Goal: Task Accomplishment & Management: Complete application form

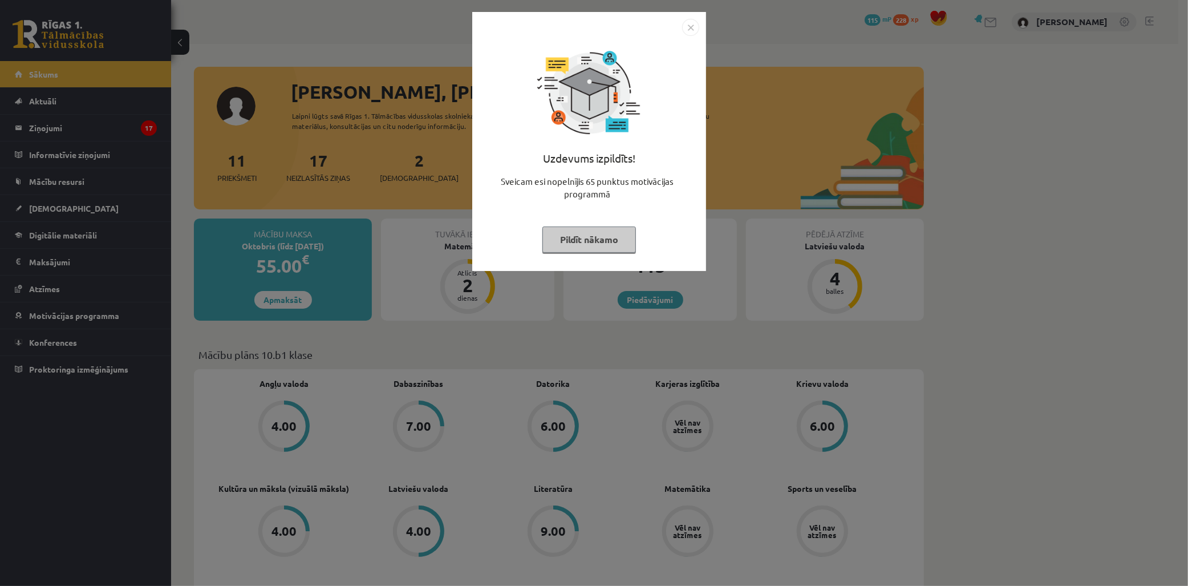
click at [720, 346] on div "Uzdevums izpildīts! Sveicam esi nopelnījis 65 punktus motivācijas programmā Pil…" at bounding box center [594, 293] width 1188 height 586
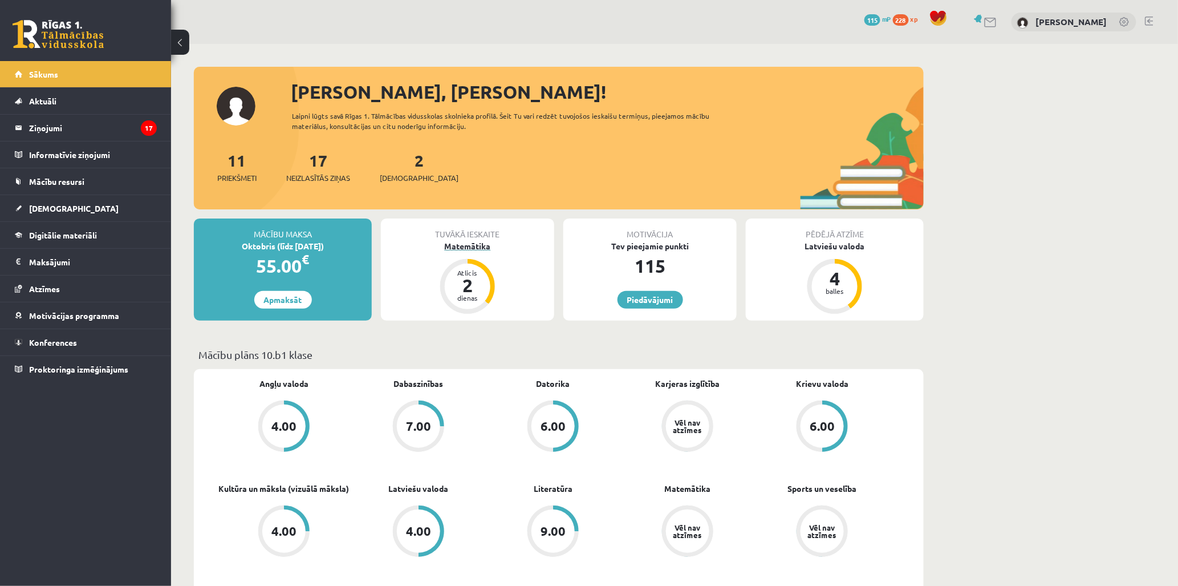
click at [473, 247] on div "Matemātika" at bounding box center [467, 246] width 173 height 12
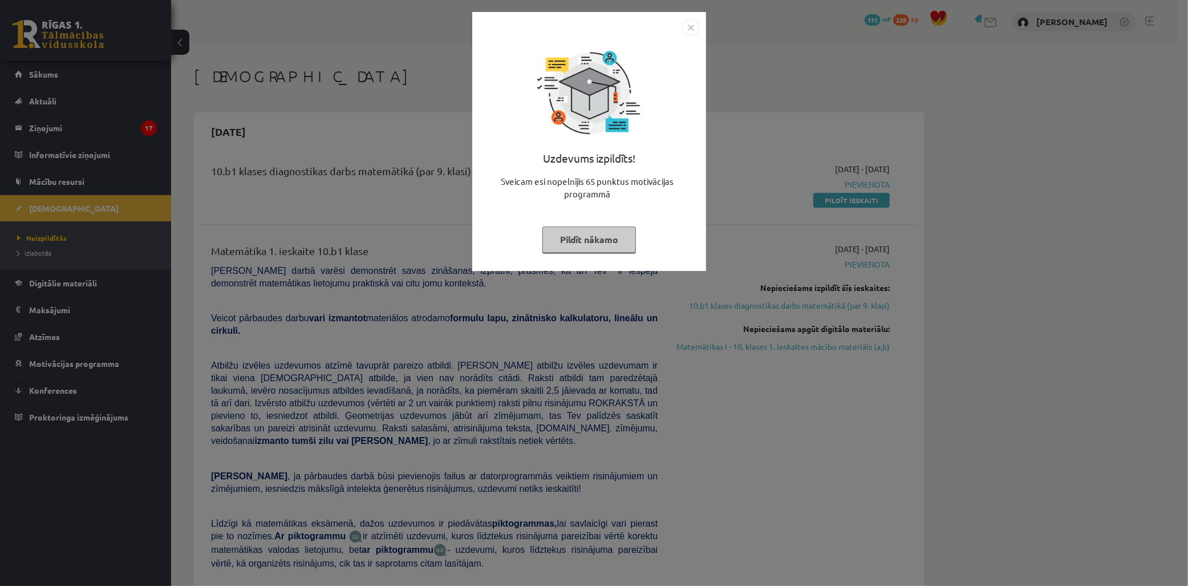
click at [738, 252] on div "Uzdevums izpildīts! Sveicam esi nopelnījis 65 punktus motivācijas programmā Pil…" at bounding box center [594, 293] width 1188 height 586
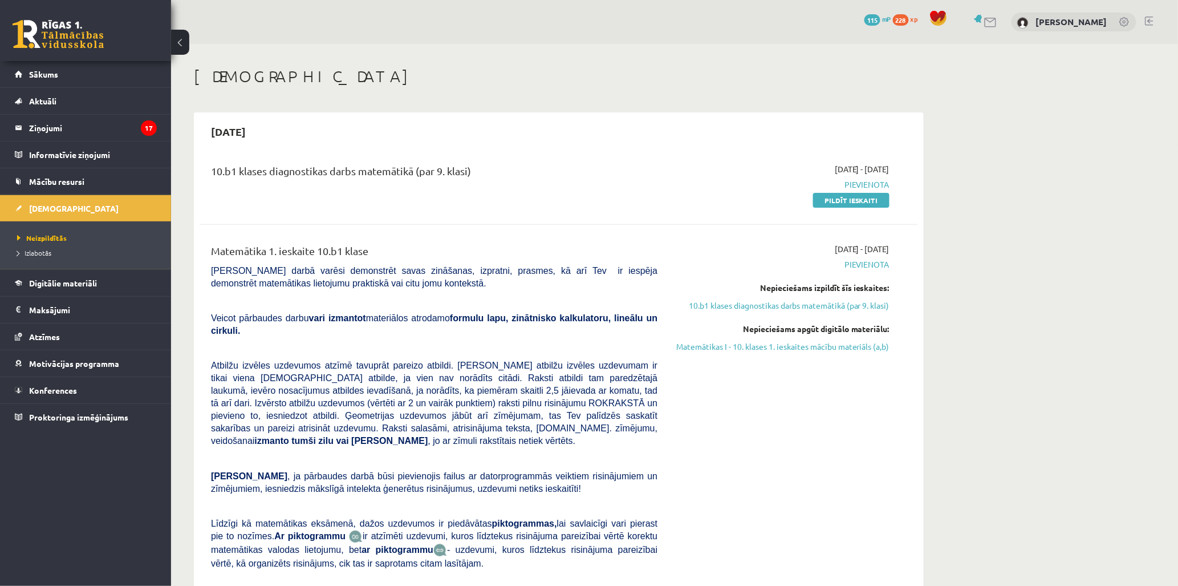
drag, startPoint x: 736, startPoint y: 251, endPoint x: 959, endPoint y: 250, distance: 222.4
click at [817, 521] on div "2025-10-01 - 2025-10-15 Pievienota Nepieciešams izpildīt šīs ieskaites: 10.b1 k…" at bounding box center [782, 435] width 232 height 385
click at [847, 204] on link "Pildīt ieskaiti" at bounding box center [851, 200] width 76 height 15
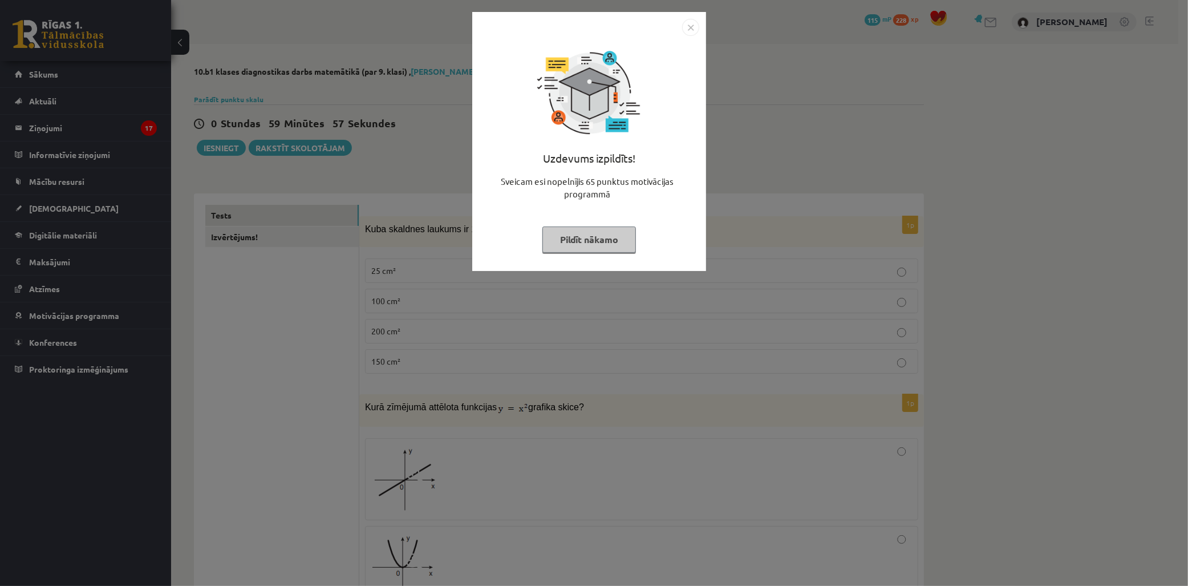
click at [698, 27] on img "Close" at bounding box center [690, 27] width 17 height 17
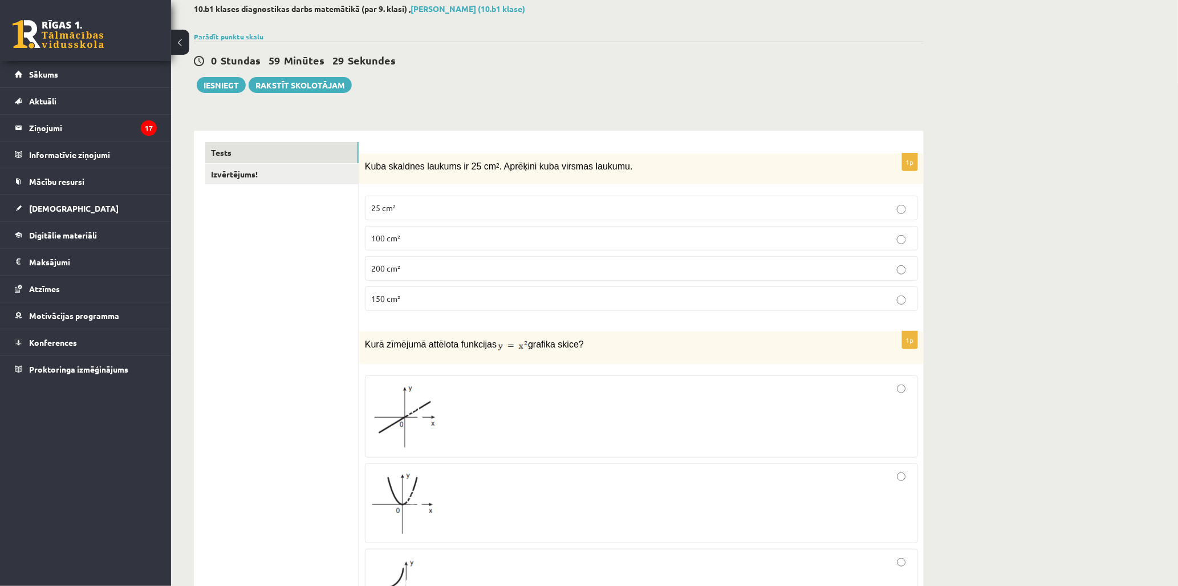
scroll to position [63, 0]
drag, startPoint x: 365, startPoint y: 163, endPoint x: 607, endPoint y: 168, distance: 241.8
click at [607, 168] on p "Kuba skaldnes laukums ir 25 cm 2 . Aprēķini kuba virsmas laukumu." at bounding box center [613, 165] width 496 height 13
copy span "Kuba skaldnes laukums ir 25 cm 2 . Aprēķini kuba virsmas laukumu."
click at [378, 302] on span "150 cm²" at bounding box center [385, 298] width 29 height 10
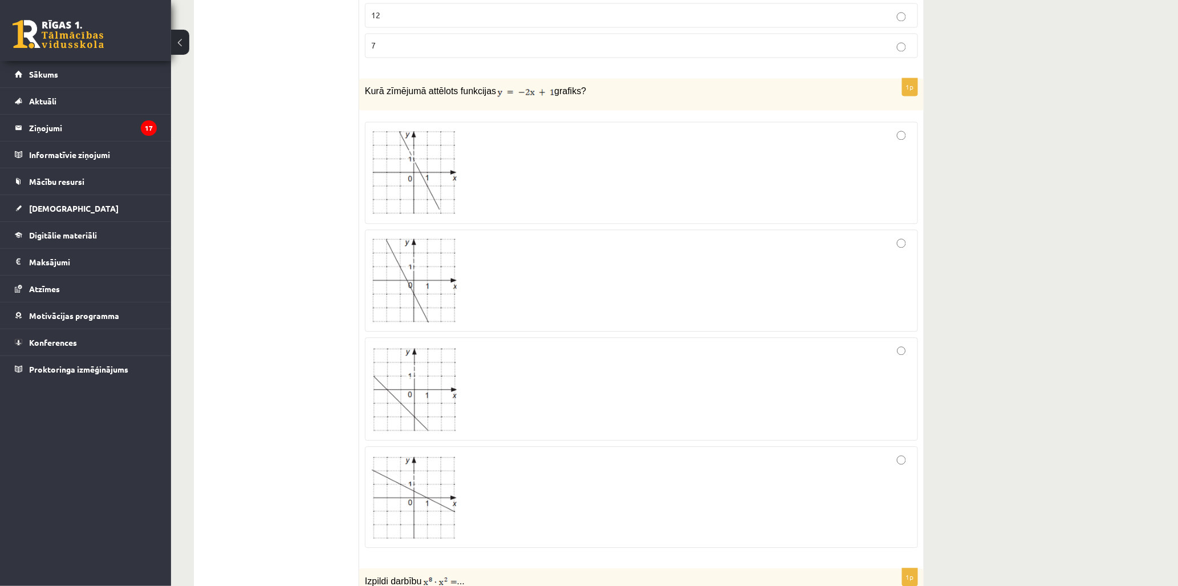
scroll to position [950, 0]
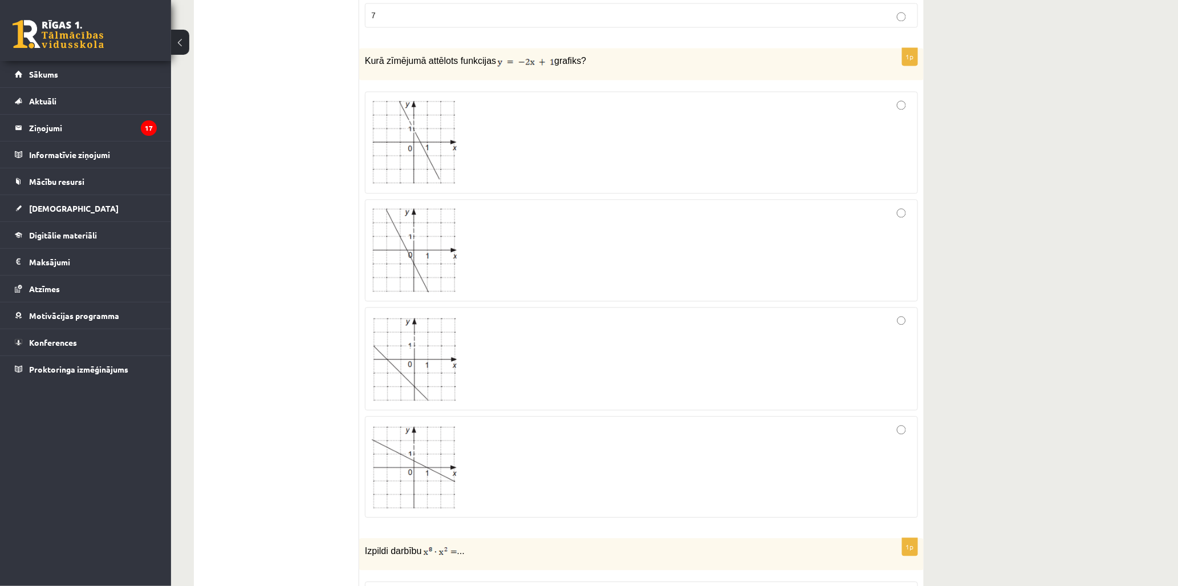
click at [413, 384] on img at bounding box center [414, 358] width 86 height 85
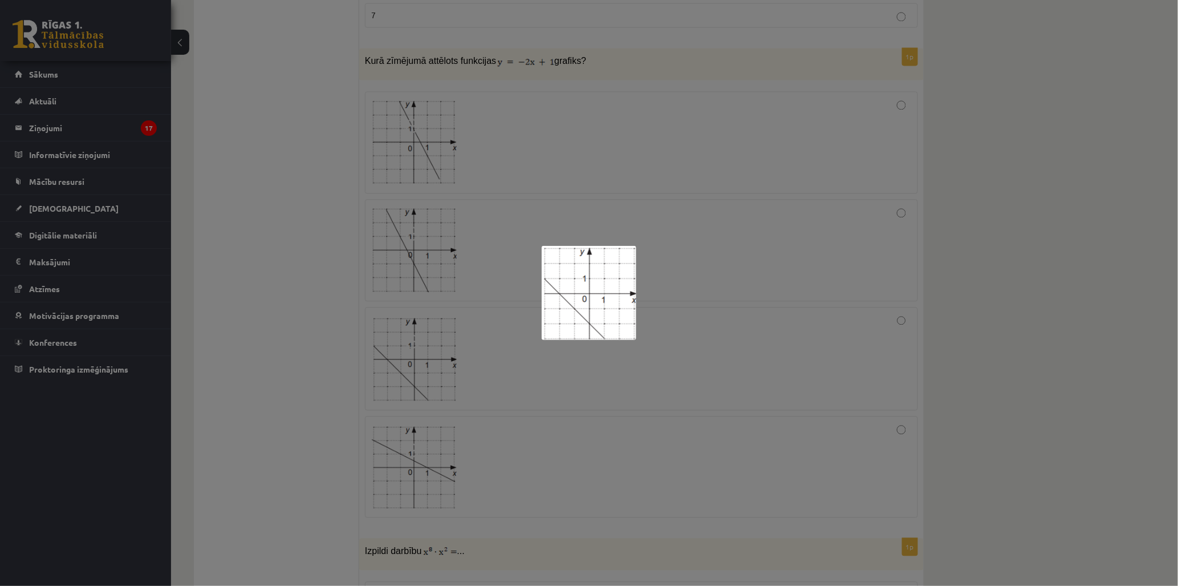
click at [413, 384] on div at bounding box center [589, 293] width 1178 height 586
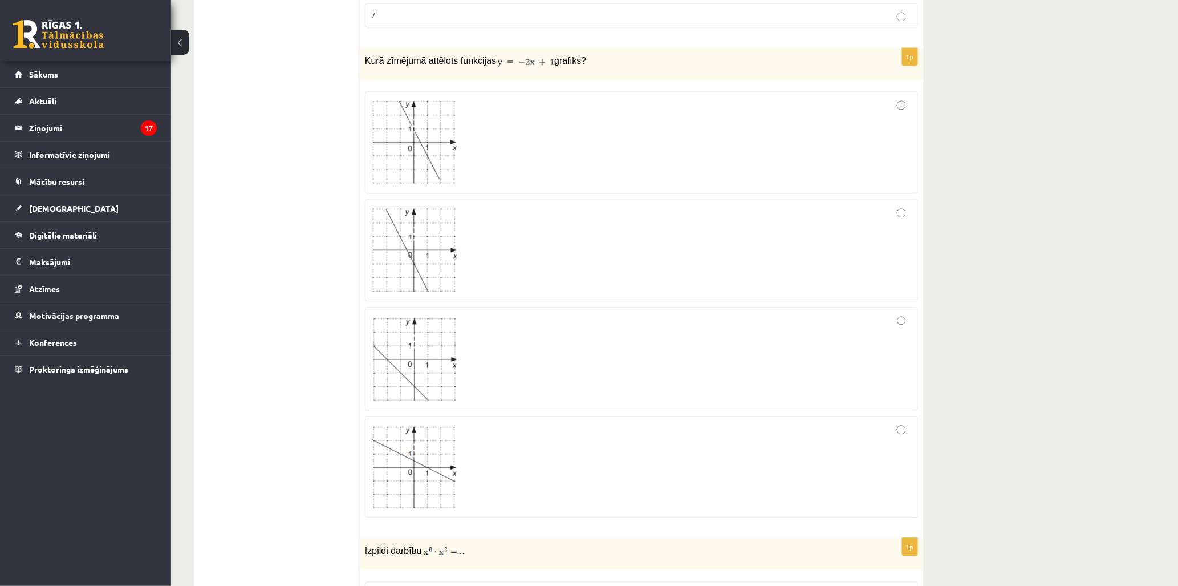
click at [911, 347] on div at bounding box center [641, 358] width 541 height 91
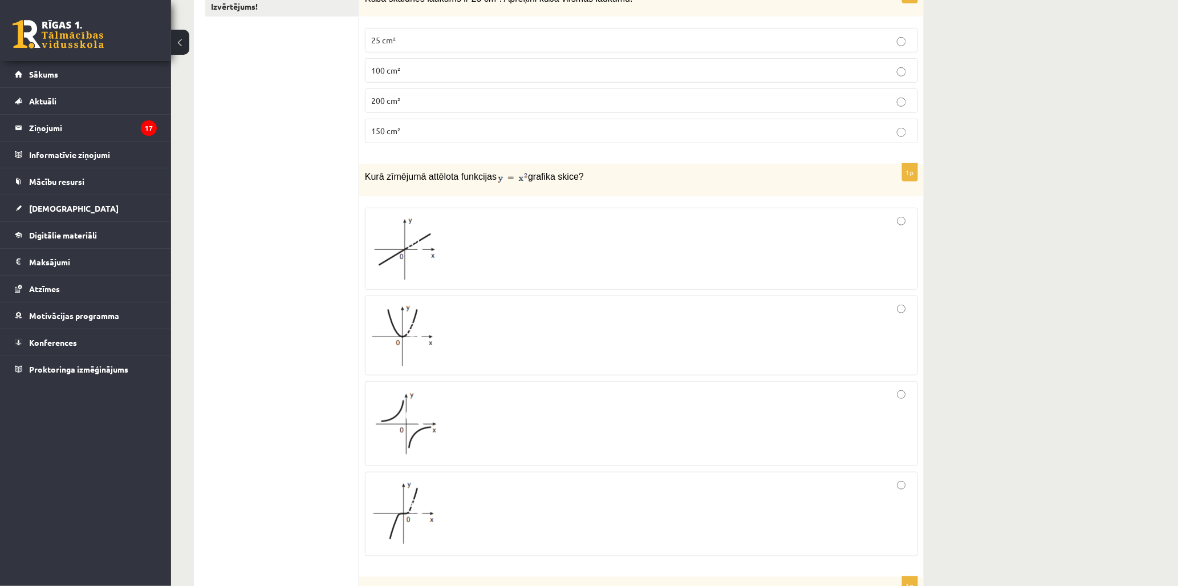
scroll to position [253, 0]
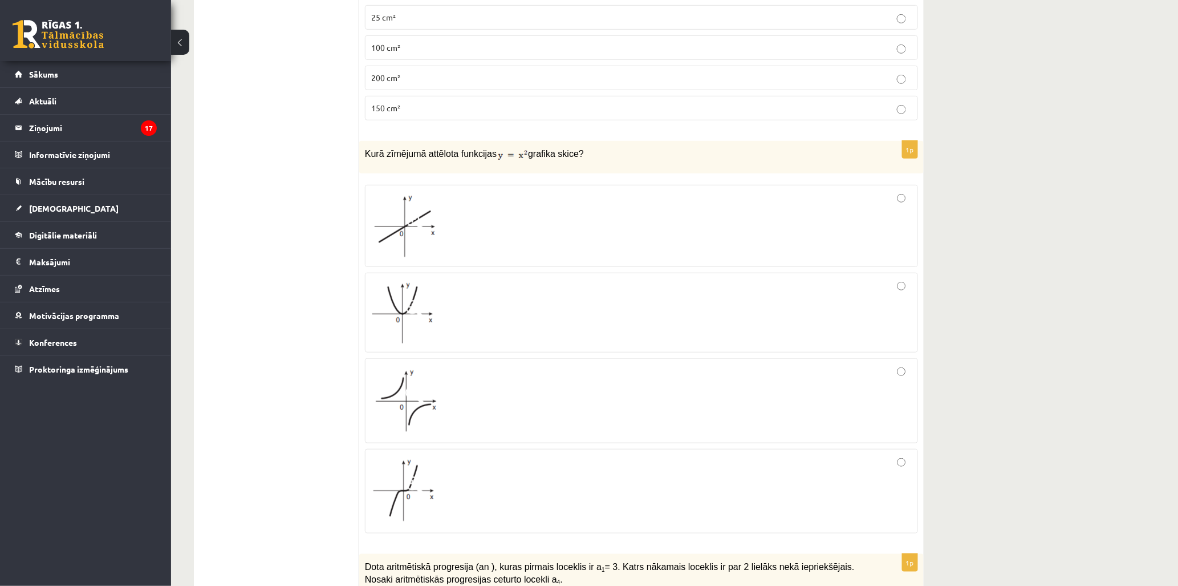
click at [854, 206] on div at bounding box center [641, 226] width 541 height 70
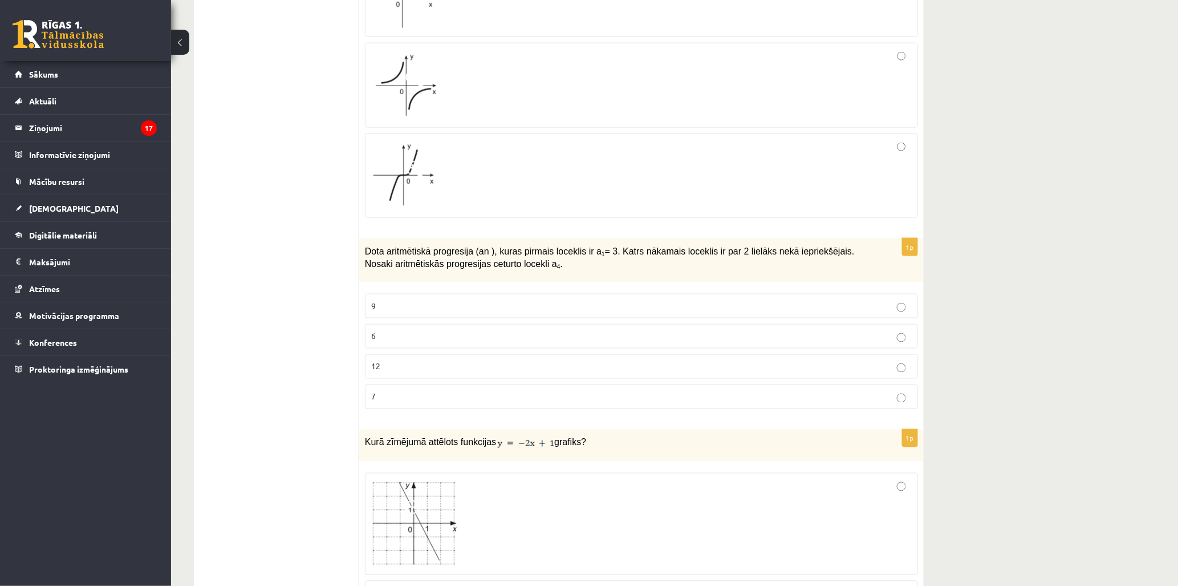
scroll to position [570, 0]
copy span "Dota aritmētiskā progresija (an ), kuras pirmais loceklis ir a 1 = 3. Katrs nāk…"
drag, startPoint x: 534, startPoint y: 265, endPoint x: 362, endPoint y: 241, distance: 174.0
click at [362, 241] on div "Dota aritmētiskā progresija (an ), kuras pirmais loceklis ir a 1 = 3. Katrs nāk…" at bounding box center [641, 259] width 565 height 44
click at [399, 304] on p "9" at bounding box center [641, 304] width 541 height 12
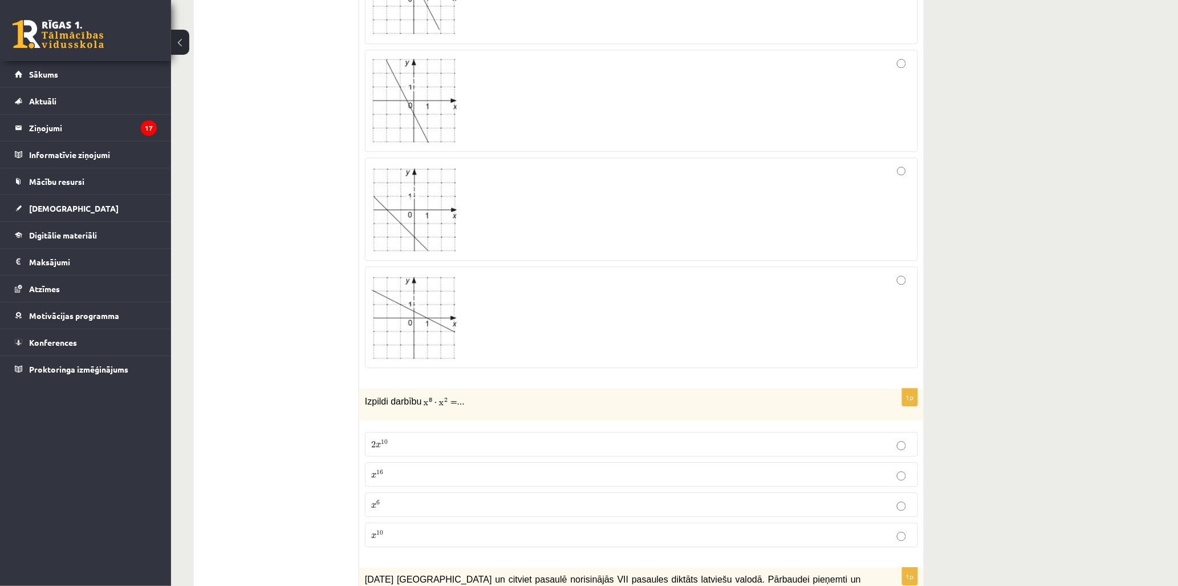
scroll to position [1140, 0]
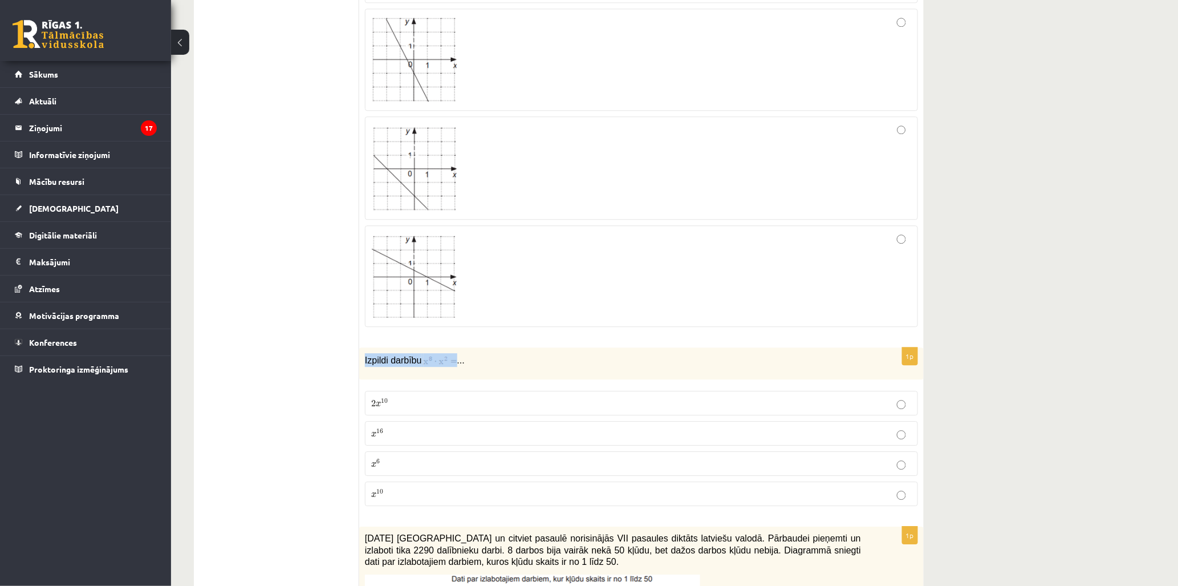
copy p "Izpildi darbību"
drag, startPoint x: 361, startPoint y: 358, endPoint x: 448, endPoint y: 359, distance: 86.7
click at [448, 359] on div "Izpildi darbību ..." at bounding box center [641, 363] width 565 height 32
click at [411, 360] on span "Izpildi darbību" at bounding box center [393, 360] width 57 height 10
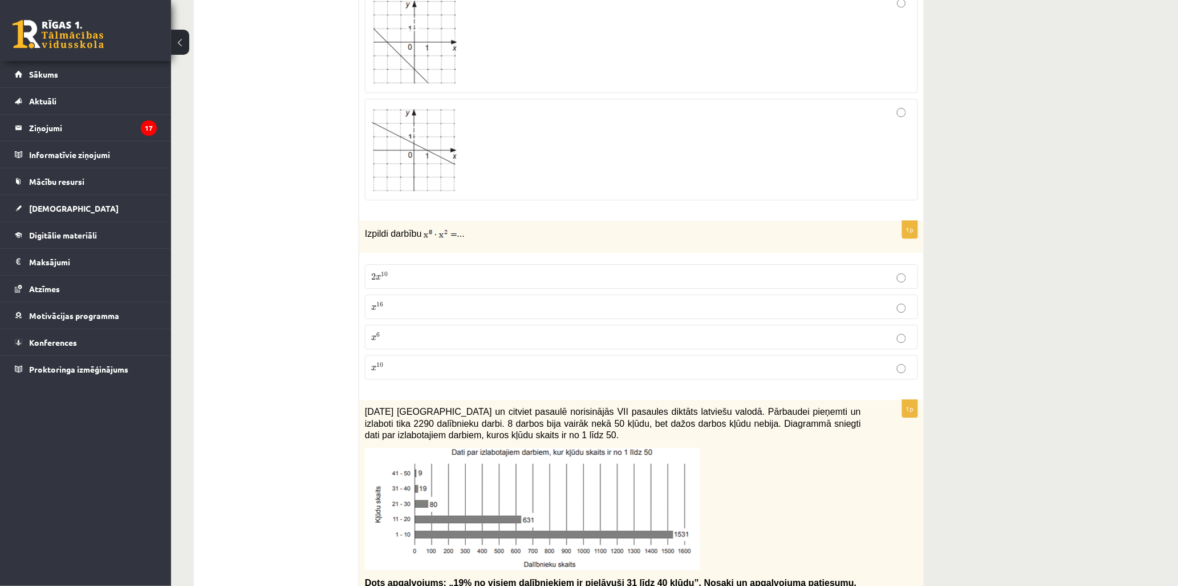
scroll to position [1204, 0]
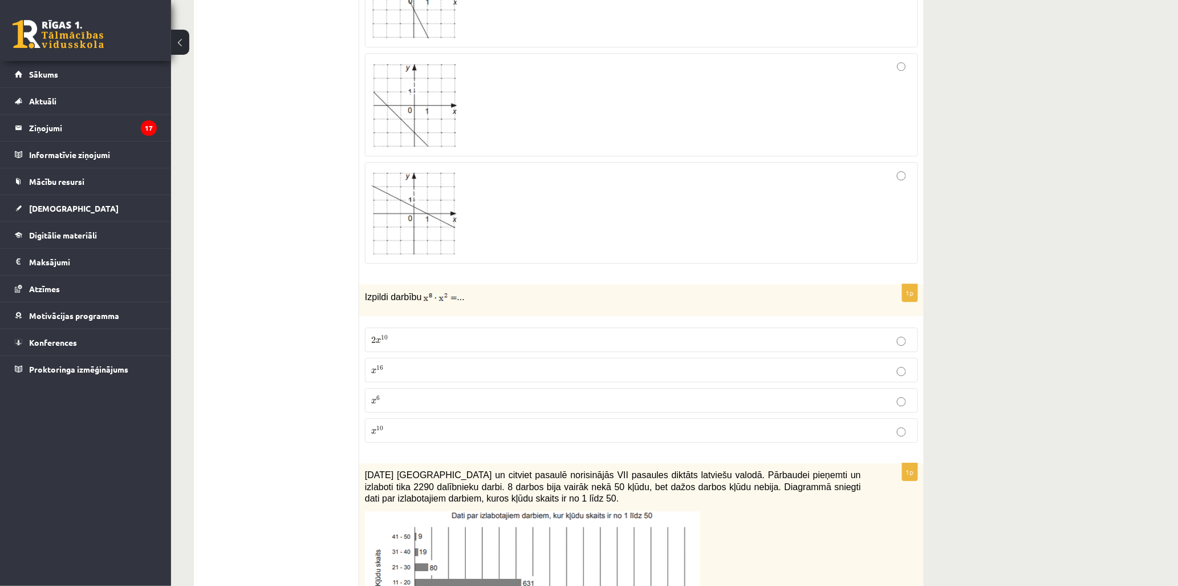
click at [378, 368] on span "16" at bounding box center [379, 368] width 7 height 5
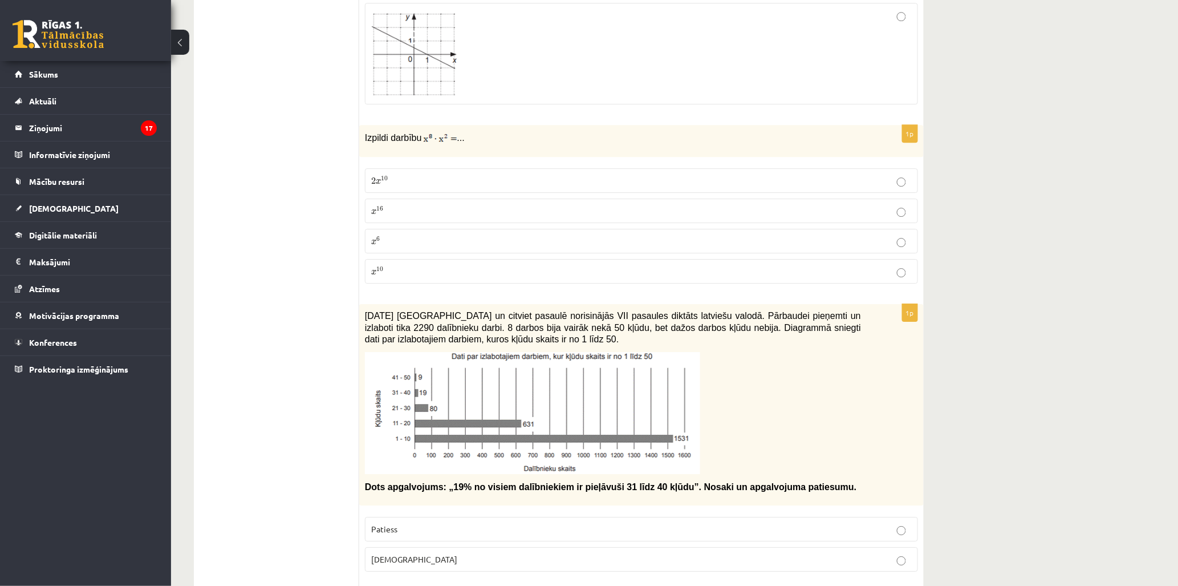
scroll to position [1394, 0]
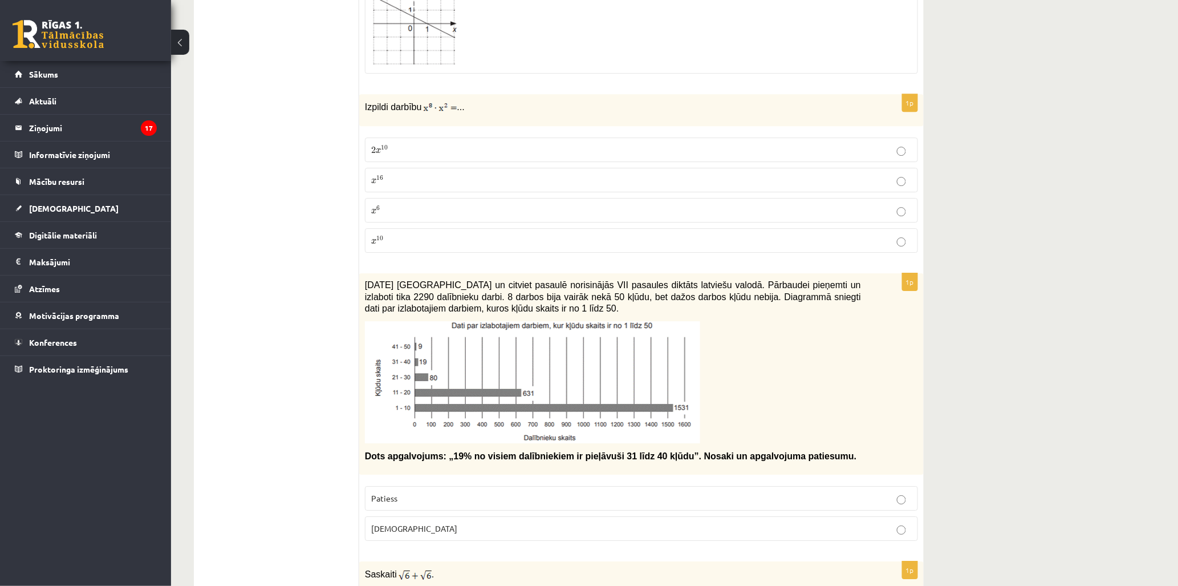
drag, startPoint x: 299, startPoint y: 355, endPoint x: 261, endPoint y: 372, distance: 41.3
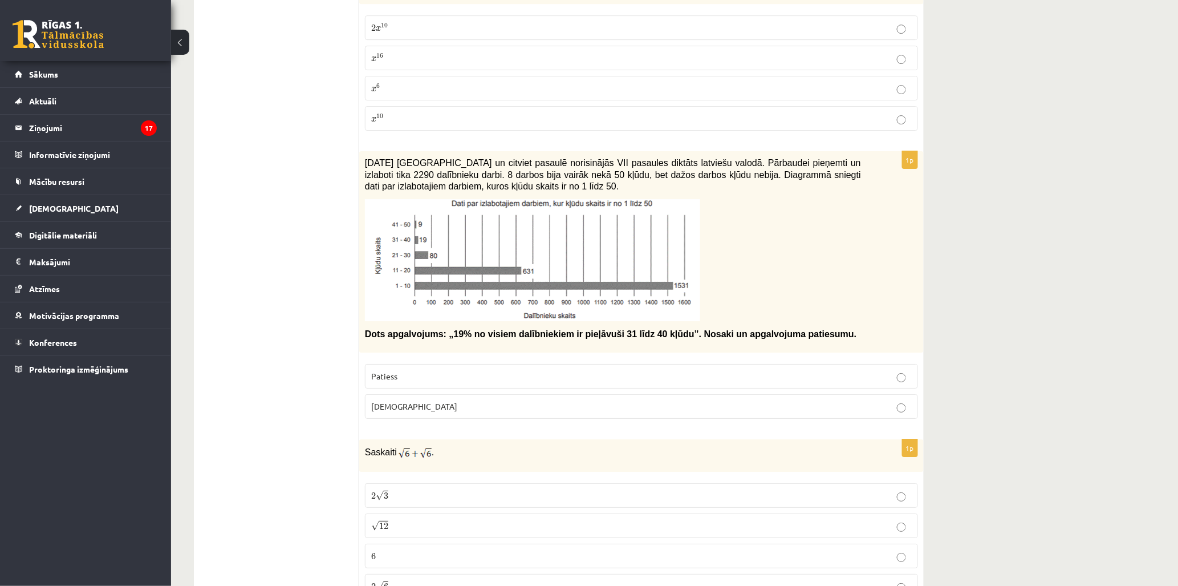
scroll to position [1520, 0]
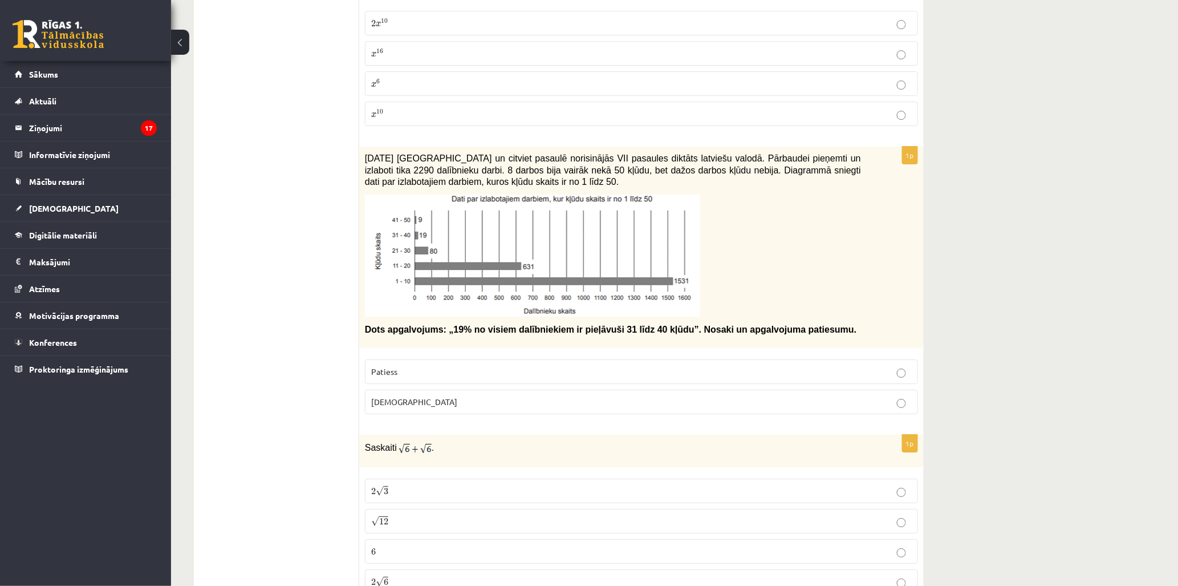
click at [413, 379] on label "Patiess" at bounding box center [641, 371] width 553 height 25
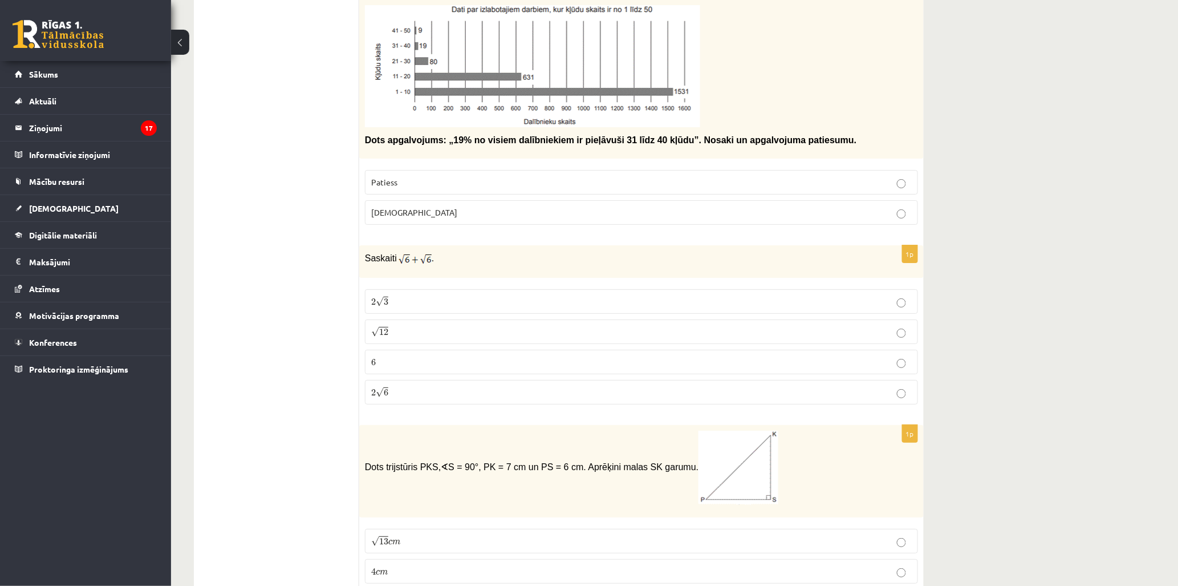
scroll to position [1711, 0]
click at [452, 254] on p "Saskaiti ." at bounding box center [613, 257] width 496 height 14
click at [383, 332] on span "12" at bounding box center [383, 330] width 9 height 7
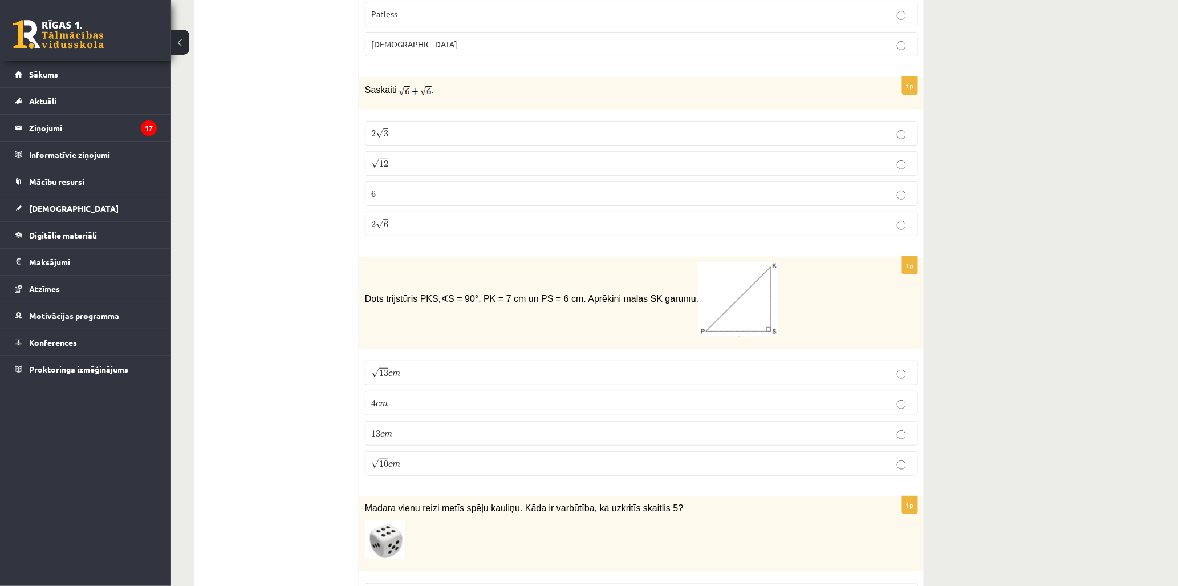
scroll to position [1901, 0]
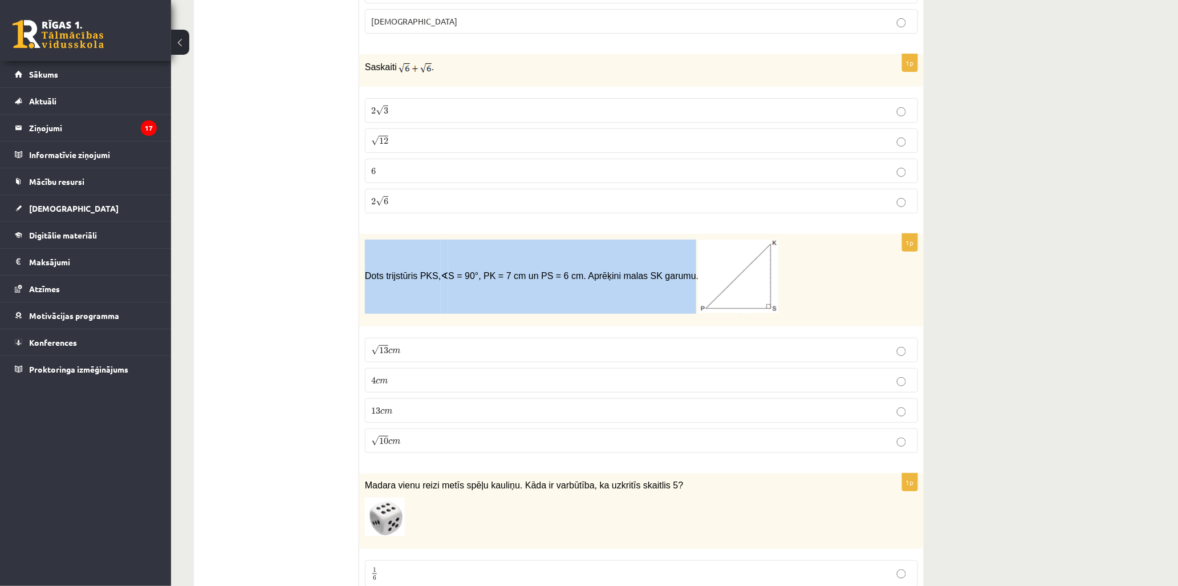
copy span "Dots trijstūris PKS, ∢ S = 90°, PK = 7 cm un PS = 6 cm. Aprēķini malas SK garumu"
drag, startPoint x: 361, startPoint y: 275, endPoint x: 656, endPoint y: 276, distance: 294.8
click at [656, 276] on div "Dots trijstūris PKS, ∢ S = 90°, PK = 7 cm un PS = 6 cm. Aprēķini malas SK garum…" at bounding box center [641, 280] width 565 height 92
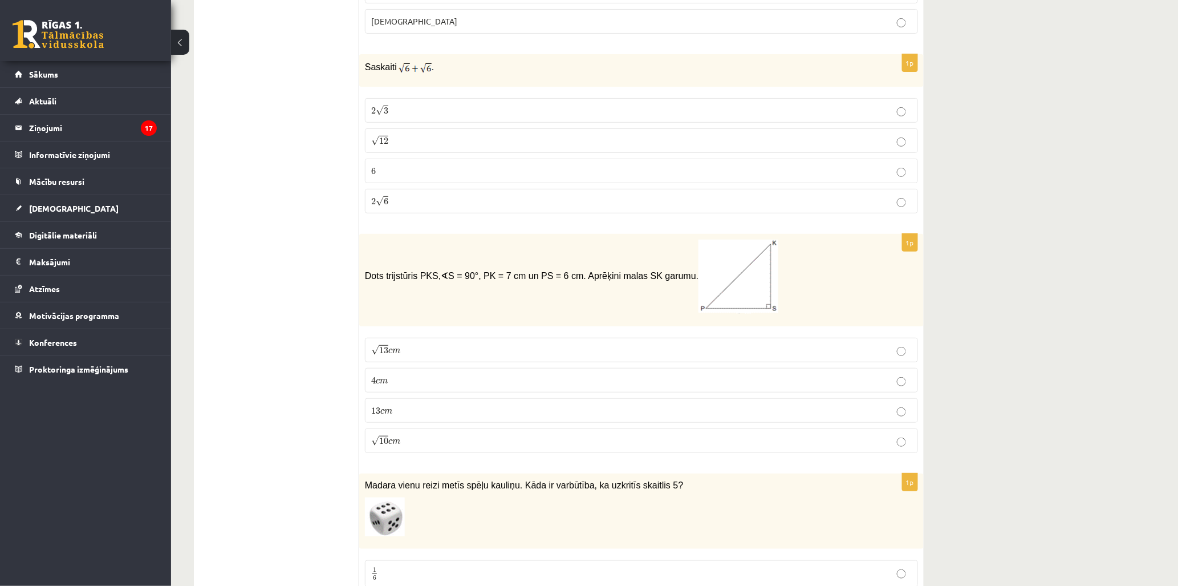
click at [408, 378] on p "4 c m 4 c m" at bounding box center [641, 380] width 541 height 12
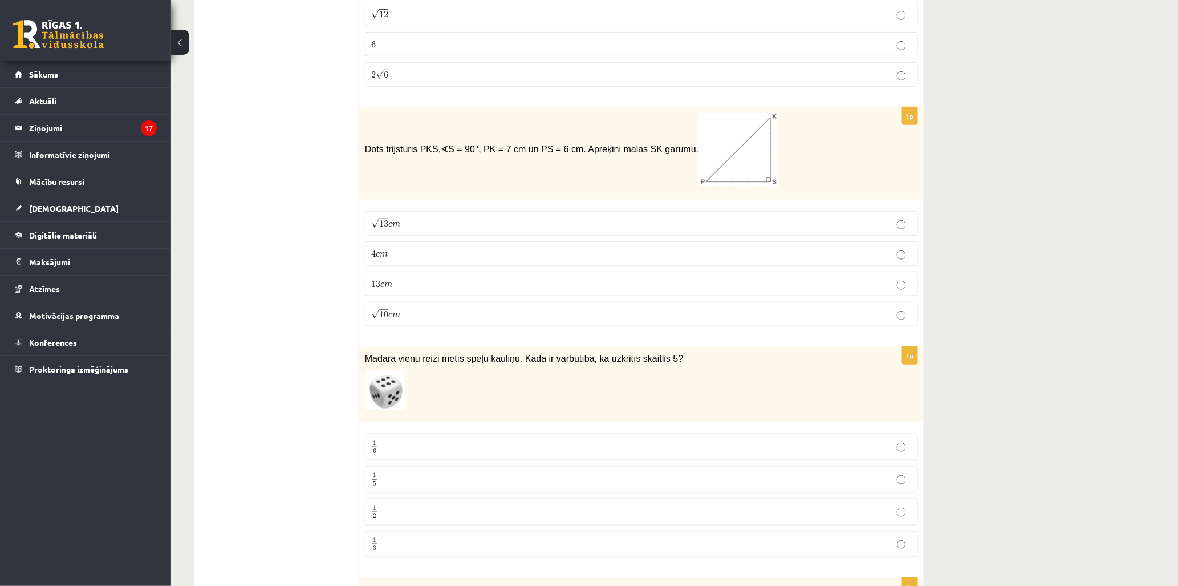
scroll to position [2091, 0]
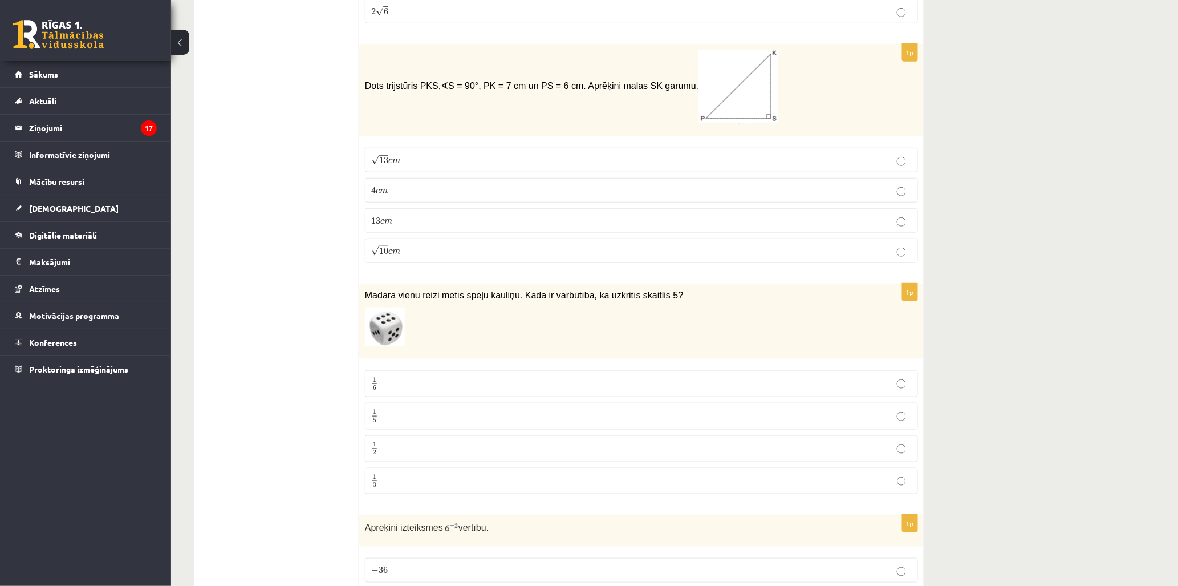
drag, startPoint x: 352, startPoint y: 294, endPoint x: 526, endPoint y: 326, distance: 176.8
click at [526, 326] on p at bounding box center [613, 326] width 496 height 39
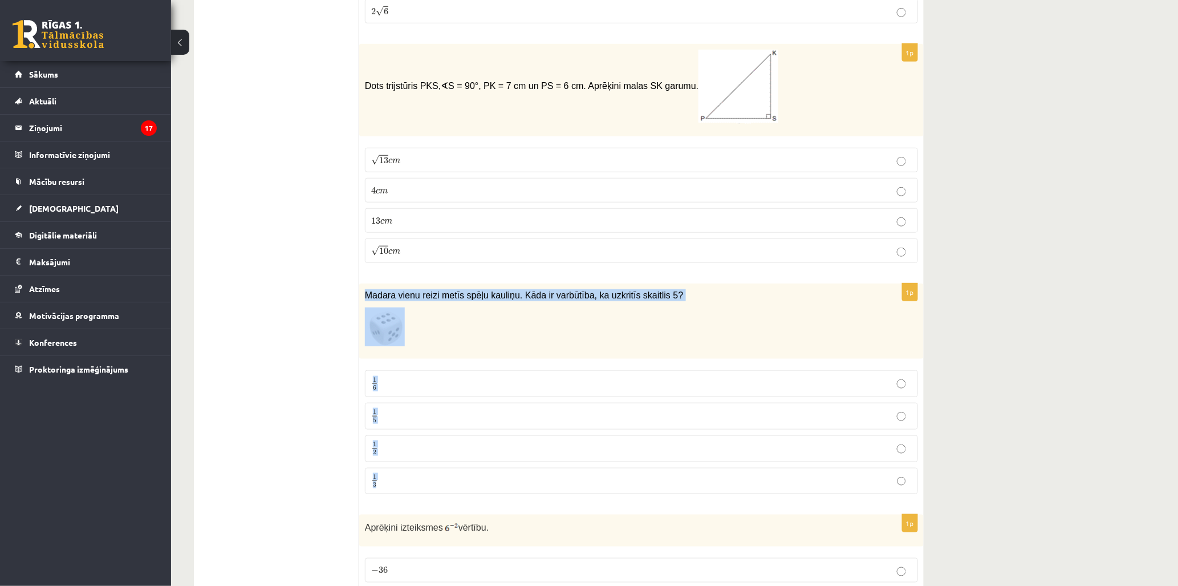
copy div "Madara vienu reizi metīs spēļu kauliņu. Kāda ir varbūtība, ka uzkritīs skaitlis…"
drag, startPoint x: 364, startPoint y: 293, endPoint x: 442, endPoint y: 482, distance: 204.3
click at [442, 482] on div "1p Madara vienu reizi metīs spēļu kauliņu. Kāda ir varbūtība, ka uzkritīs skait…" at bounding box center [641, 393] width 565 height 220
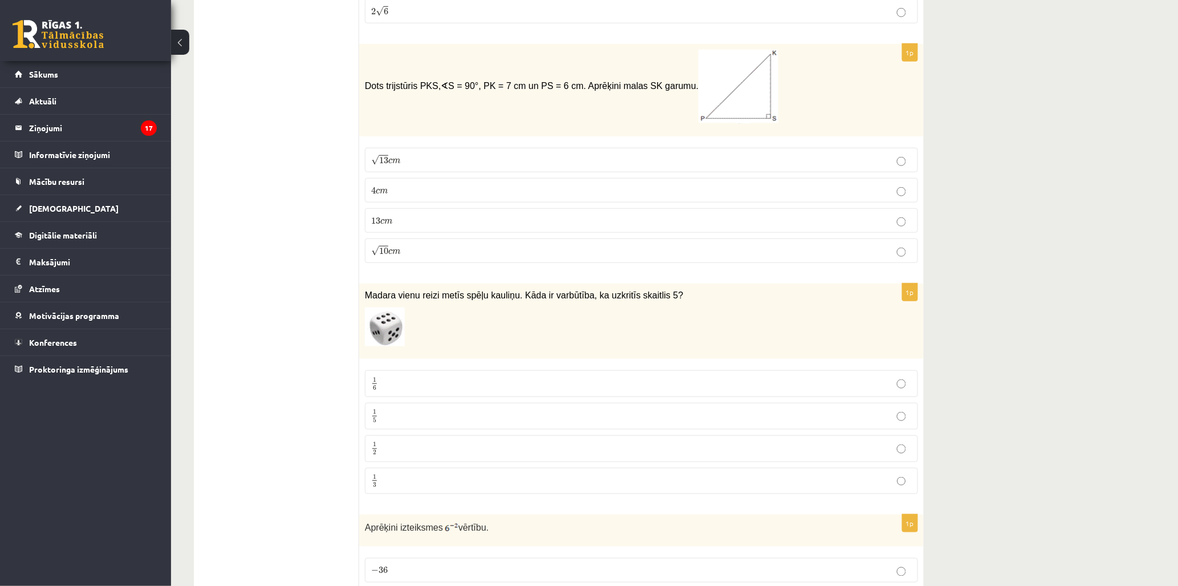
click at [398, 396] on label "1 6 1 6" at bounding box center [641, 383] width 553 height 27
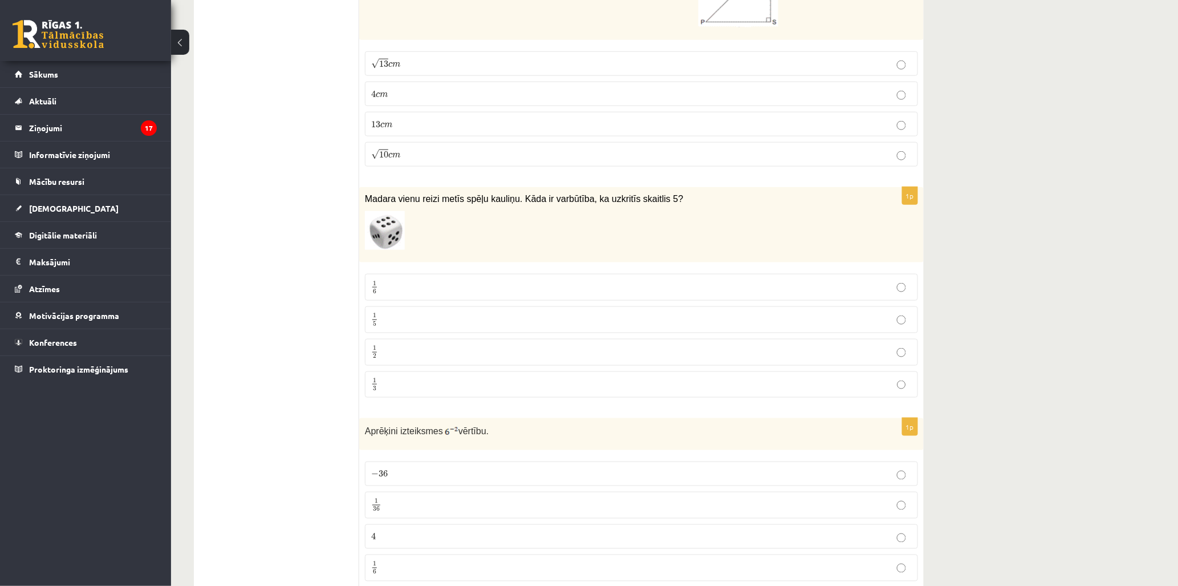
scroll to position [2217, 0]
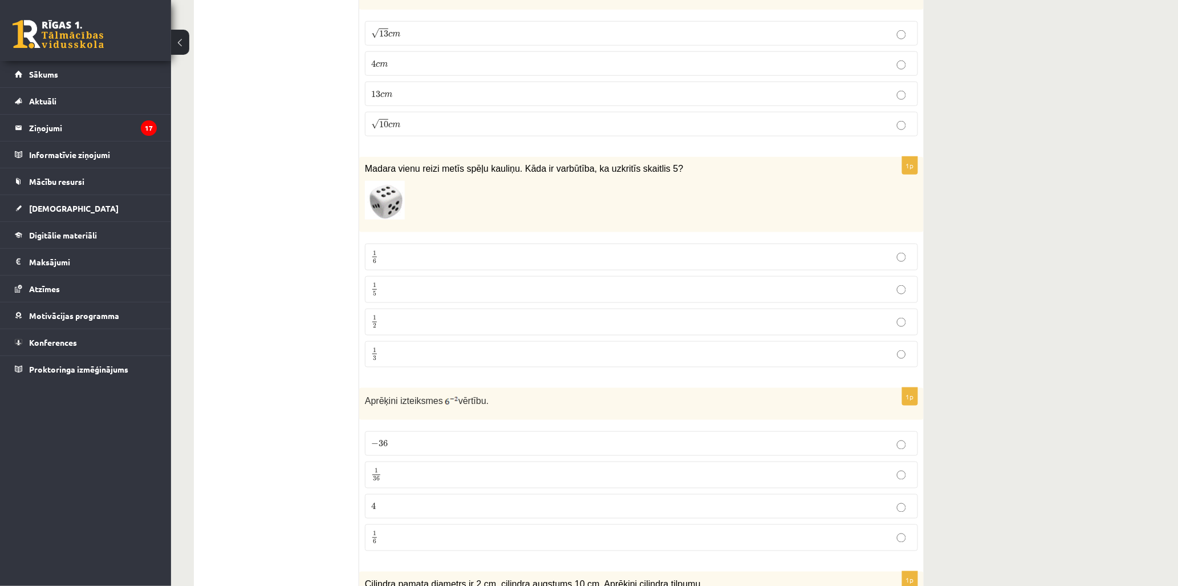
click at [557, 419] on div "Aprēķini izteiksmes vērtību." at bounding box center [641, 404] width 565 height 32
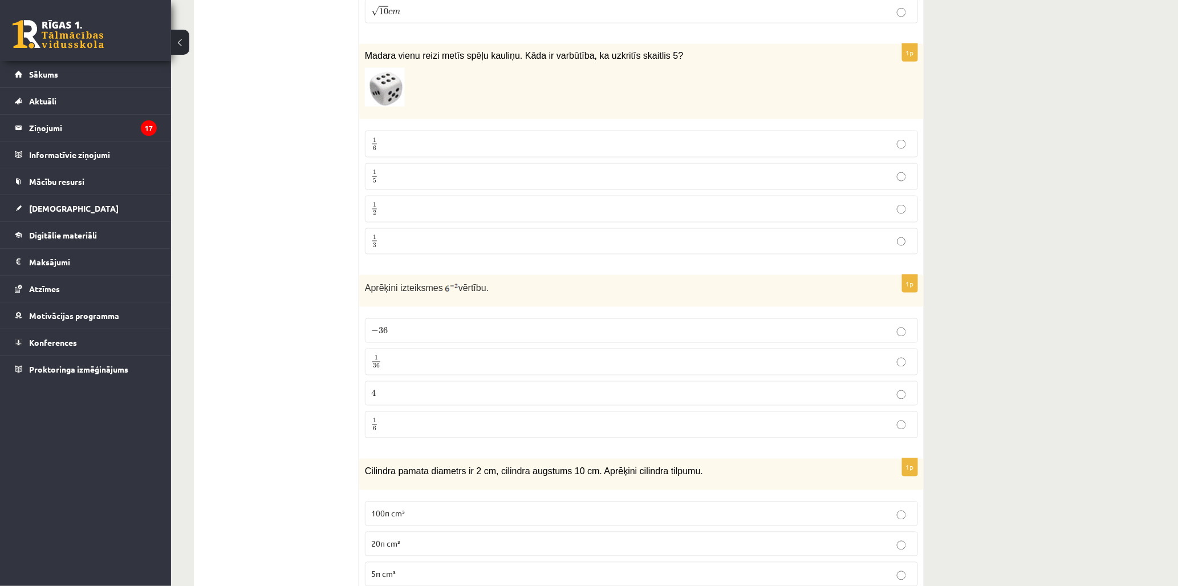
scroll to position [2344, 0]
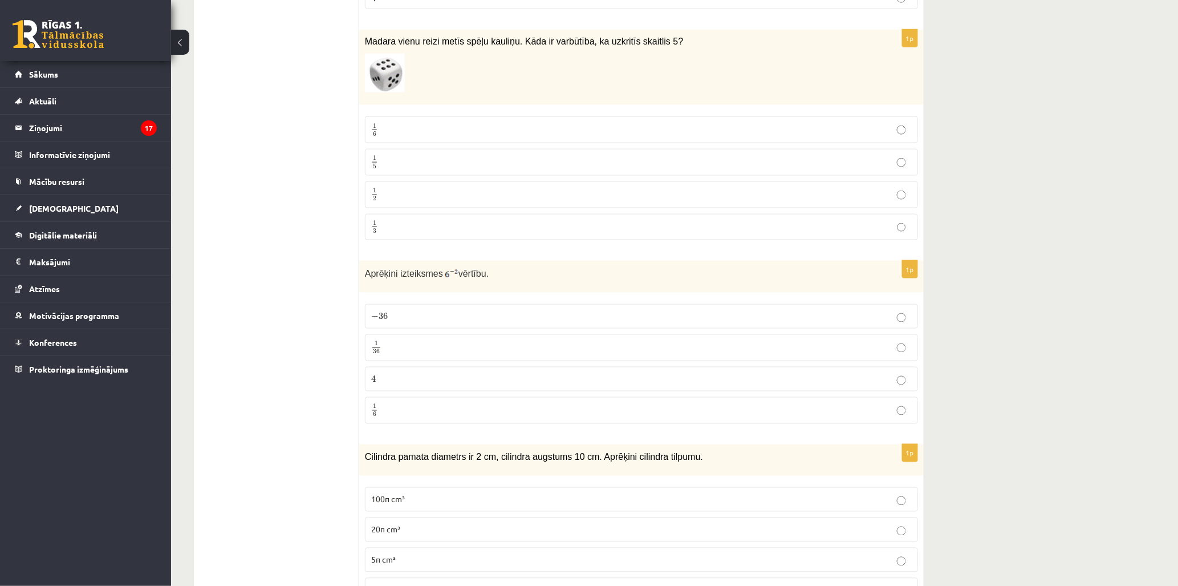
click at [387, 328] on label "− 36 − 36" at bounding box center [641, 316] width 553 height 25
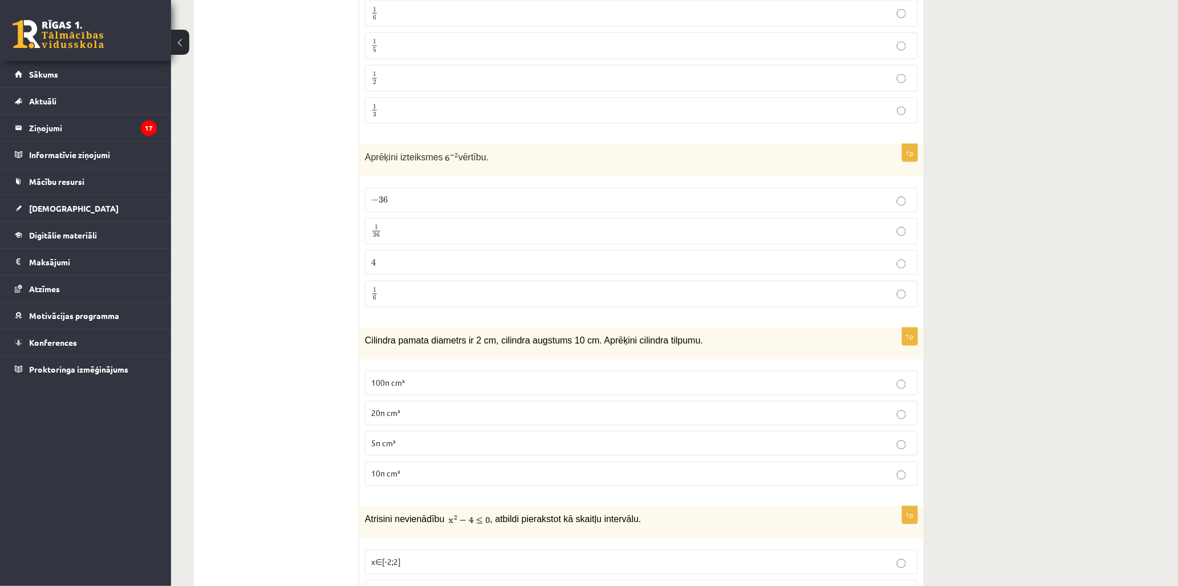
scroll to position [2471, 0]
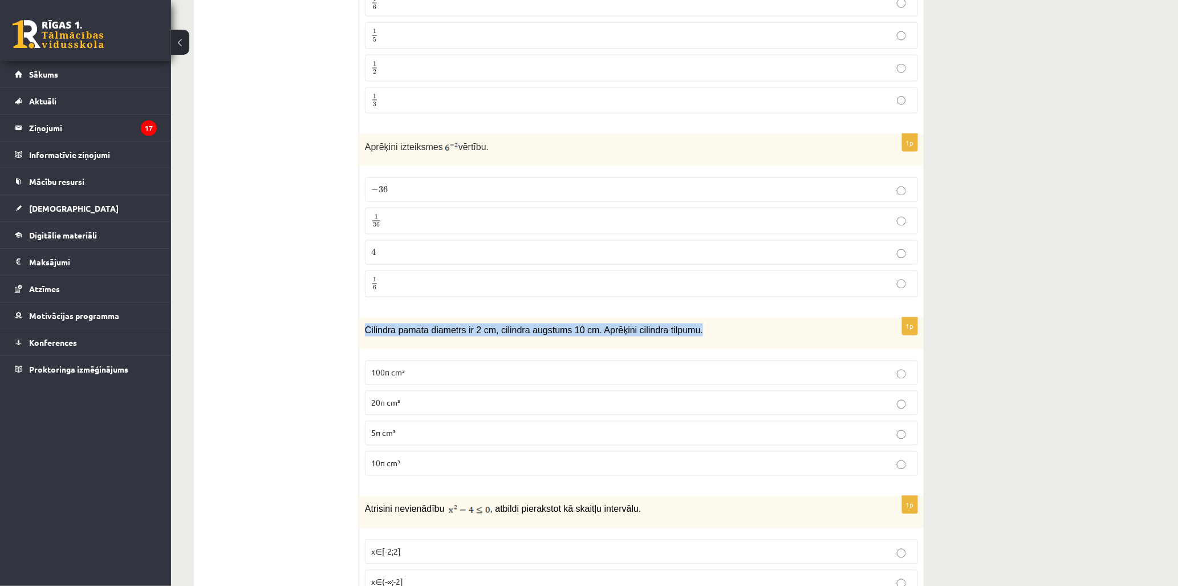
copy span "Cilindra pamata diametrs ir 2 cm, cilindra augstums 10 cm. Aprēķini cilindra ti…"
drag, startPoint x: 361, startPoint y: 333, endPoint x: 681, endPoint y: 341, distance: 320.6
click at [681, 341] on div "Cilindra pamata diametrs ir 2 cm, cilindra augstums 10 cm. Aprēķini cilindra ti…" at bounding box center [641, 333] width 565 height 31
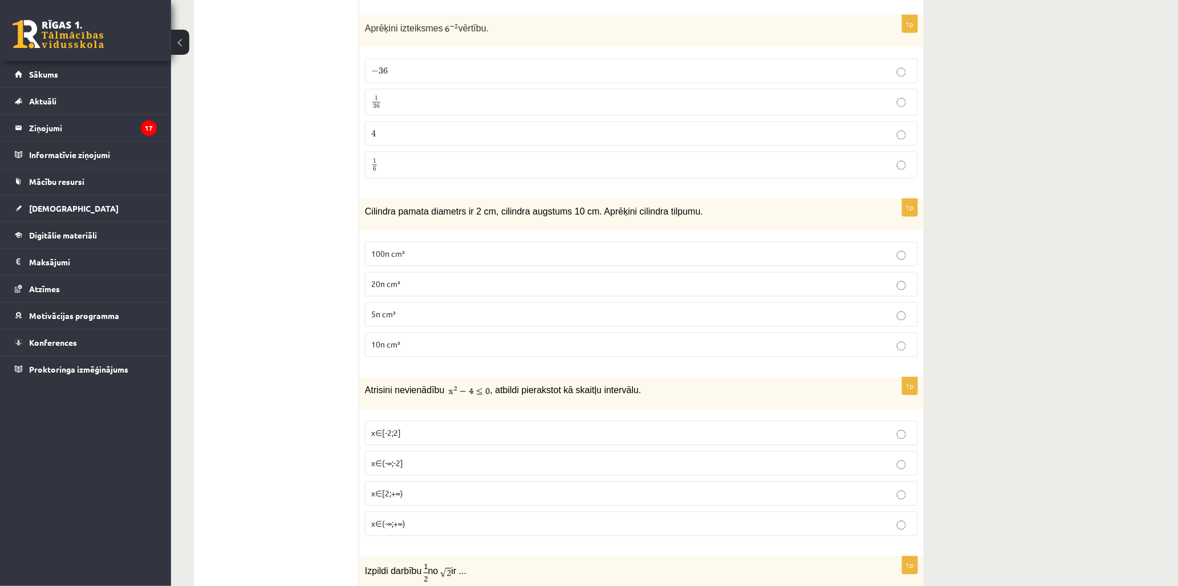
scroll to position [2534, 0]
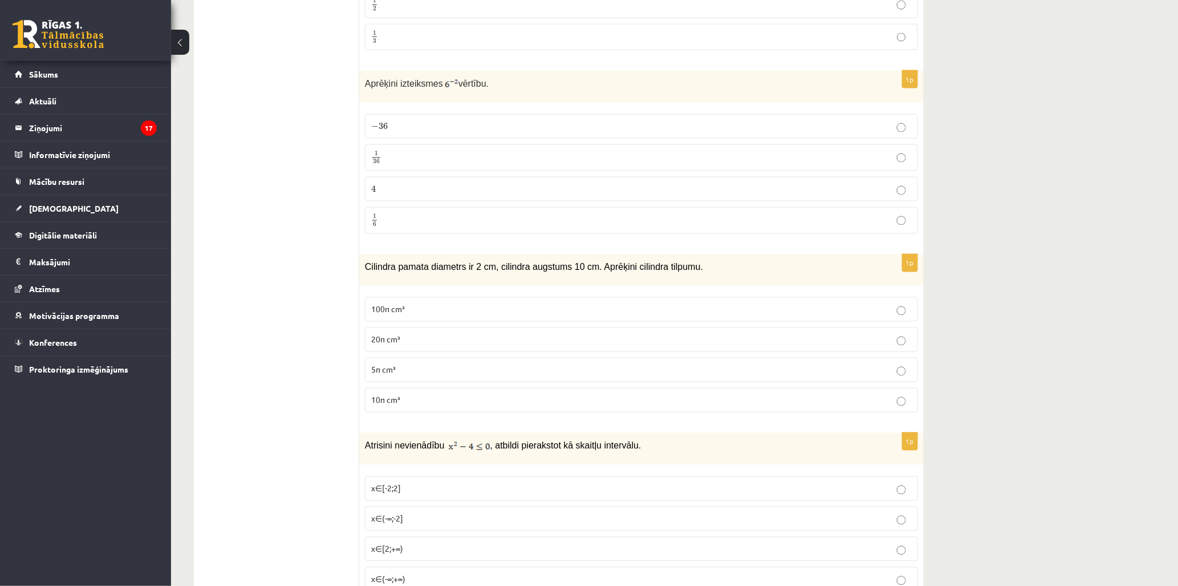
click at [401, 411] on label "10π cm³" at bounding box center [641, 400] width 553 height 25
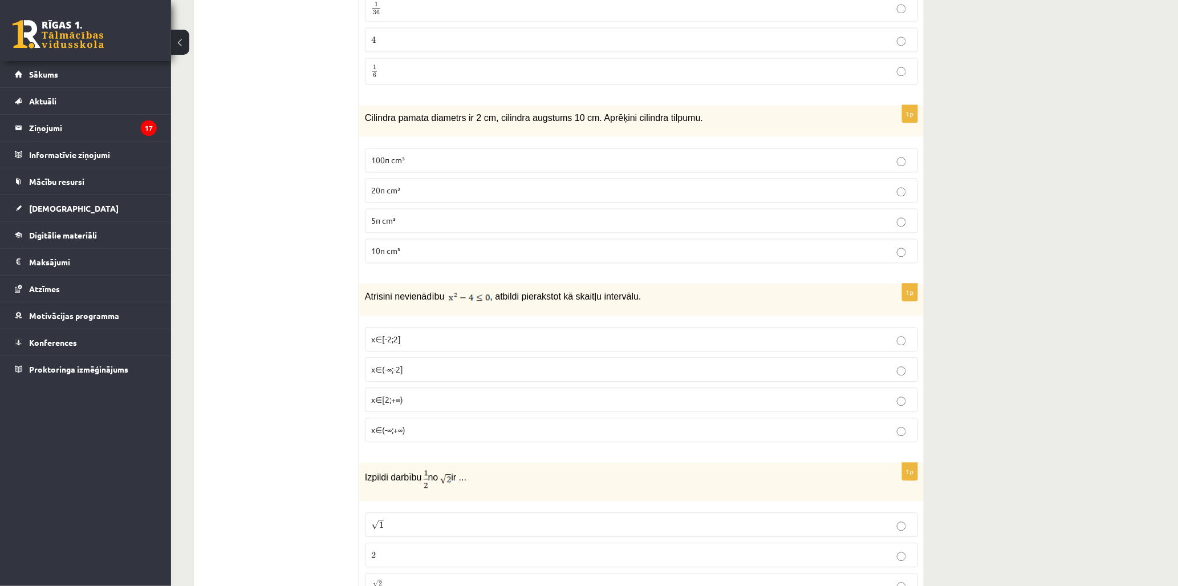
scroll to position [2724, 0]
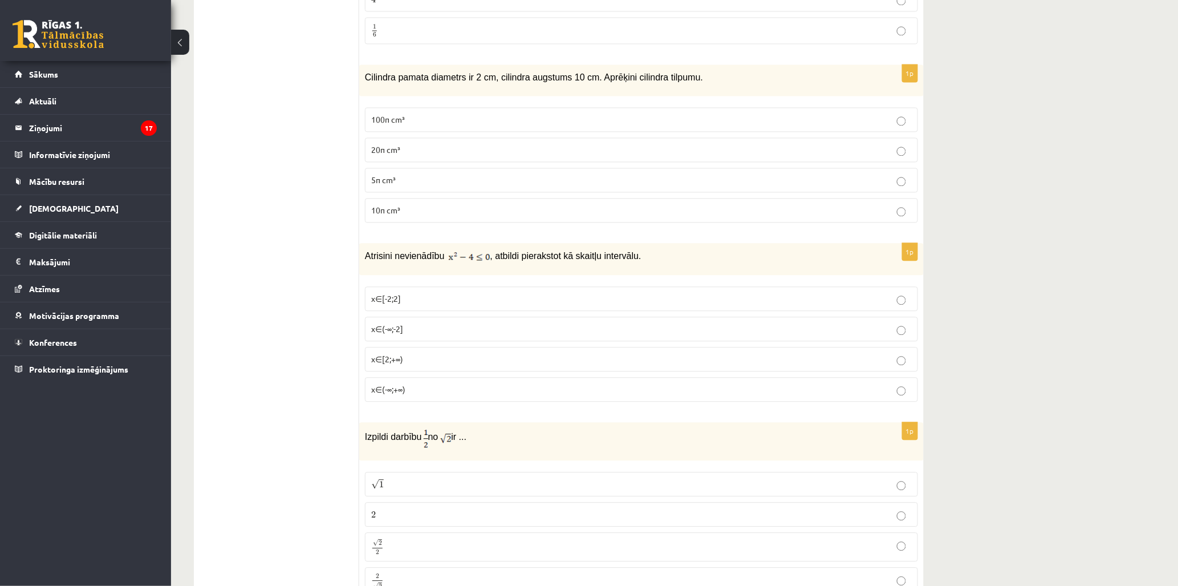
click at [281, 298] on ul "Tests Izvērtējums!" at bounding box center [282, 505] width 154 height 6049
click at [452, 258] on img at bounding box center [470, 256] width 42 height 11
click at [403, 295] on p "x∈[-2;2]" at bounding box center [641, 299] width 541 height 12
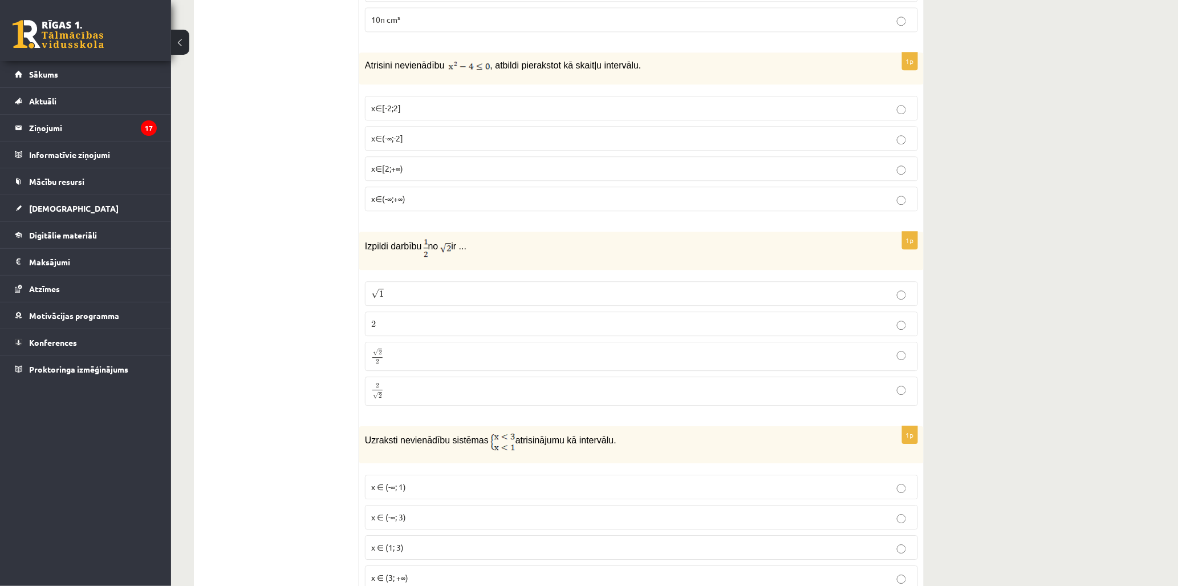
scroll to position [2978, 0]
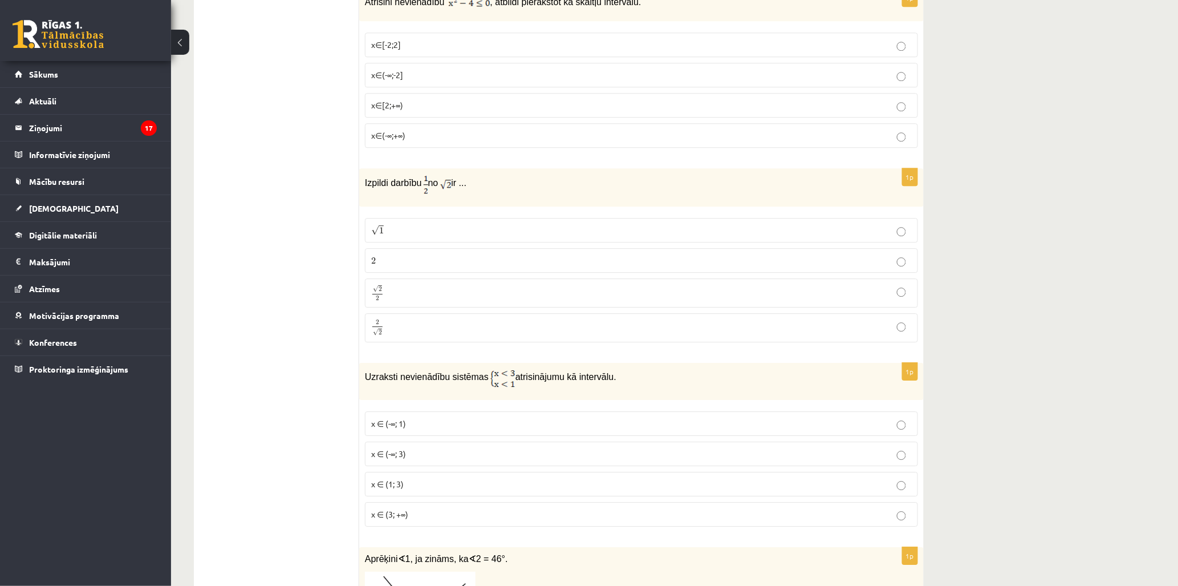
click at [400, 488] on span "x ∈ (1; 3)" at bounding box center [387, 483] width 33 height 10
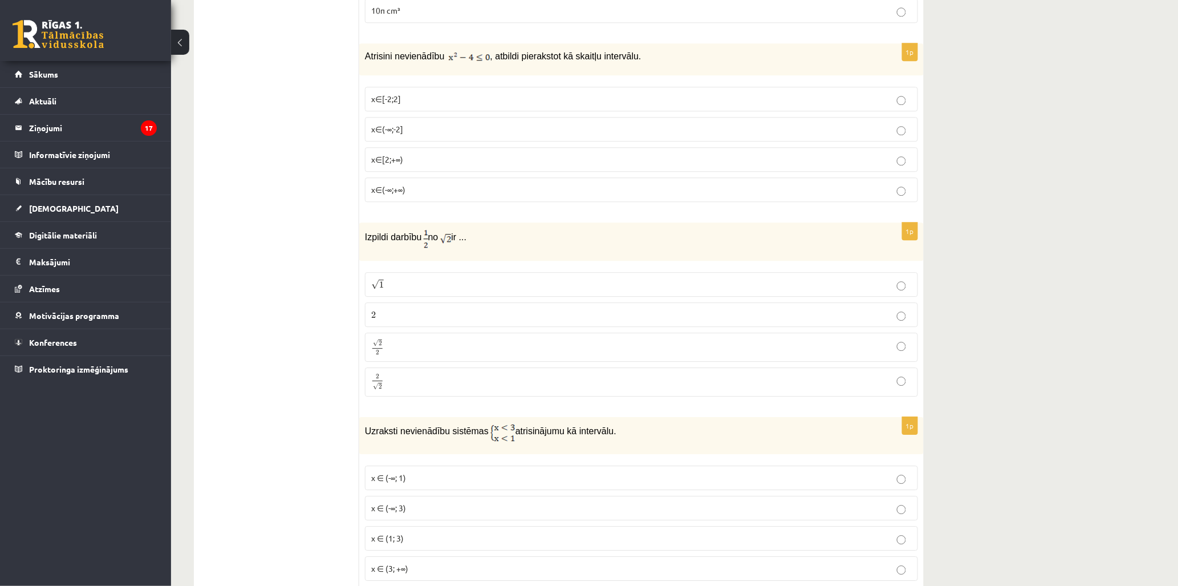
scroll to position [2851, 0]
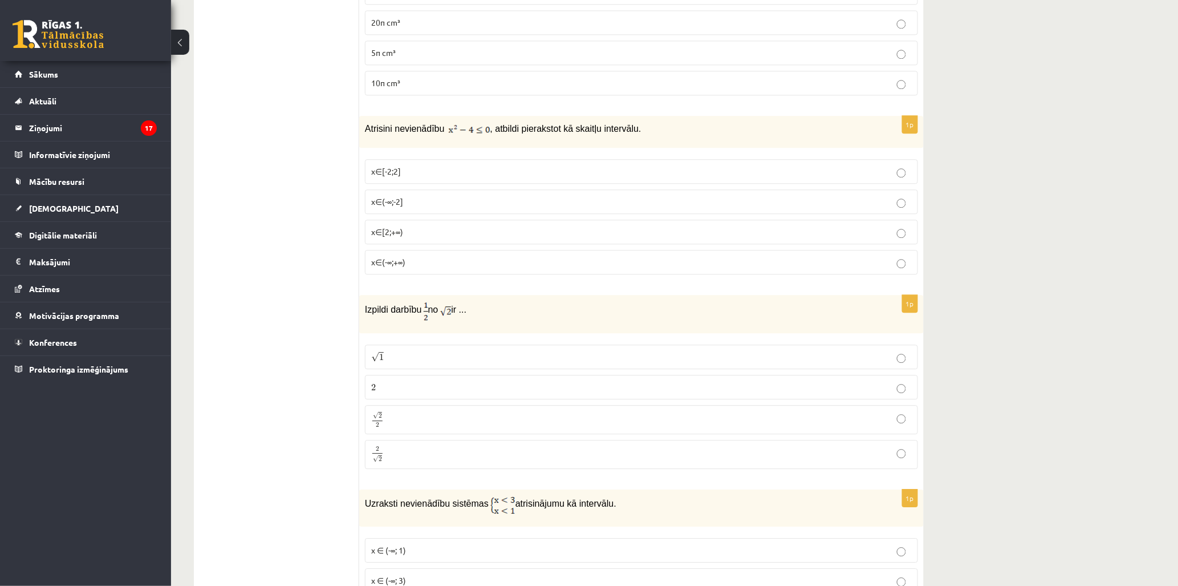
click at [266, 368] on ul "Tests Izvērtējums!" at bounding box center [282, 377] width 154 height 6049
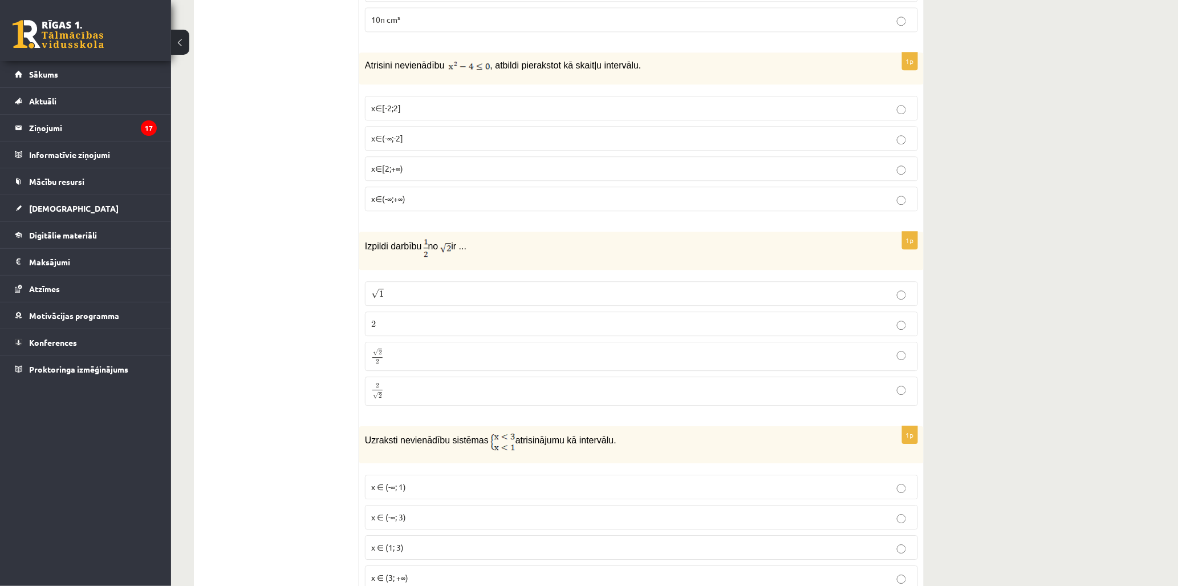
click at [399, 330] on p "2 2" at bounding box center [641, 324] width 541 height 12
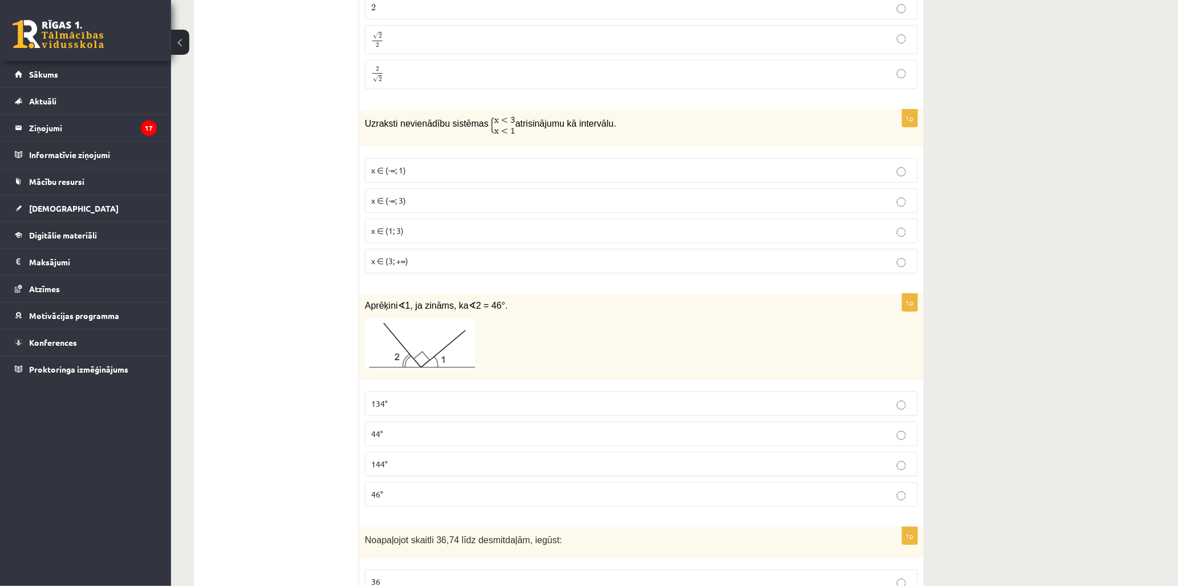
scroll to position [3294, 0]
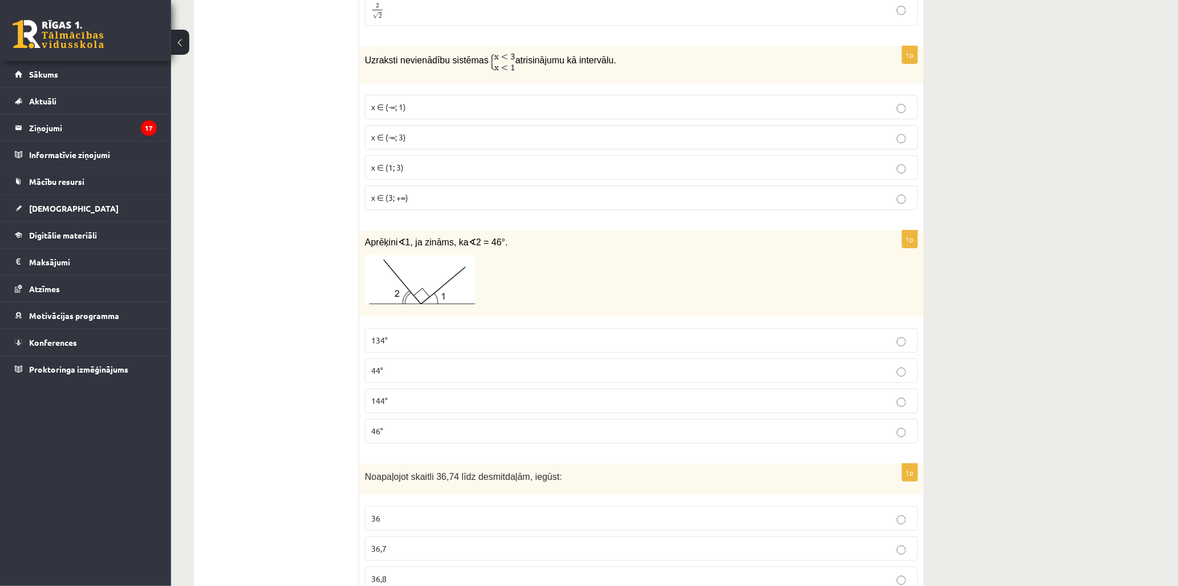
click at [401, 375] on p "44°" at bounding box center [641, 370] width 541 height 12
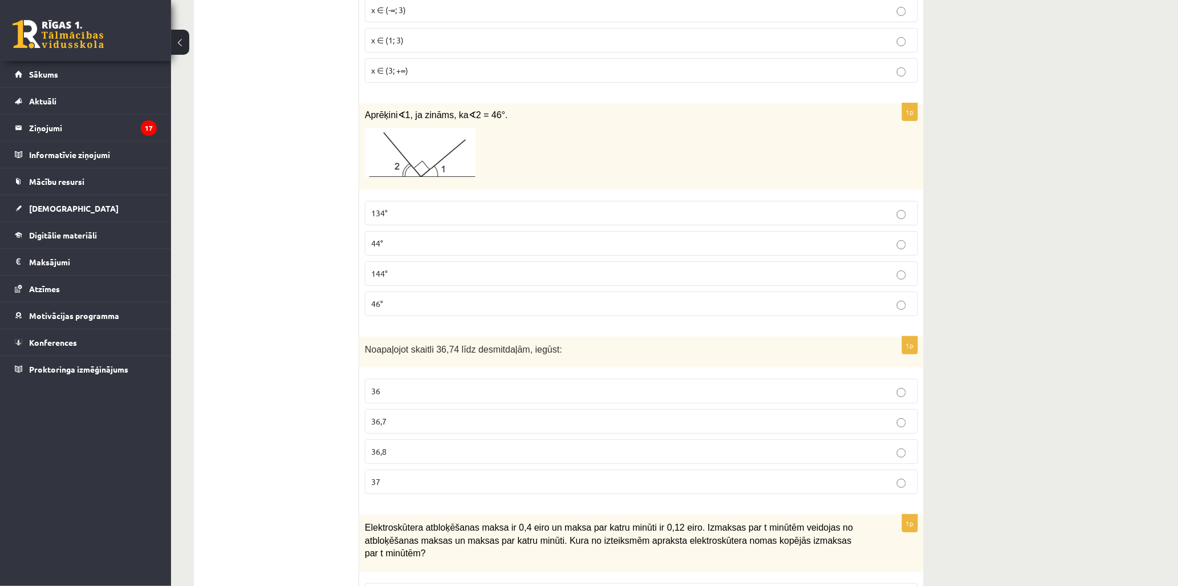
scroll to position [3485, 0]
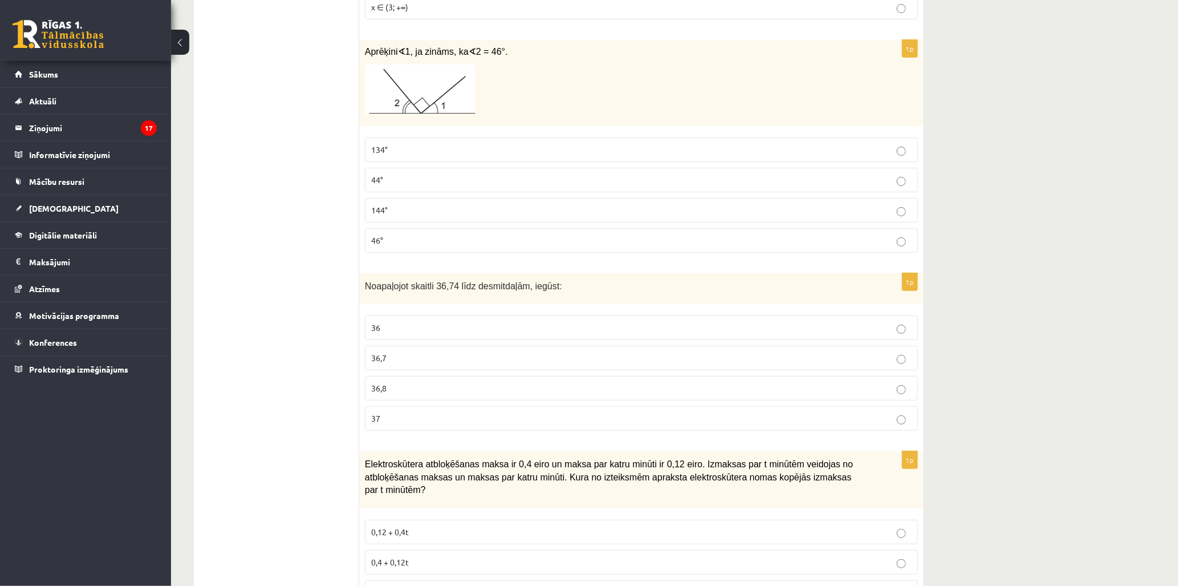
click at [397, 364] on p "36,7" at bounding box center [641, 358] width 541 height 12
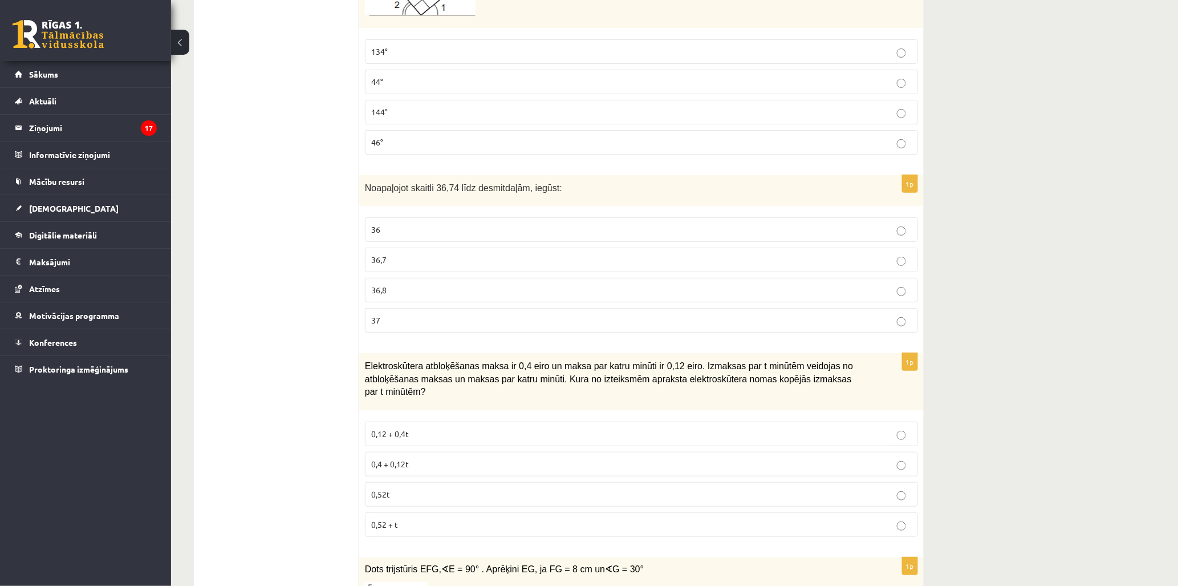
scroll to position [3611, 0]
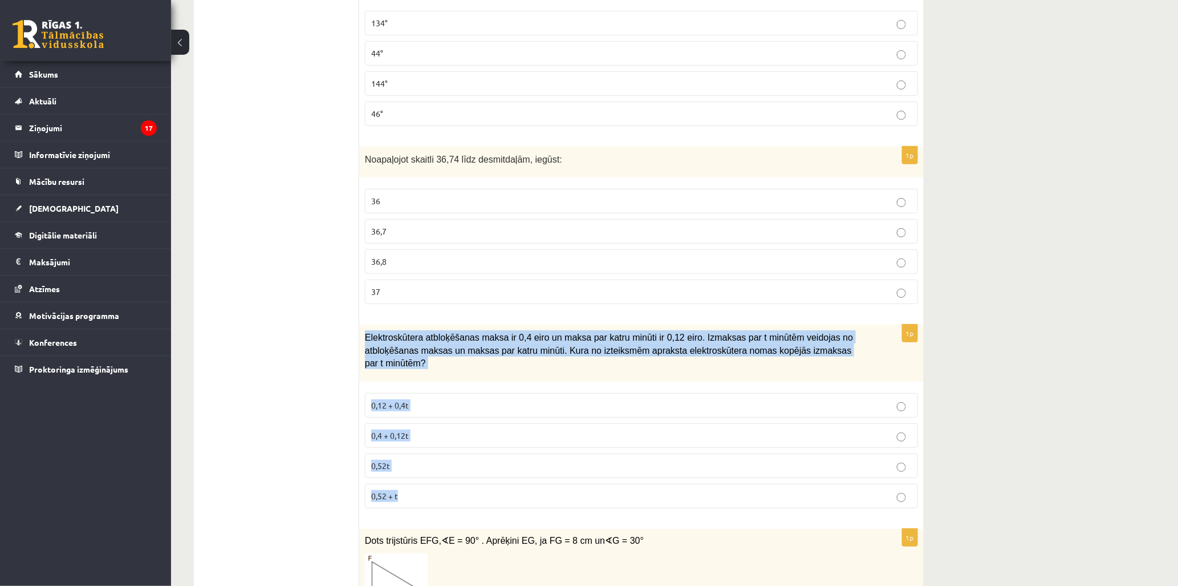
copy div "Elektroskūtera atbloķēšanas maksa ir 0,4 eiro un maksa par katru minūti ir 0,12…"
drag, startPoint x: 363, startPoint y: 338, endPoint x: 825, endPoint y: 487, distance: 485.8
click at [825, 487] on div "1p Elektroskūtera atbloķēšanas maksa ir 0,4 eiro un maksa par katru minūti ir 0…" at bounding box center [641, 420] width 565 height 193
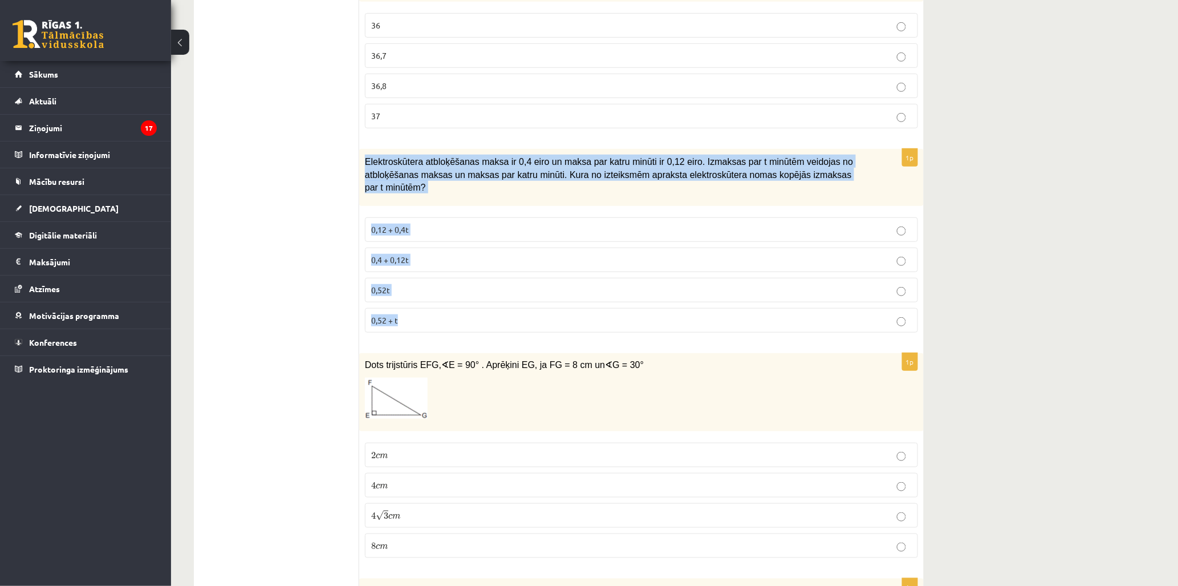
scroll to position [3801, 0]
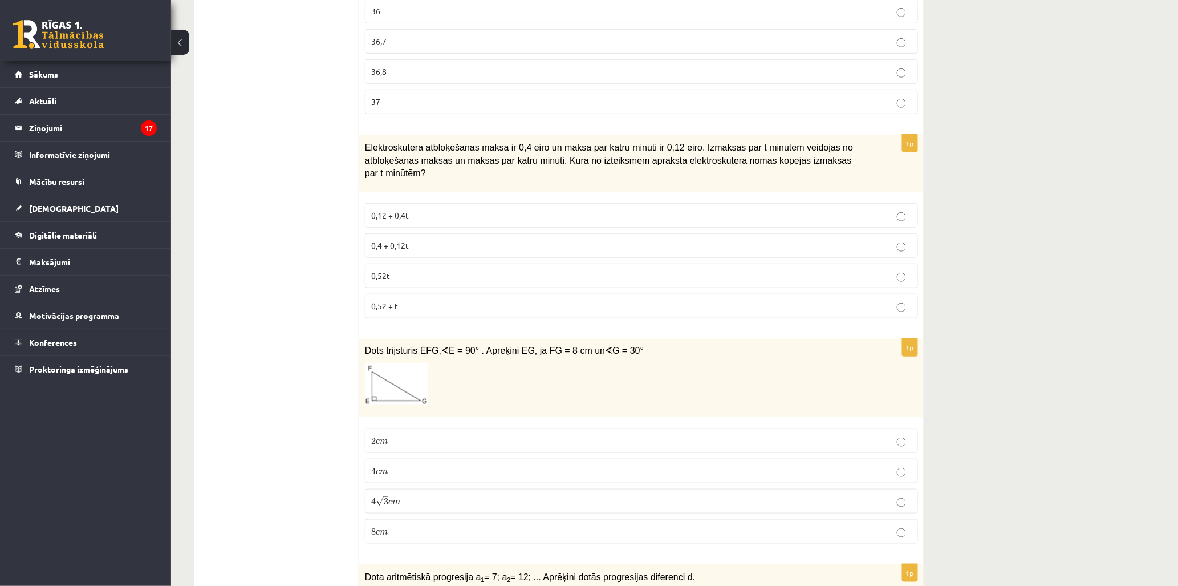
click at [423, 240] on p "0,4 + 0,12t" at bounding box center [641, 246] width 541 height 12
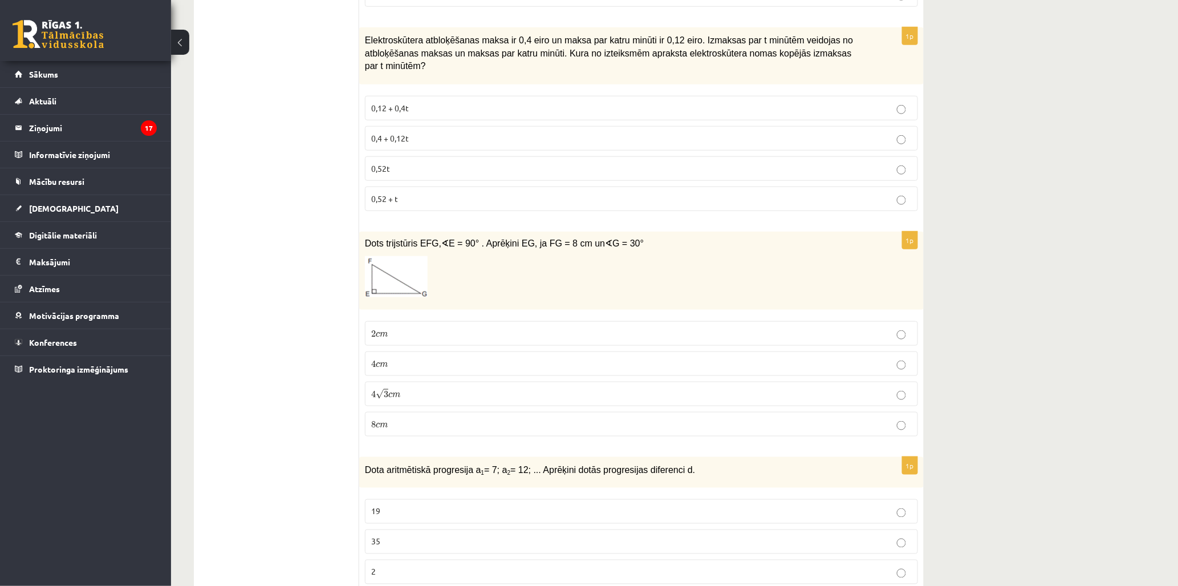
scroll to position [3928, 0]
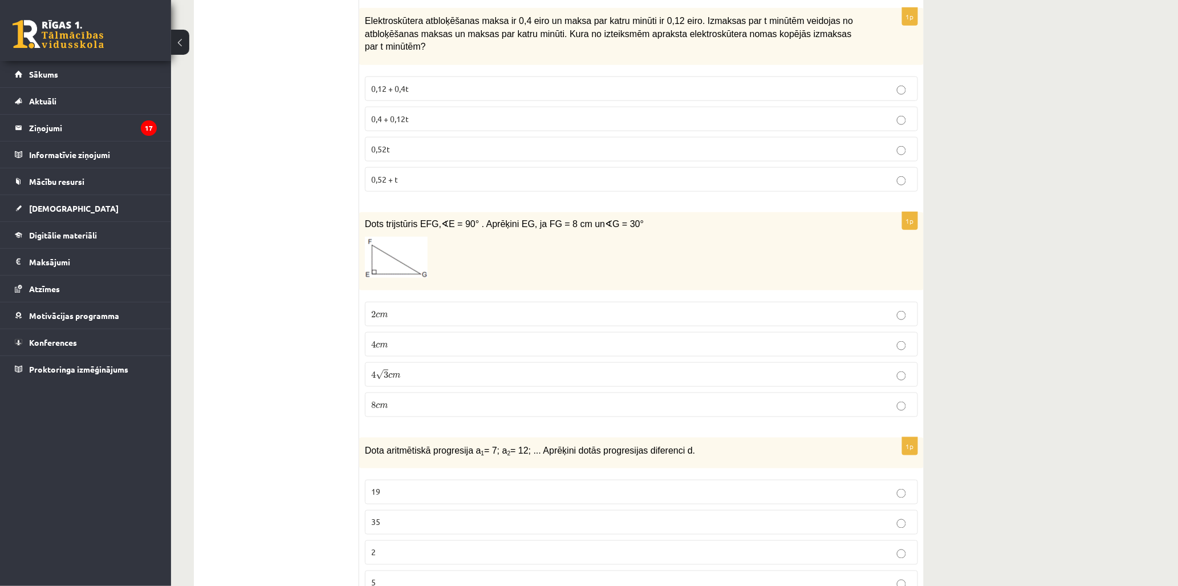
click at [401, 399] on p "8 c m 8 c m" at bounding box center [641, 405] width 541 height 12
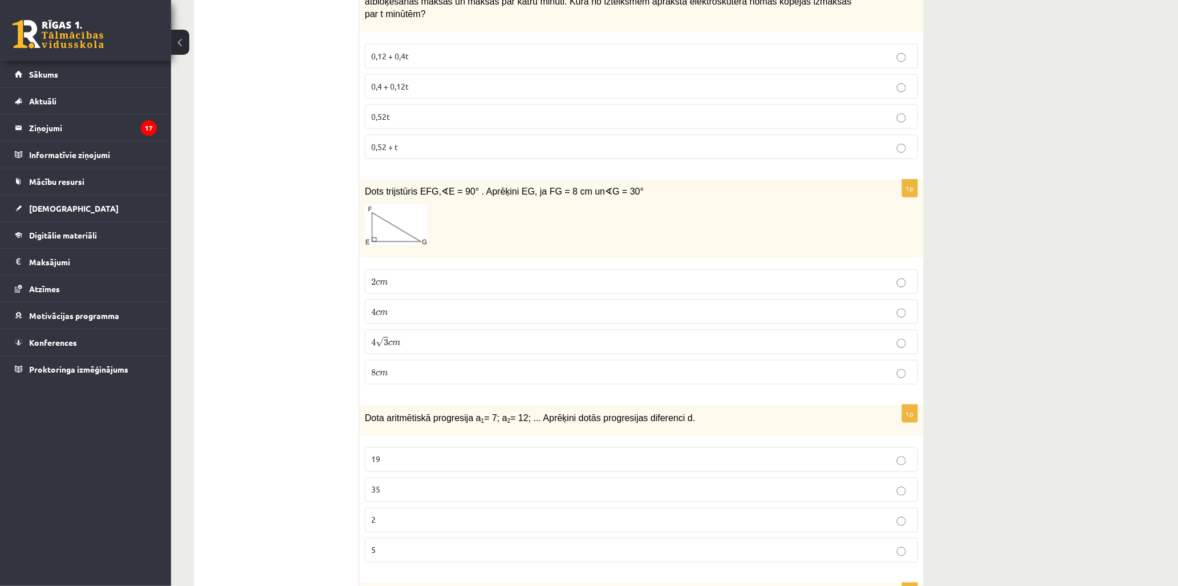
scroll to position [3992, 0]
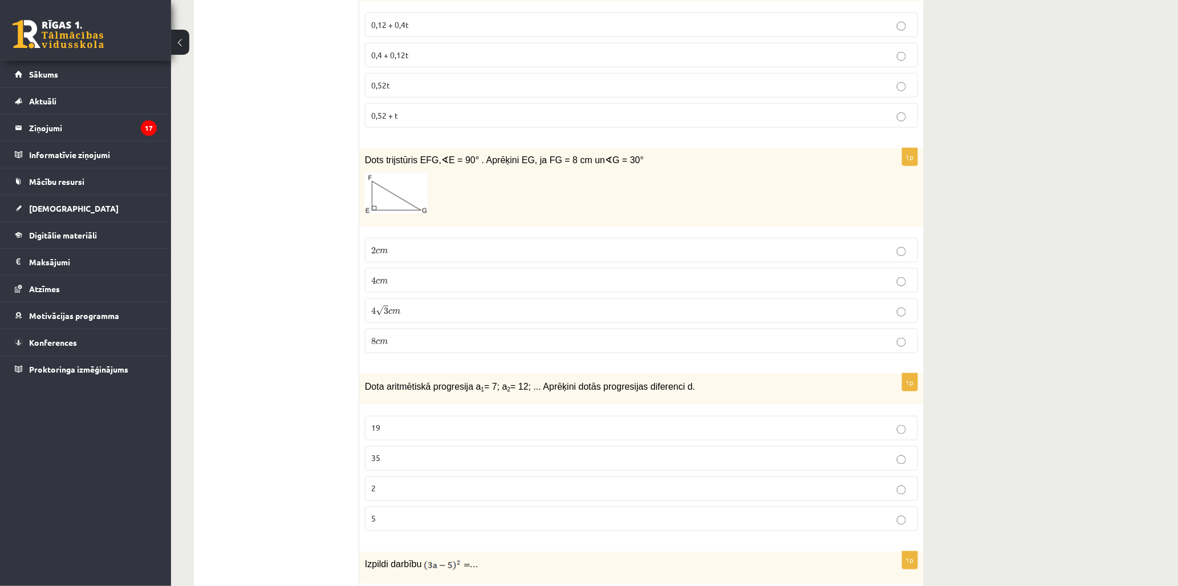
click at [395, 274] on p "4 c m 4 c m" at bounding box center [641, 280] width 541 height 12
click at [384, 343] on label "8 c m 8 c m" at bounding box center [641, 340] width 553 height 25
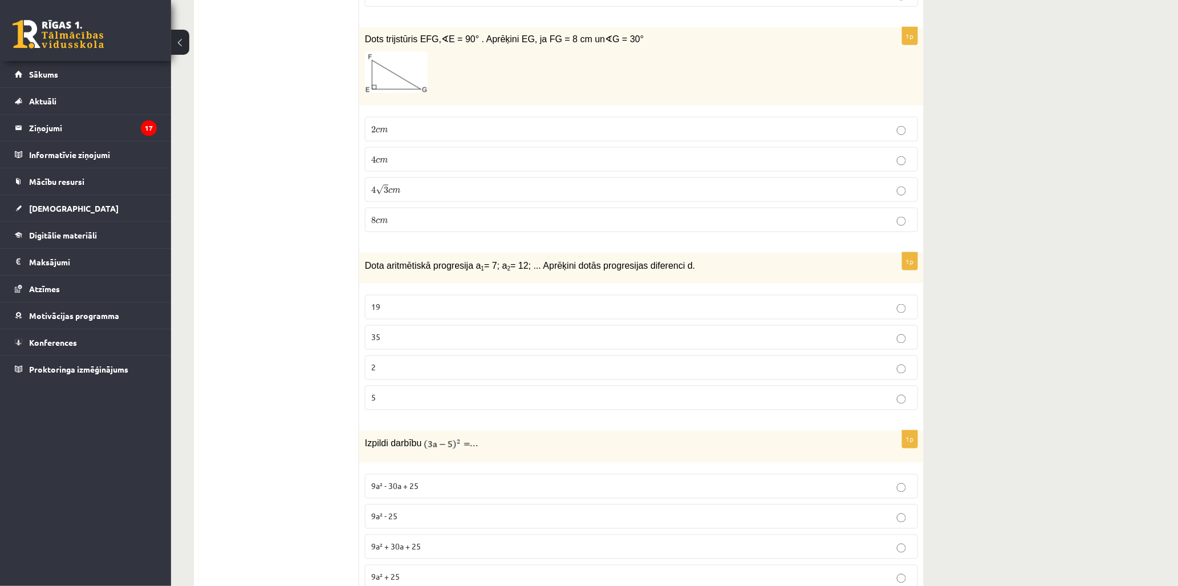
scroll to position [4118, 0]
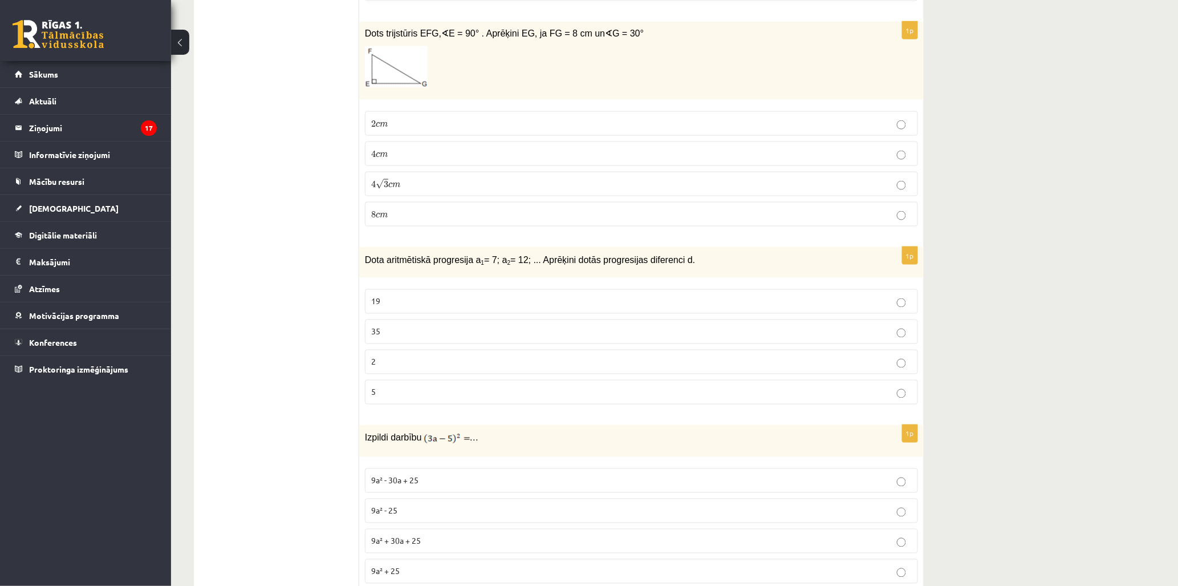
copy span "Dota aritmētiskā progresija a 1 = 7; a 2 = 12; ... Aprēķini dotās progresijas d…"
drag, startPoint x: 365, startPoint y: 251, endPoint x: 688, endPoint y: 251, distance: 323.3
click at [688, 253] on p "Dota aritmētiskā progresija a 1 = 7; a 2 = 12; ... Aprēķini dotās progresijas d…" at bounding box center [613, 259] width 496 height 13
click at [372, 269] on div "Dota aritmētiskā progresija a 1 = 7; a 2 = 12; ... Aprēķini dotās progresijas d…" at bounding box center [641, 262] width 565 height 31
copy div "Dota aritmētiskā progresija a 1 = 7; a 2 = 12; ... Aprēķini dotās progresijas d…"
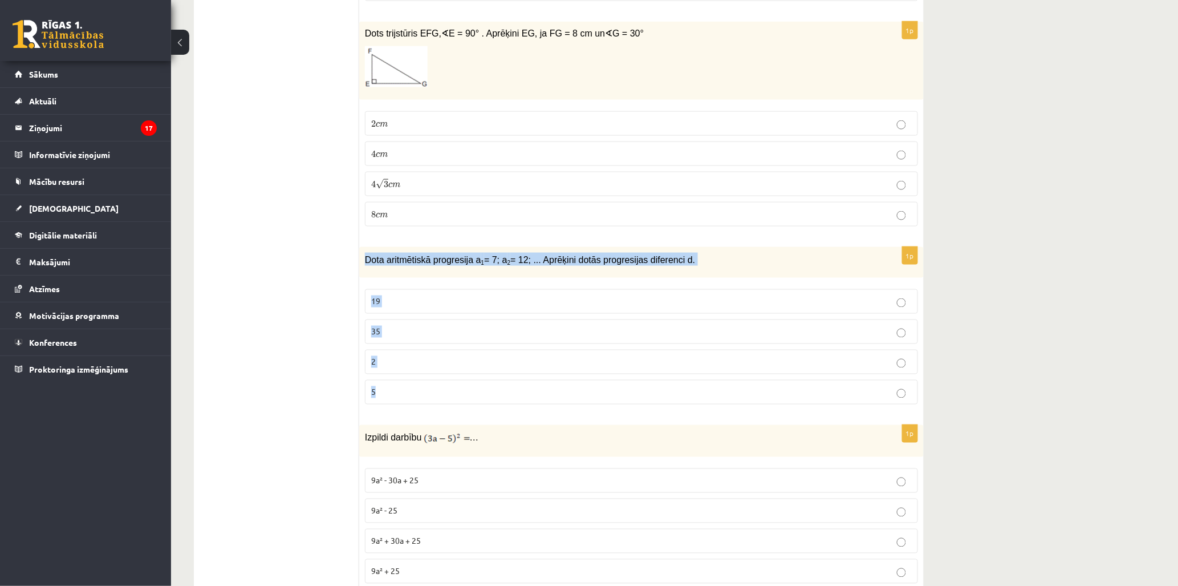
drag, startPoint x: 363, startPoint y: 249, endPoint x: 408, endPoint y: 401, distance: 159.3
click at [408, 401] on div "1p Dota aritmētiskā progresija a 1 = 7; a 2 = 12; ... Aprēķini dotās progresija…" at bounding box center [641, 330] width 565 height 167
click at [382, 386] on p "5" at bounding box center [641, 392] width 541 height 12
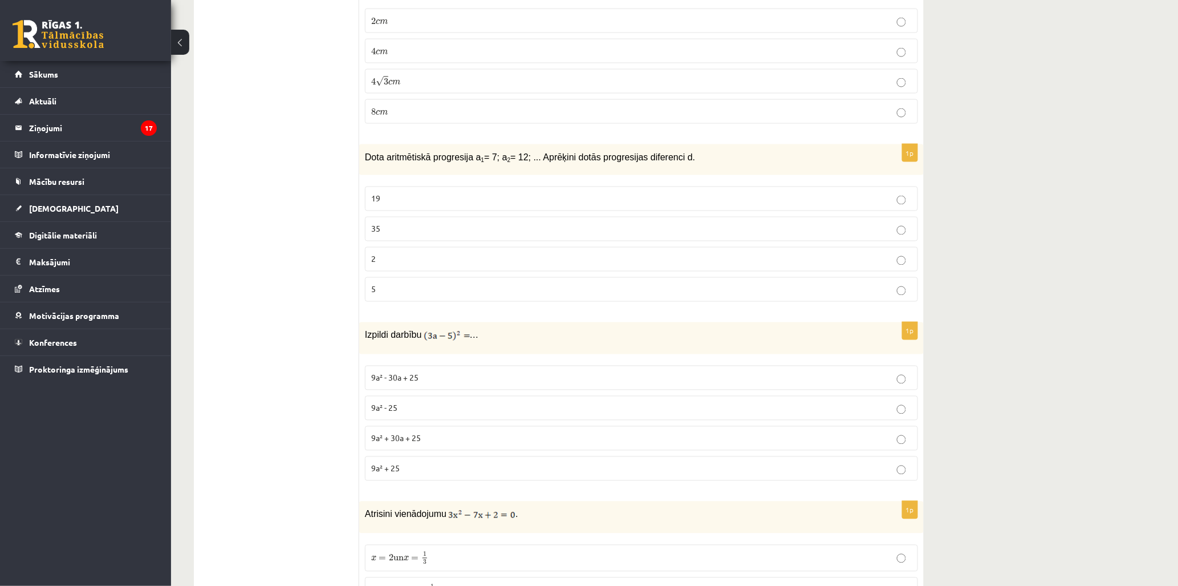
scroll to position [4247, 0]
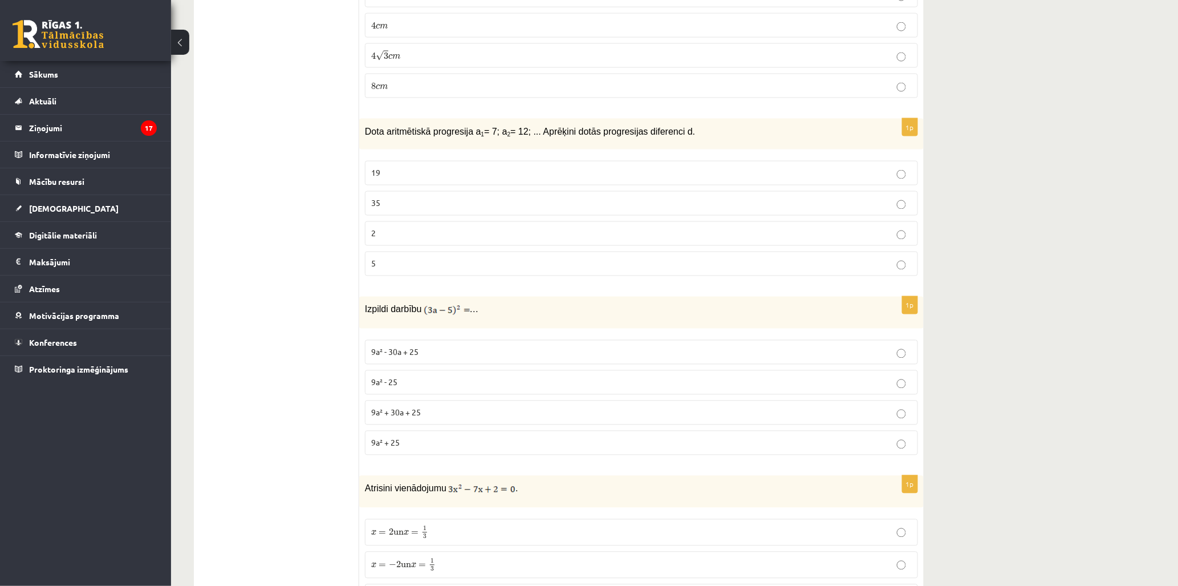
drag, startPoint x: 362, startPoint y: 300, endPoint x: 469, endPoint y: 397, distance: 144.9
click at [469, 397] on div "1p Izpildi darbību … 9a² - 30a + 25 9a² - 25 9a² + 30a + 25 9a² + 25" at bounding box center [641, 381] width 565 height 168
click at [550, 481] on p "Atrisini vienādojumu ." at bounding box center [613, 488] width 496 height 14
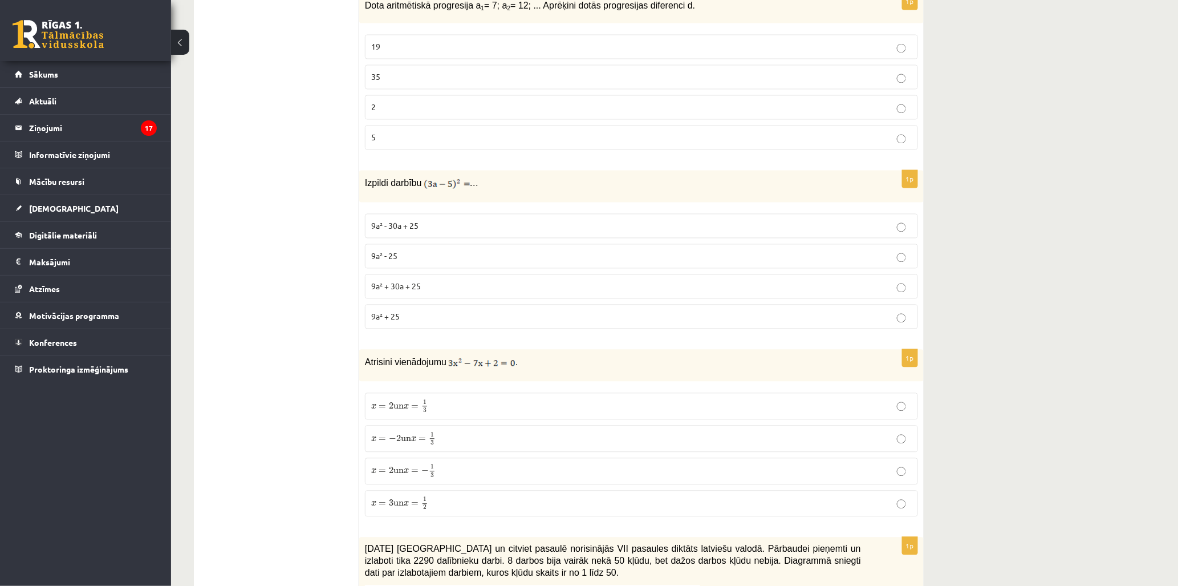
scroll to position [4374, 0]
click at [408, 254] on label "9a² - 25" at bounding box center [641, 255] width 553 height 25
click at [391, 310] on span "9a² + 25" at bounding box center [385, 315] width 29 height 10
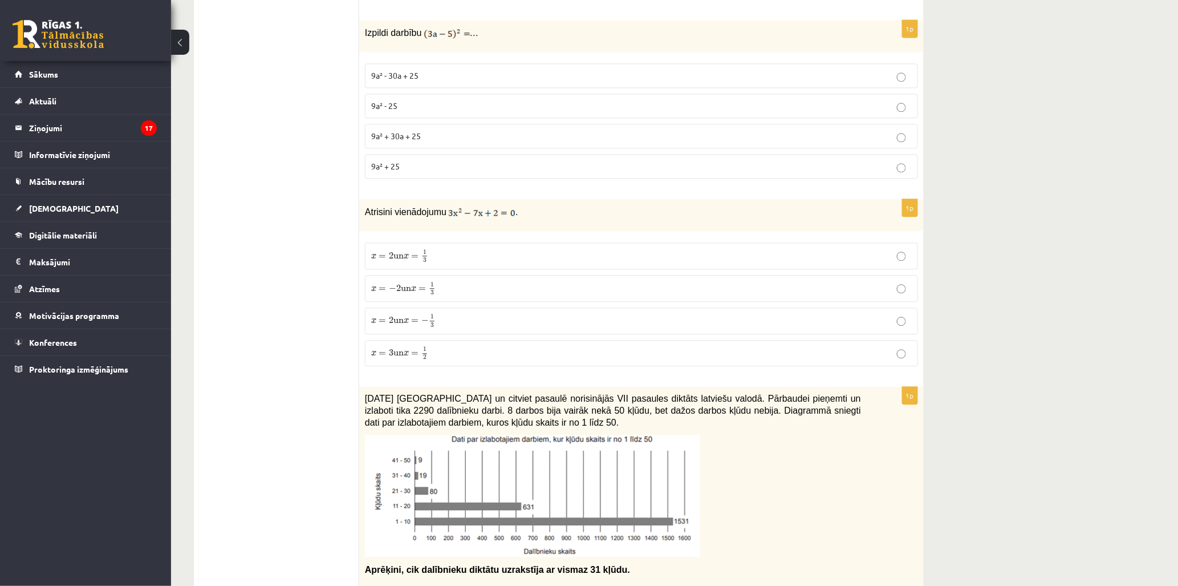
scroll to position [4500, 0]
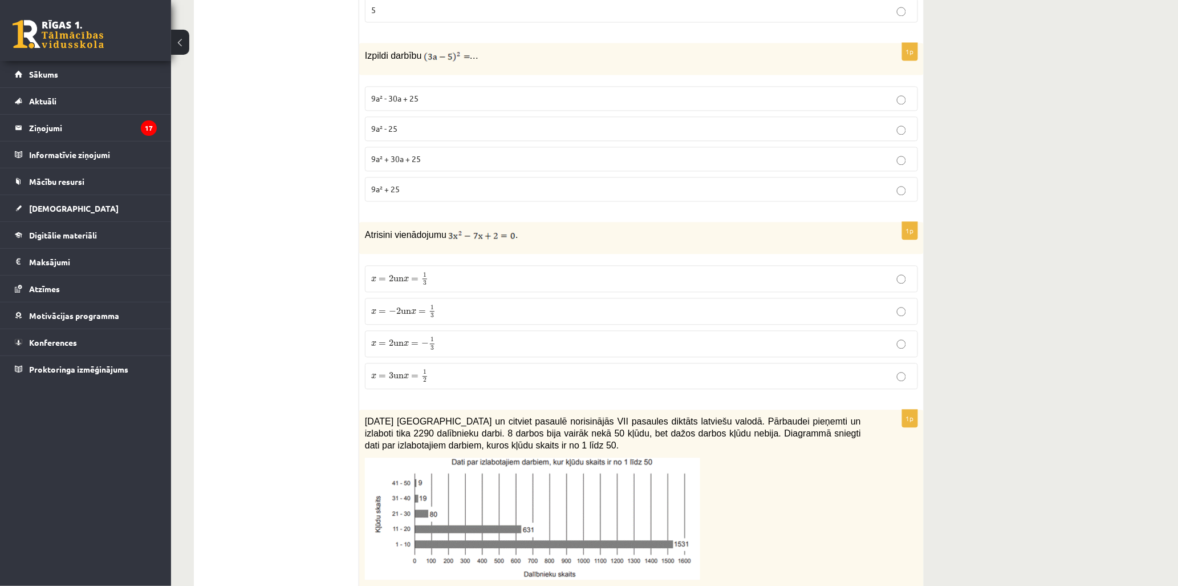
click at [393, 308] on span "−" at bounding box center [392, 311] width 7 height 7
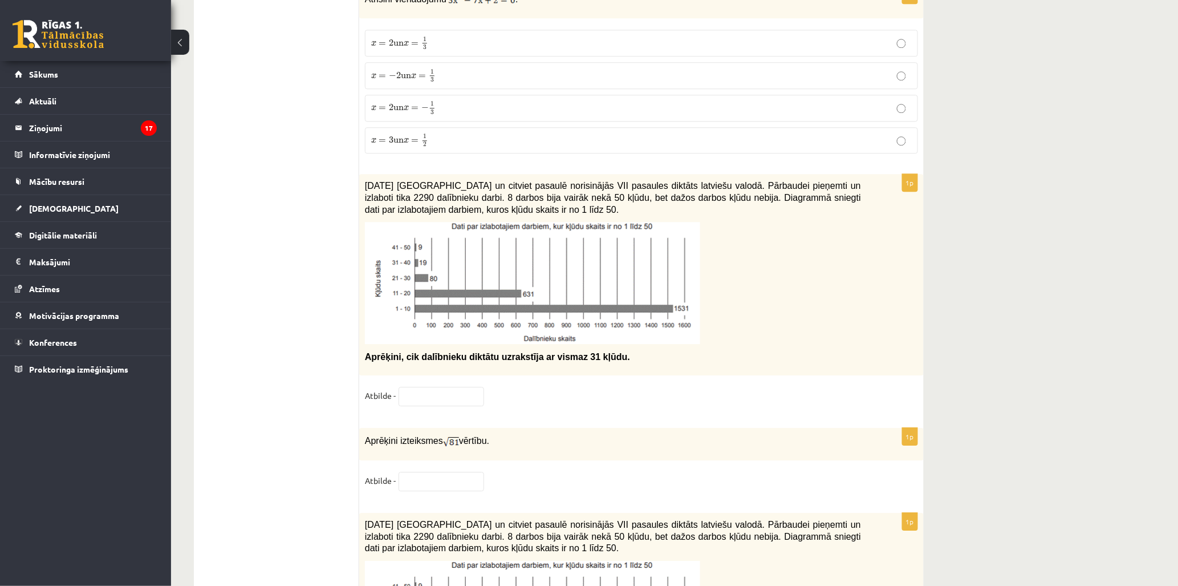
scroll to position [4754, 0]
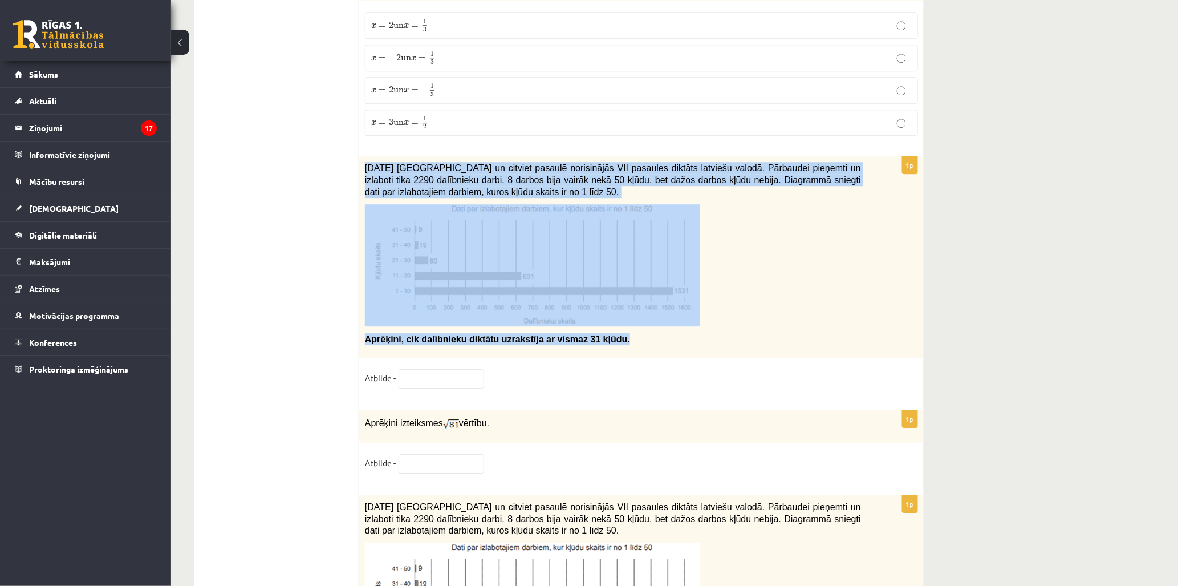
drag, startPoint x: 367, startPoint y: 160, endPoint x: 677, endPoint y: 336, distance: 357.5
click at [677, 336] on div "2021. gada 27. novembrī Latvijā un citviet pasaulē norisinājās VII pasaules dik…" at bounding box center [641, 256] width 565 height 201
click at [677, 336] on p "Aprēķini, cik dalībnieku diktātu uzrakstīja ar vismaz 31 kļūdu." at bounding box center [613, 339] width 496 height 12
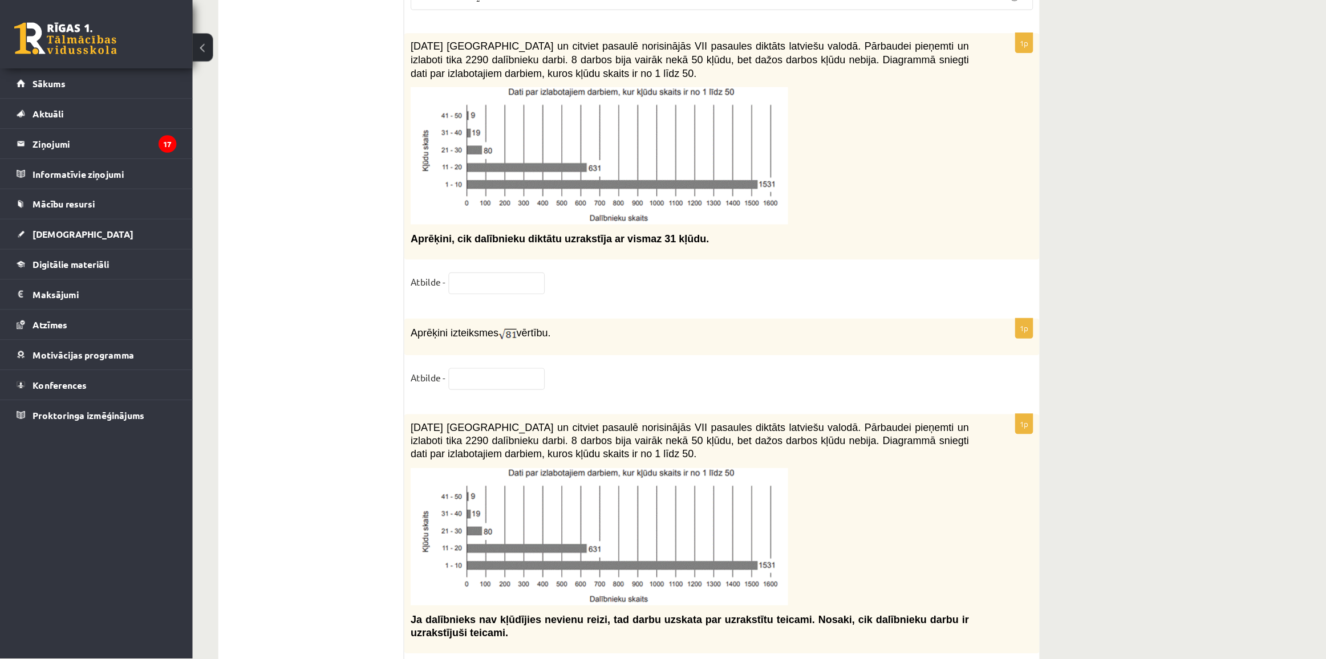
scroll to position [4880, 0]
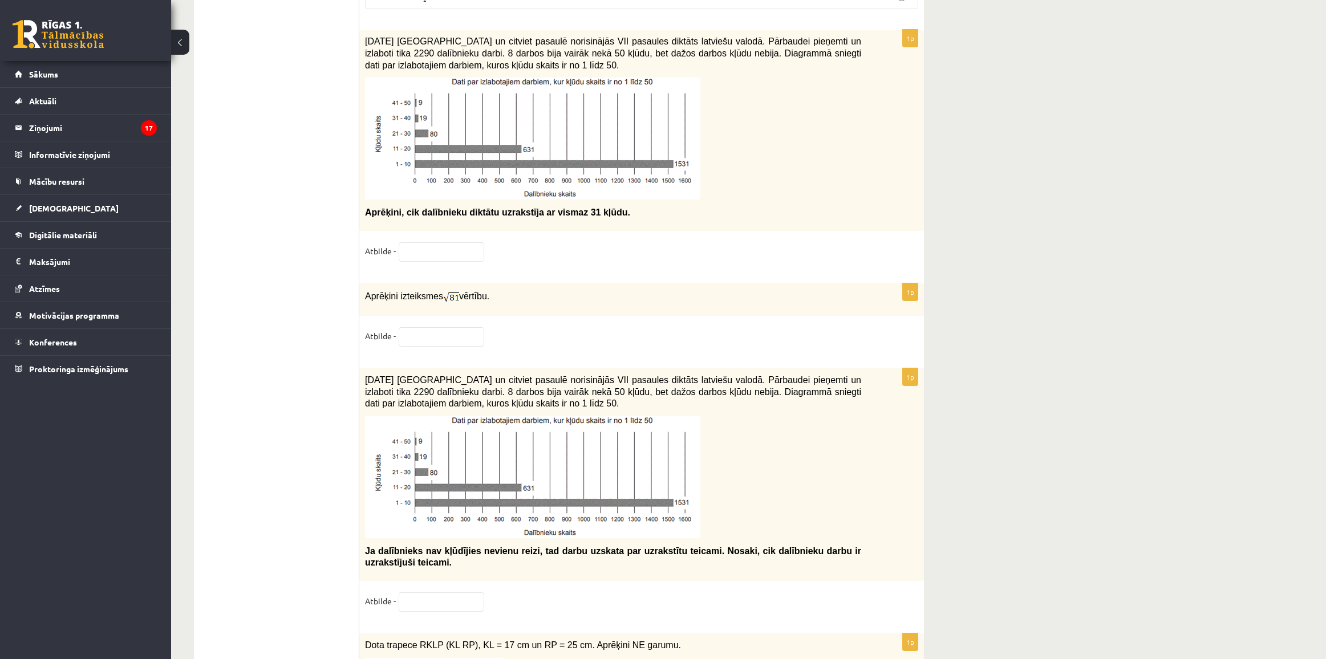
click at [424, 254] on input "text" at bounding box center [442, 251] width 86 height 19
paste input "**"
type input "**"
click at [420, 342] on input "text" at bounding box center [442, 336] width 86 height 19
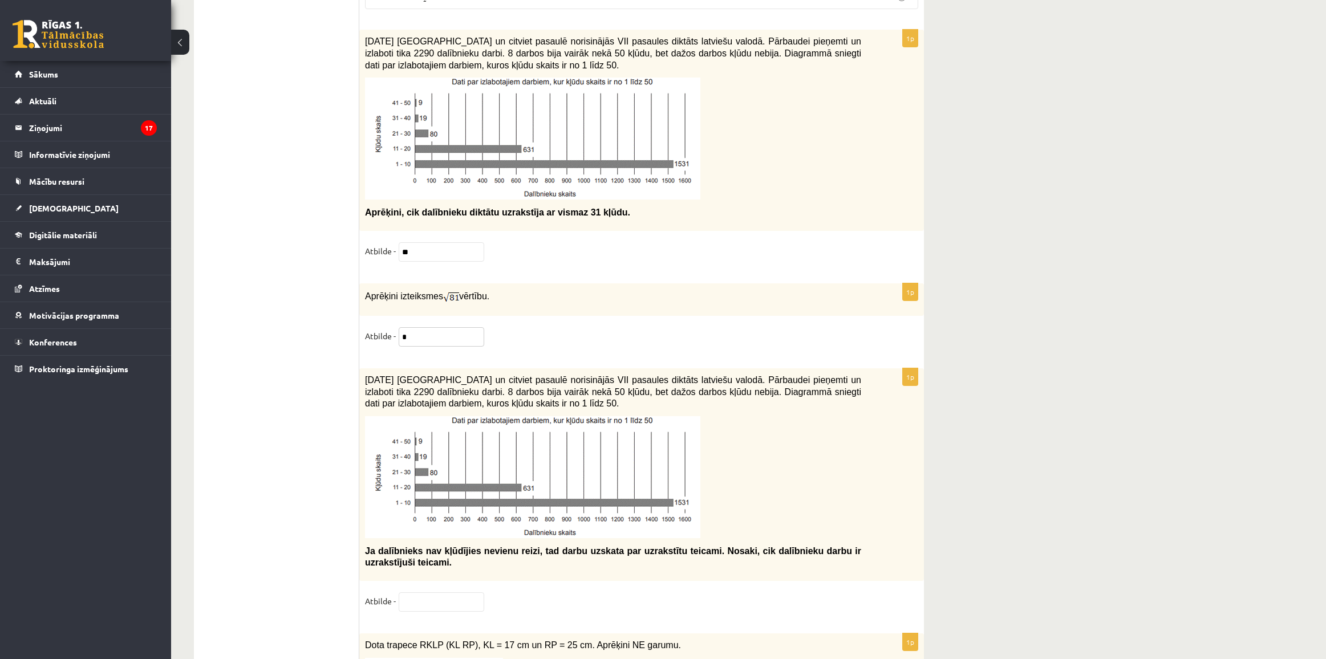
type input "*"
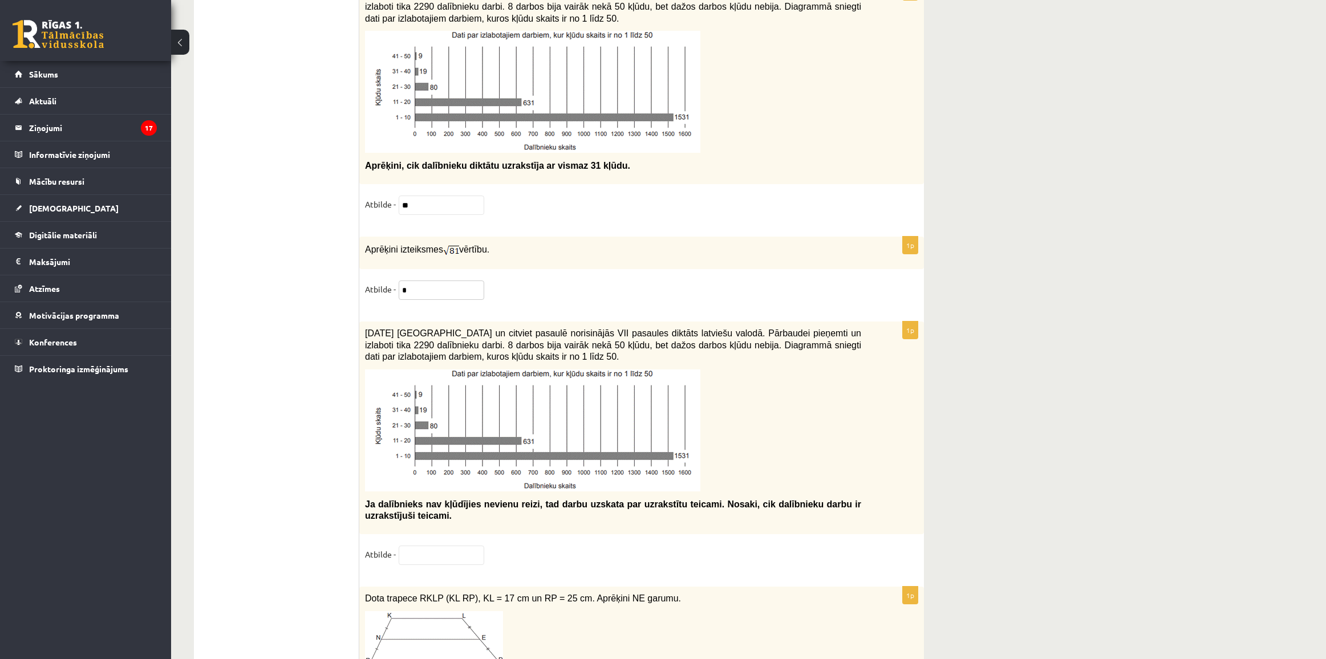
scroll to position [4951, 0]
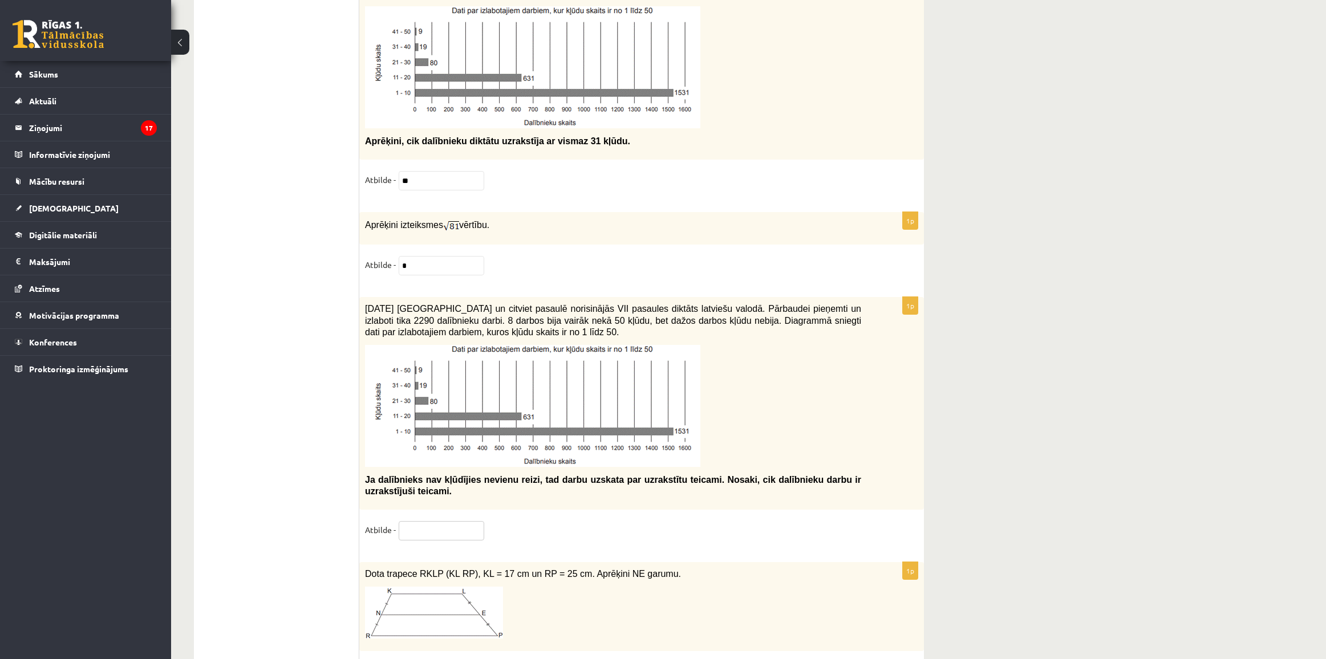
click at [428, 541] on input "text" at bounding box center [442, 530] width 86 height 19
paste input "**"
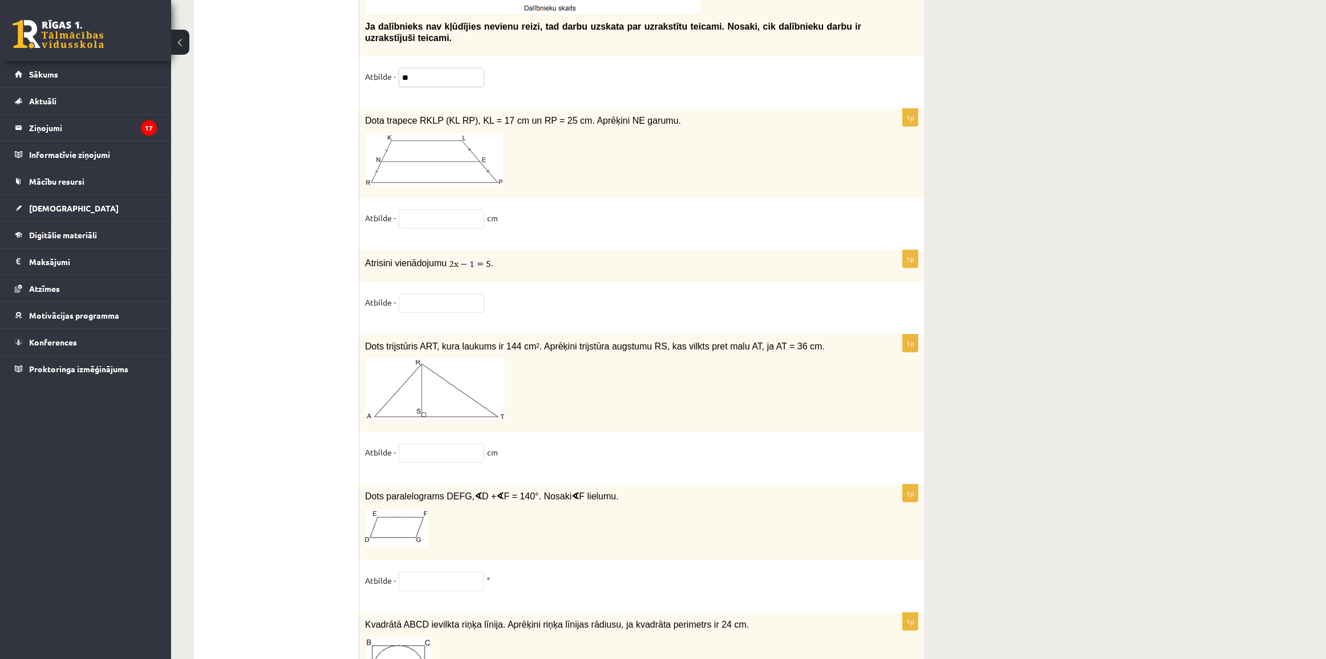
scroll to position [5379, 0]
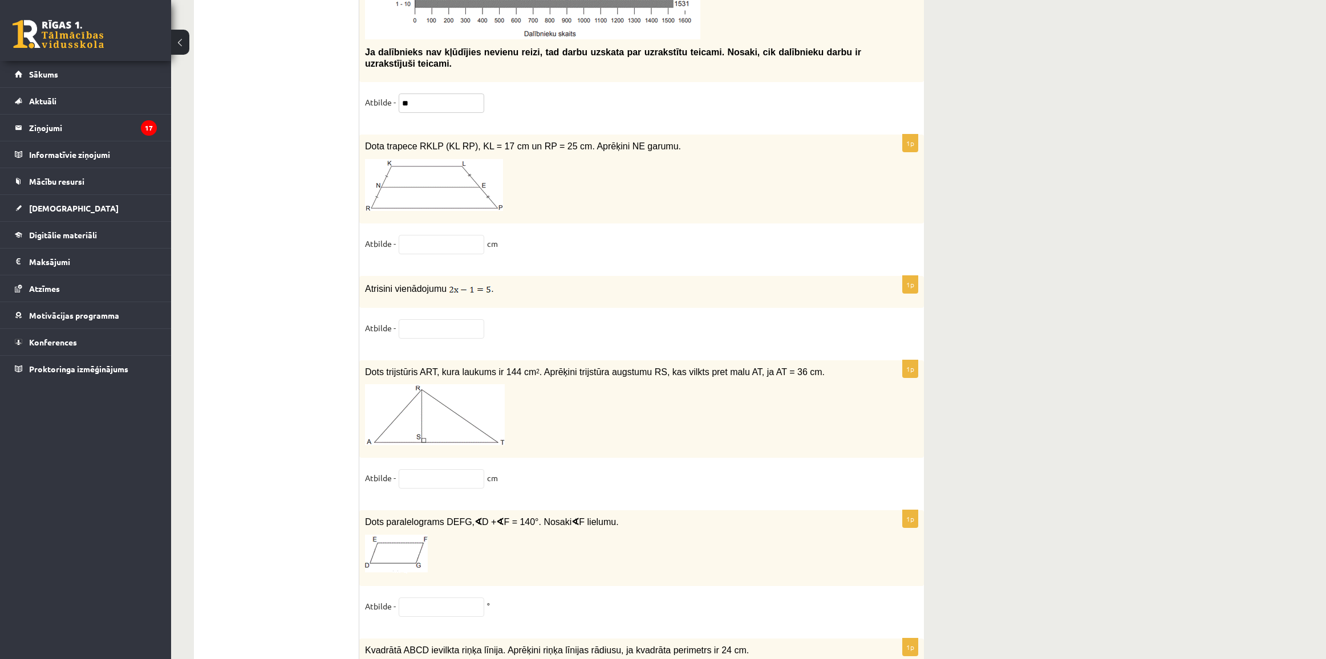
type input "**"
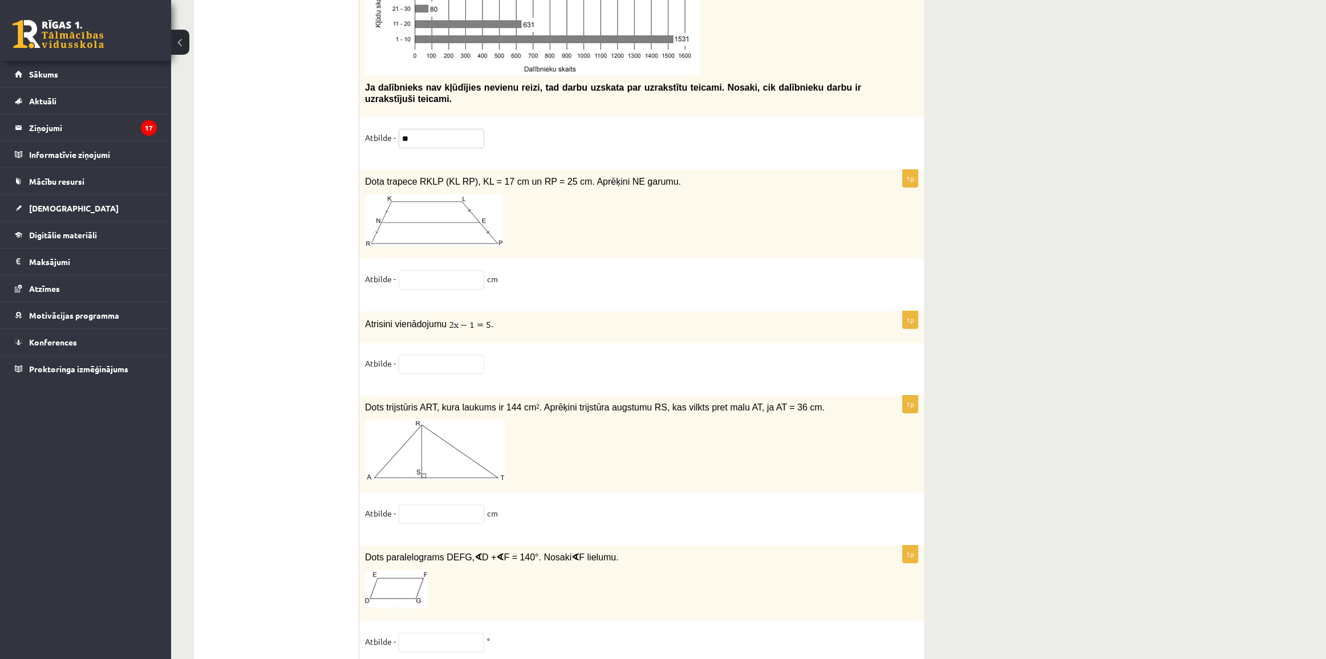
scroll to position [5308, 0]
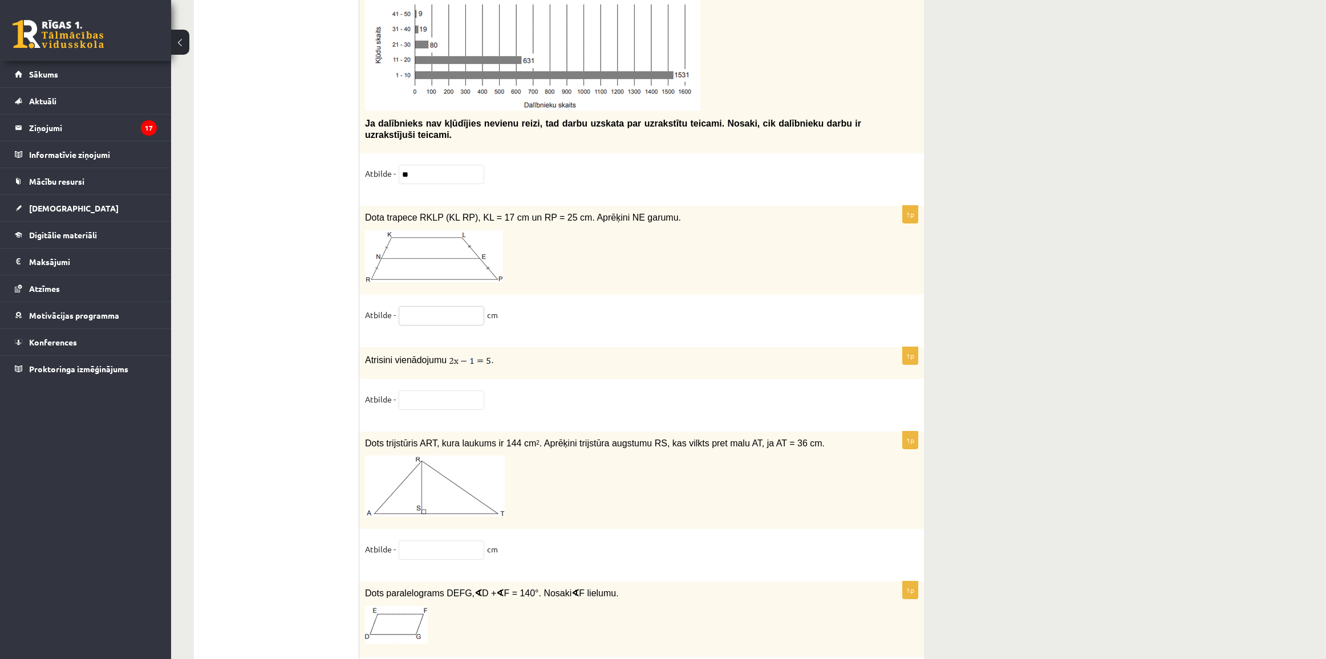
click at [434, 326] on input "text" at bounding box center [442, 315] width 86 height 19
paste input "******"
drag, startPoint x: 449, startPoint y: 338, endPoint x: 345, endPoint y: 315, distance: 106.8
click at [448, 326] on input "******" at bounding box center [442, 315] width 86 height 19
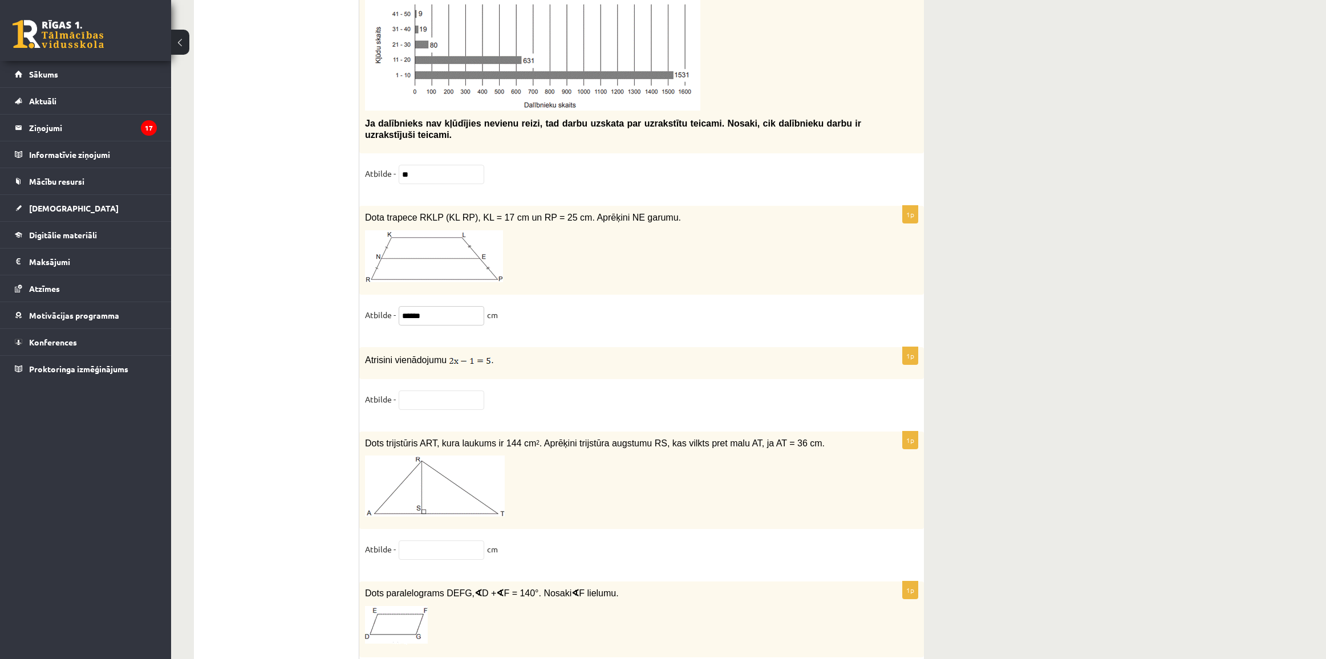
drag, startPoint x: 440, startPoint y: 328, endPoint x: 377, endPoint y: 328, distance: 63.3
click at [377, 328] on fieldset "Atbilde - ****** cm" at bounding box center [641, 318] width 553 height 24
paste input "**********"
type input "**********"
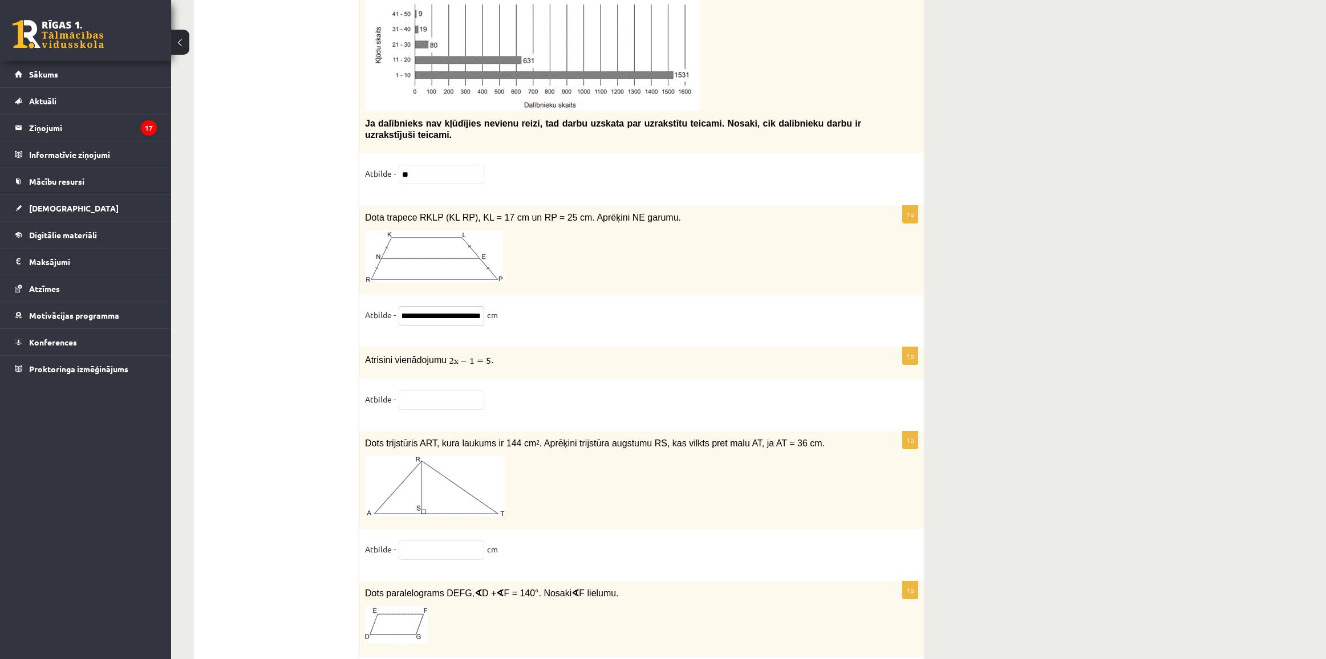
scroll to position [0, 0]
click at [414, 415] on fieldset "Atbilde -" at bounding box center [641, 403] width 553 height 24
click at [419, 410] on input "text" at bounding box center [442, 400] width 86 height 19
paste input "********"
click at [426, 410] on input "********" at bounding box center [442, 400] width 86 height 19
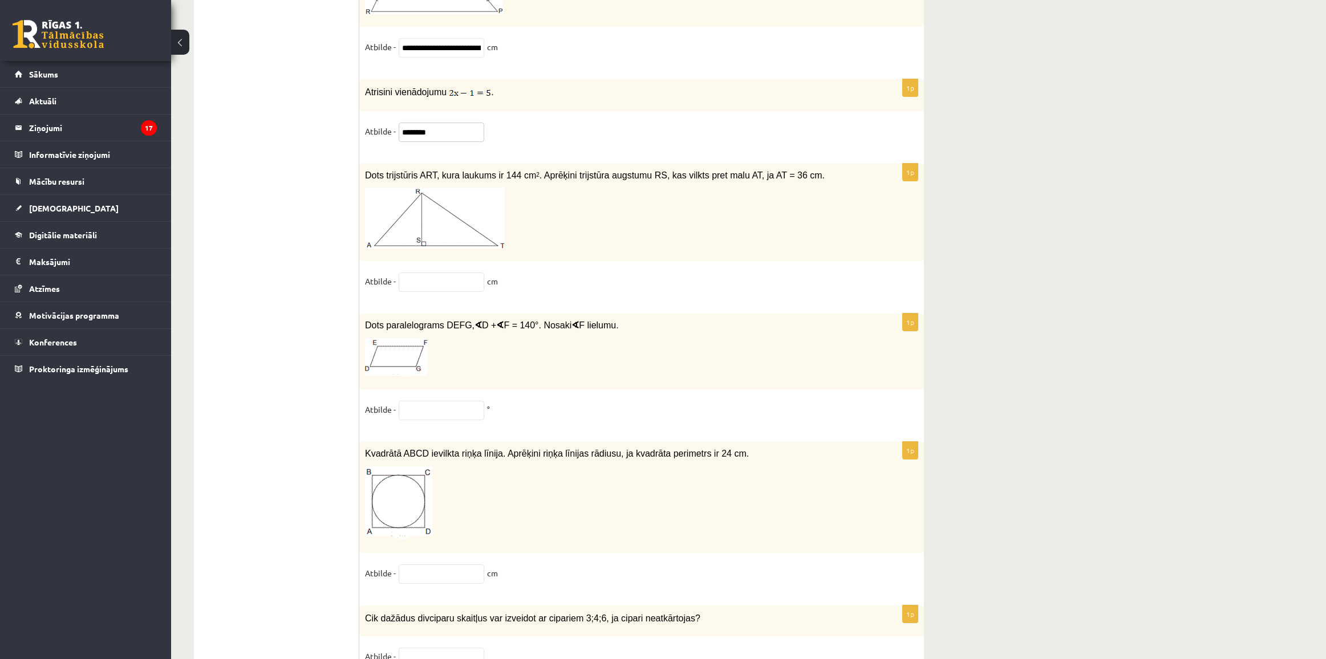
scroll to position [5647, 0]
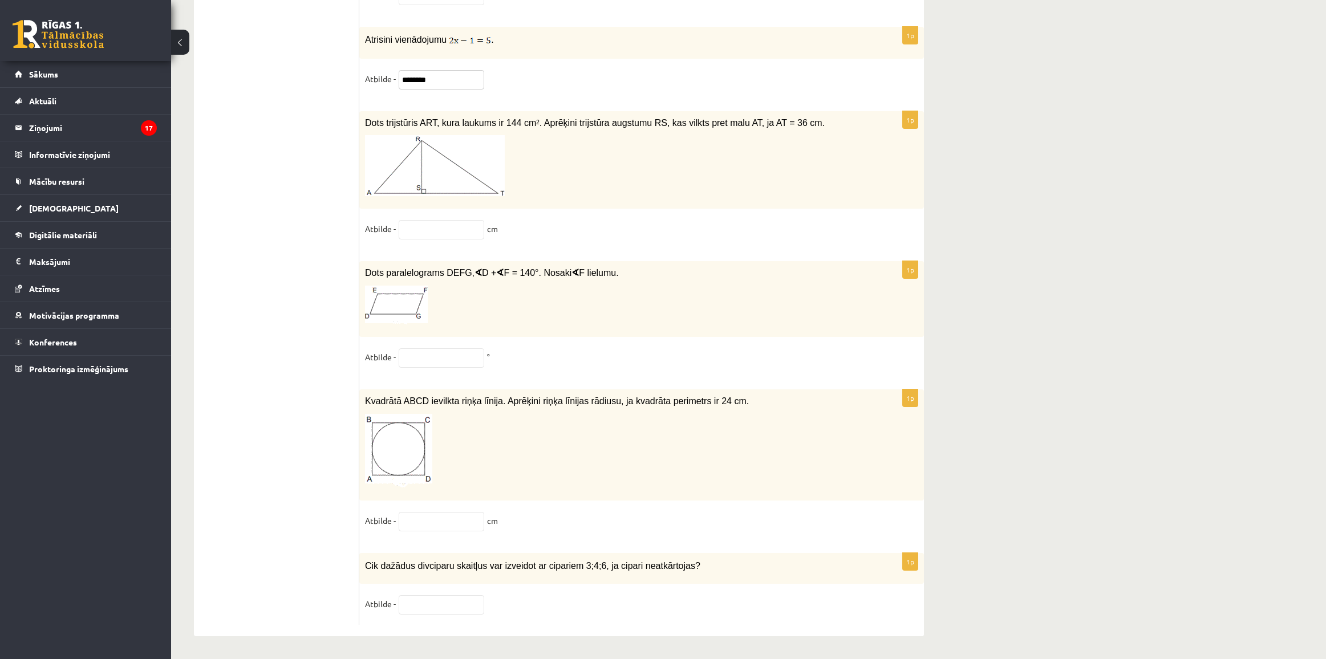
type input "********"
click at [421, 225] on input "text" at bounding box center [442, 229] width 86 height 19
paste input "**********"
click at [421, 224] on input "**********" at bounding box center [442, 229] width 86 height 19
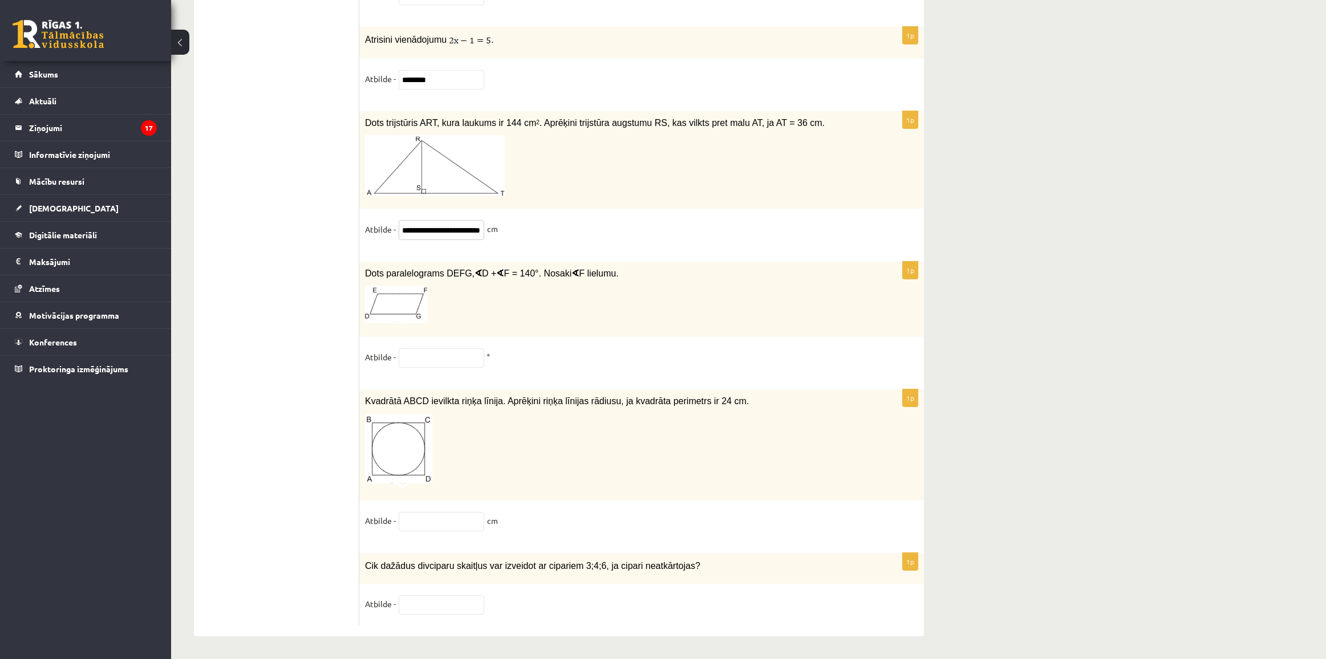
scroll to position [0, 29]
type input "**********"
click at [433, 360] on input "text" at bounding box center [442, 357] width 86 height 19
paste input "******"
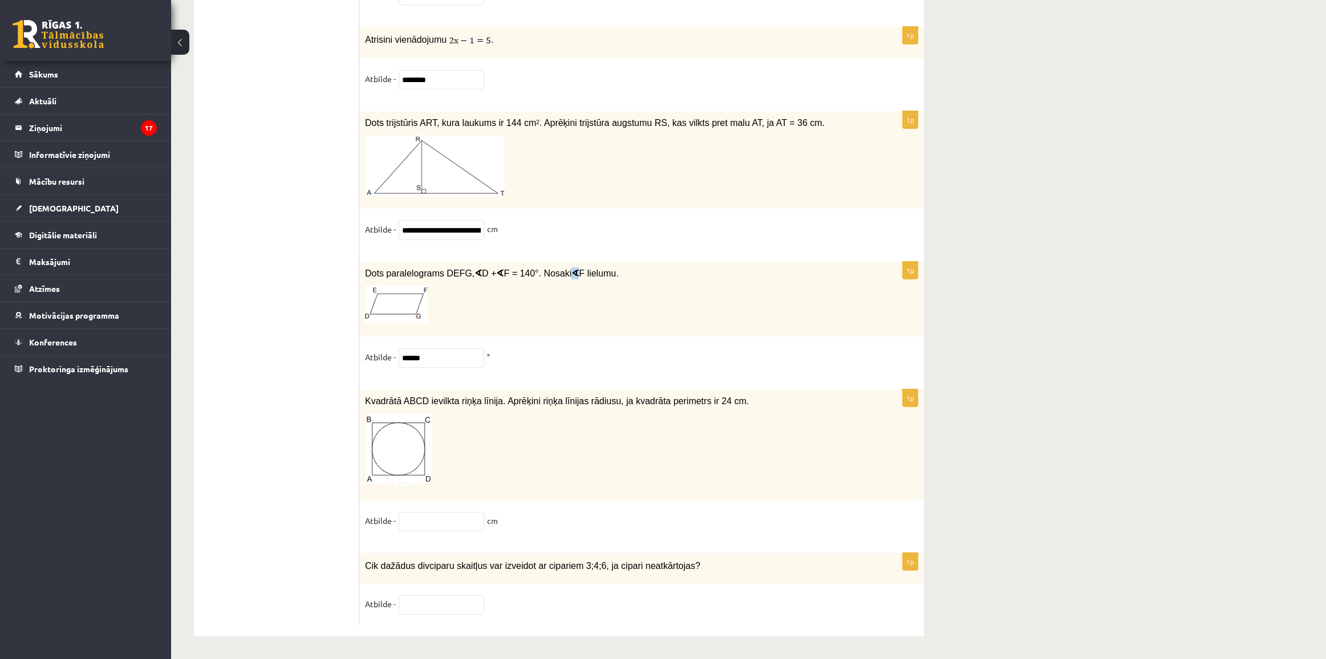
copy m\ "∢"
click at [571, 269] on m\ "∢" at bounding box center [574, 274] width 7 height 10
click at [407, 359] on input "******" at bounding box center [442, 357] width 86 height 19
paste input "*"
type input "******"
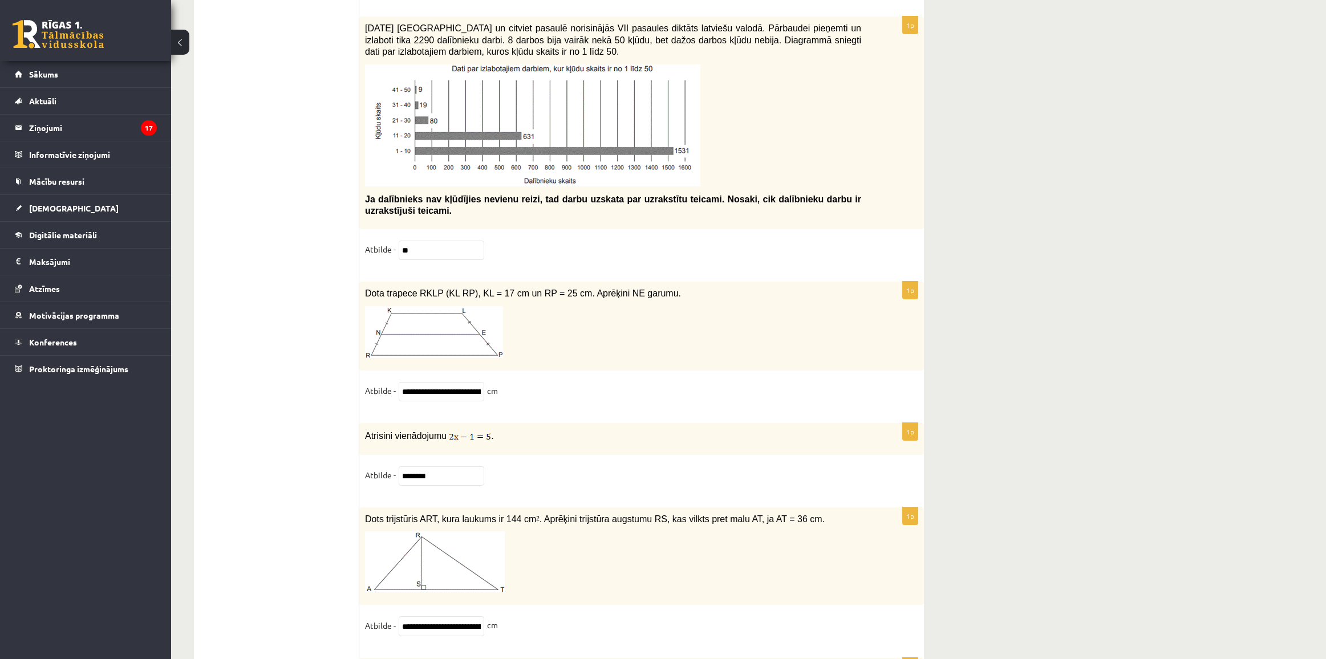
scroll to position [5219, 0]
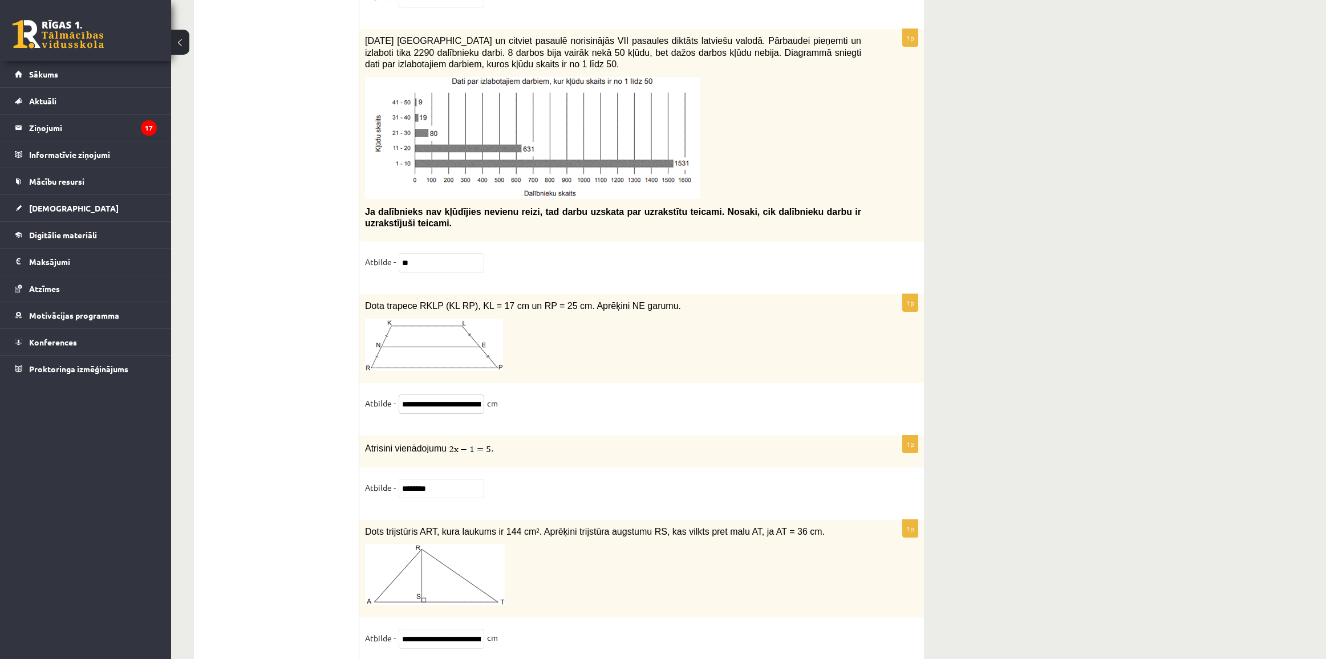
click at [452, 414] on input "**********" at bounding box center [442, 404] width 86 height 19
paste input "*****"
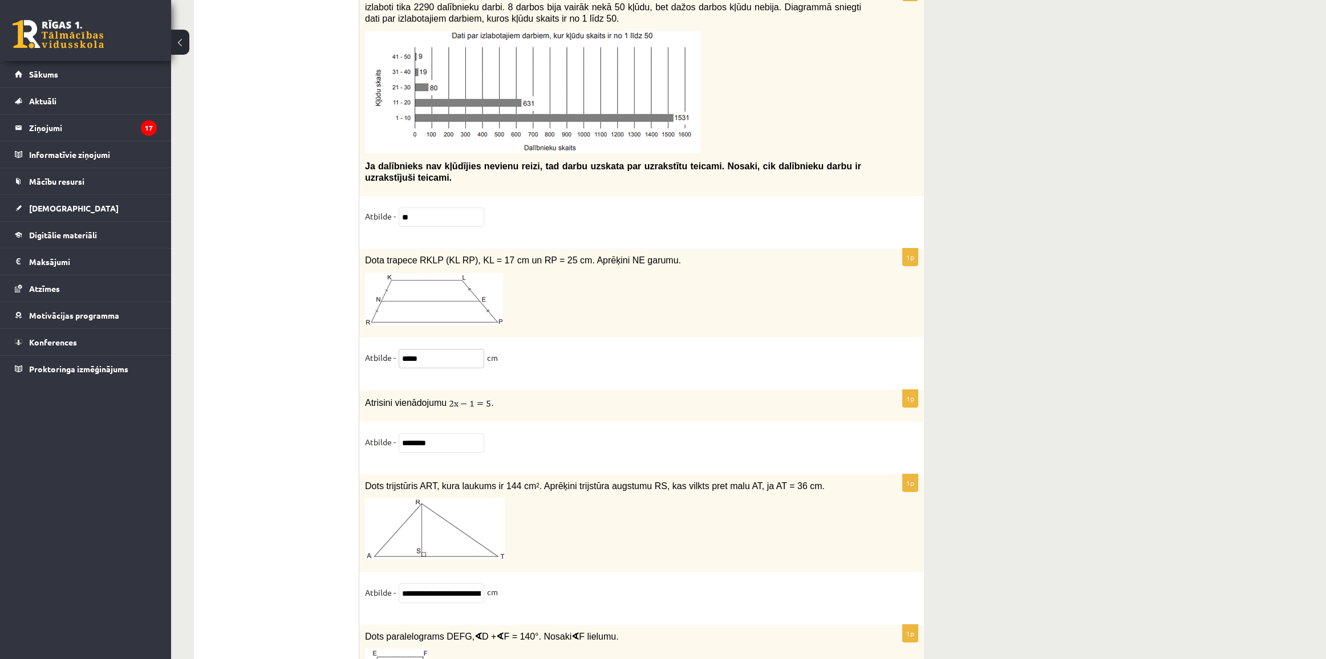
scroll to position [5291, 0]
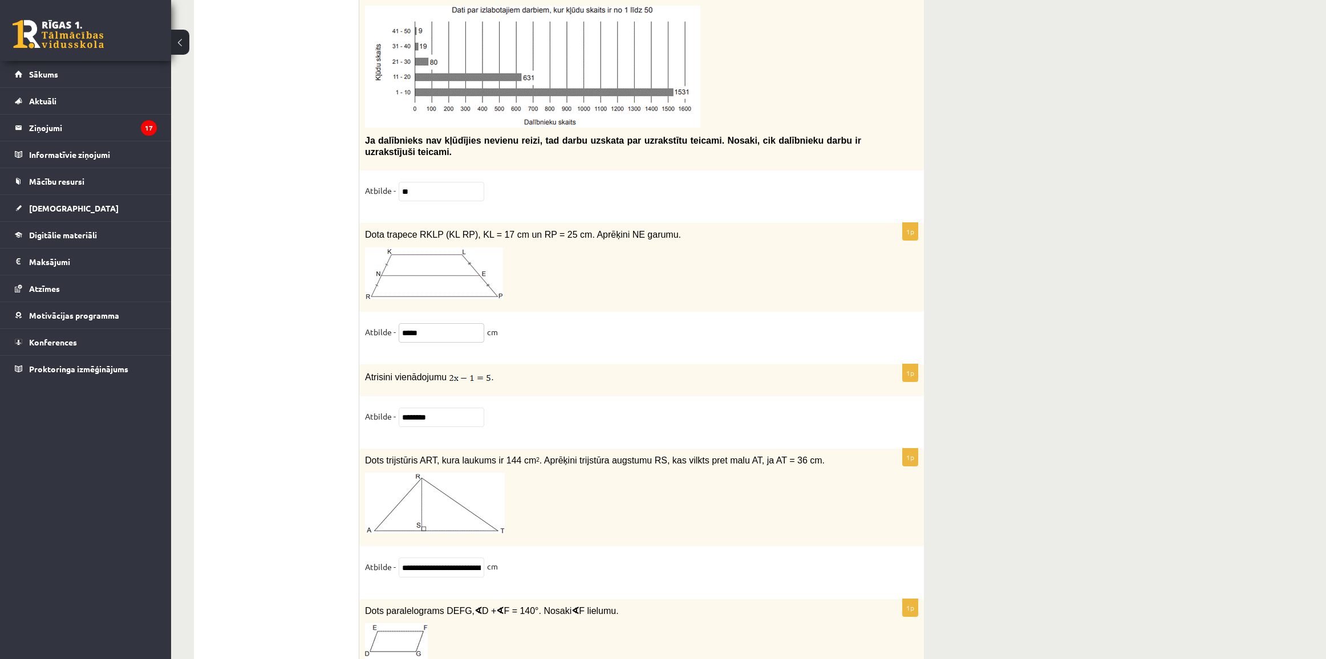
type input "*****"
drag, startPoint x: 421, startPoint y: 431, endPoint x: 370, endPoint y: 428, distance: 51.4
click at [370, 428] on fieldset "Atbilde - ********" at bounding box center [641, 420] width 553 height 24
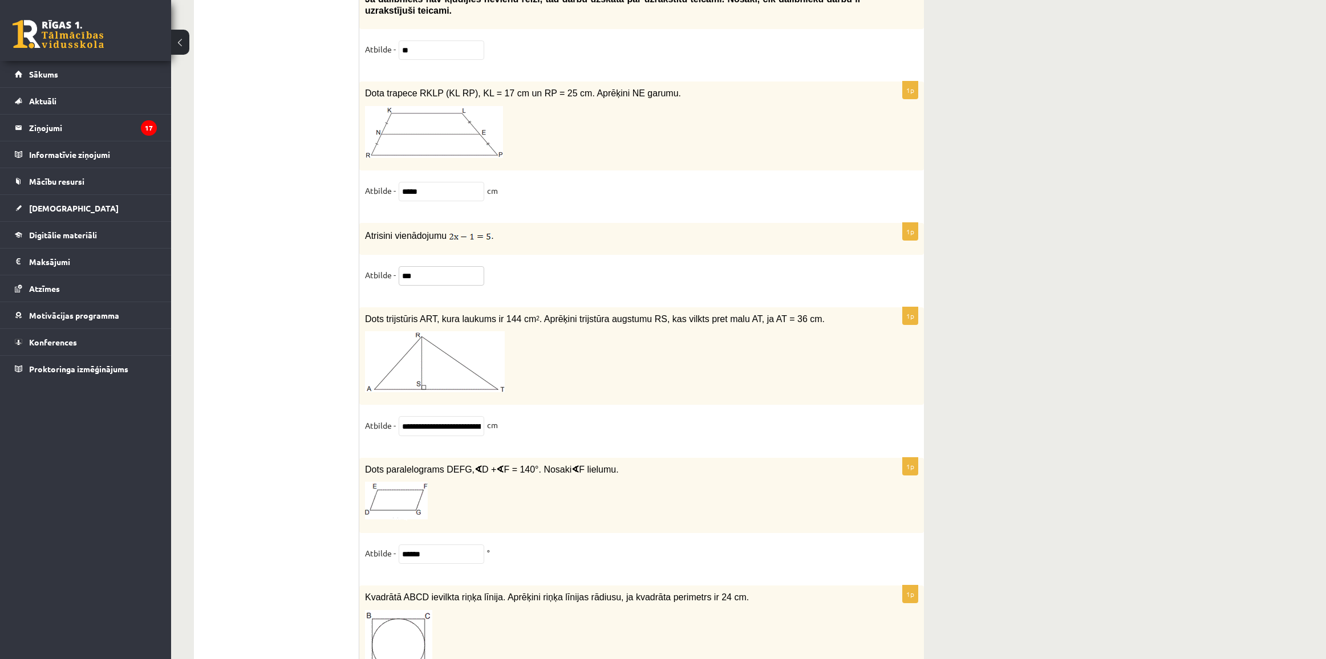
scroll to position [5433, 0]
type input "***"
click at [445, 431] on input "**********" at bounding box center [442, 424] width 86 height 19
click at [465, 435] on input "**********" at bounding box center [442, 424] width 86 height 19
paste input "****"
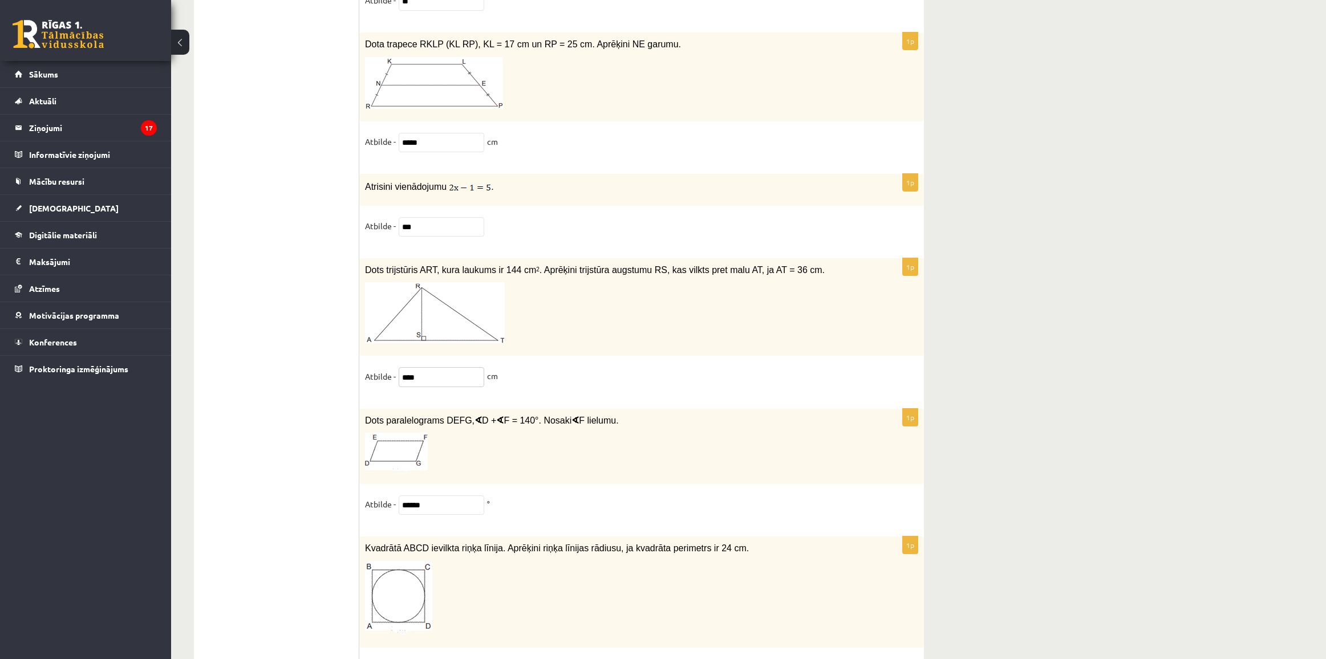
scroll to position [5505, 0]
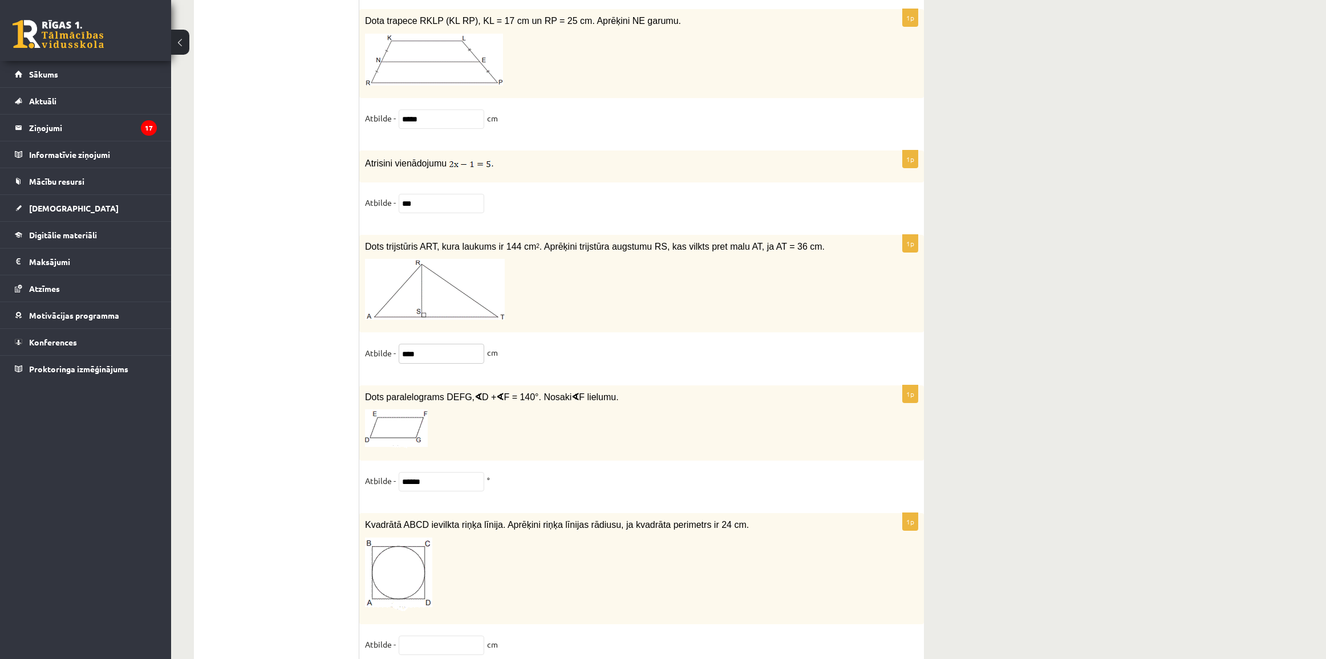
type input "****"
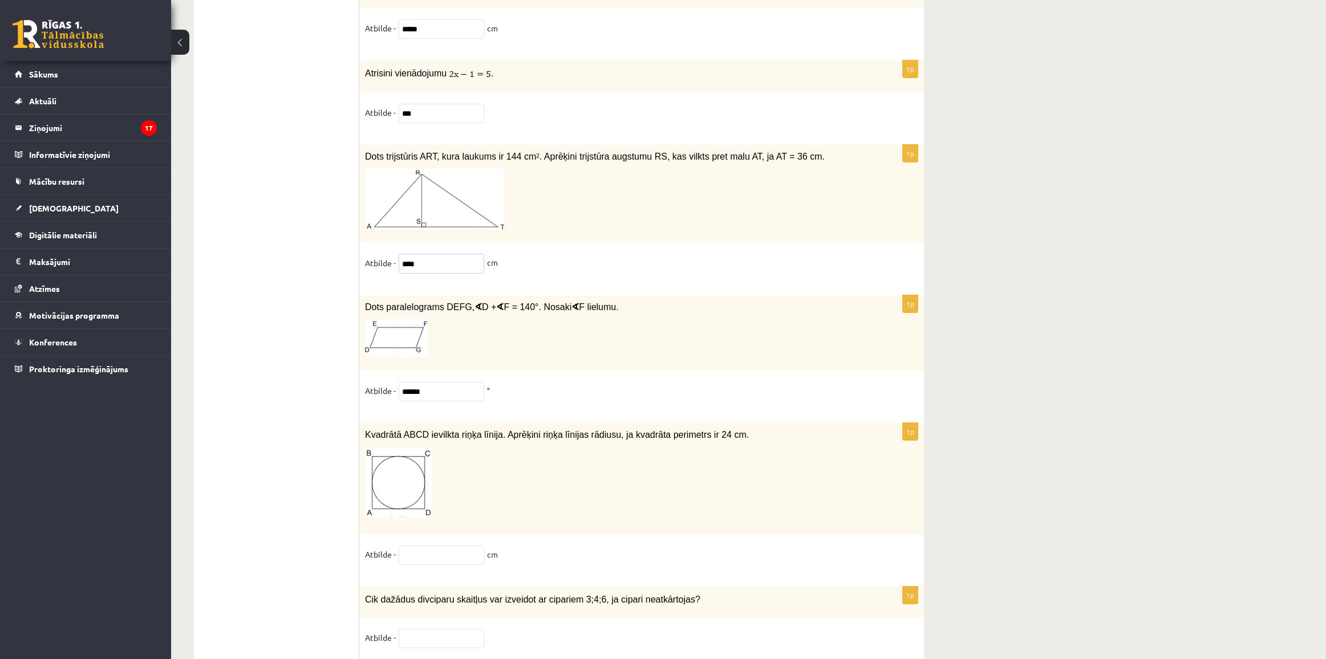
scroll to position [5647, 0]
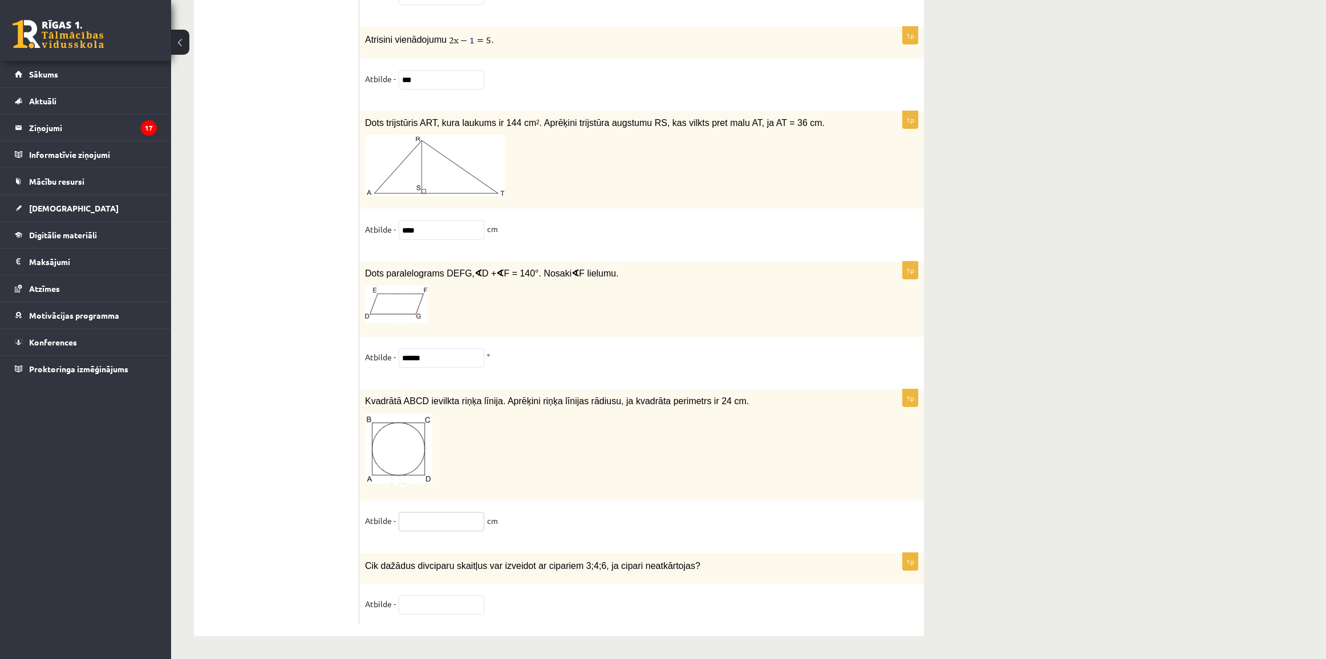
click at [449, 521] on input "text" at bounding box center [442, 521] width 86 height 19
paste input "****"
type input "****"
drag, startPoint x: 361, startPoint y: 562, endPoint x: 668, endPoint y: 565, distance: 306.8
click at [668, 565] on div "Cik dažādus divciparu skaitļus var izveidot ar cipariem 3;4;6, ja cipari neatkā…" at bounding box center [641, 568] width 565 height 31
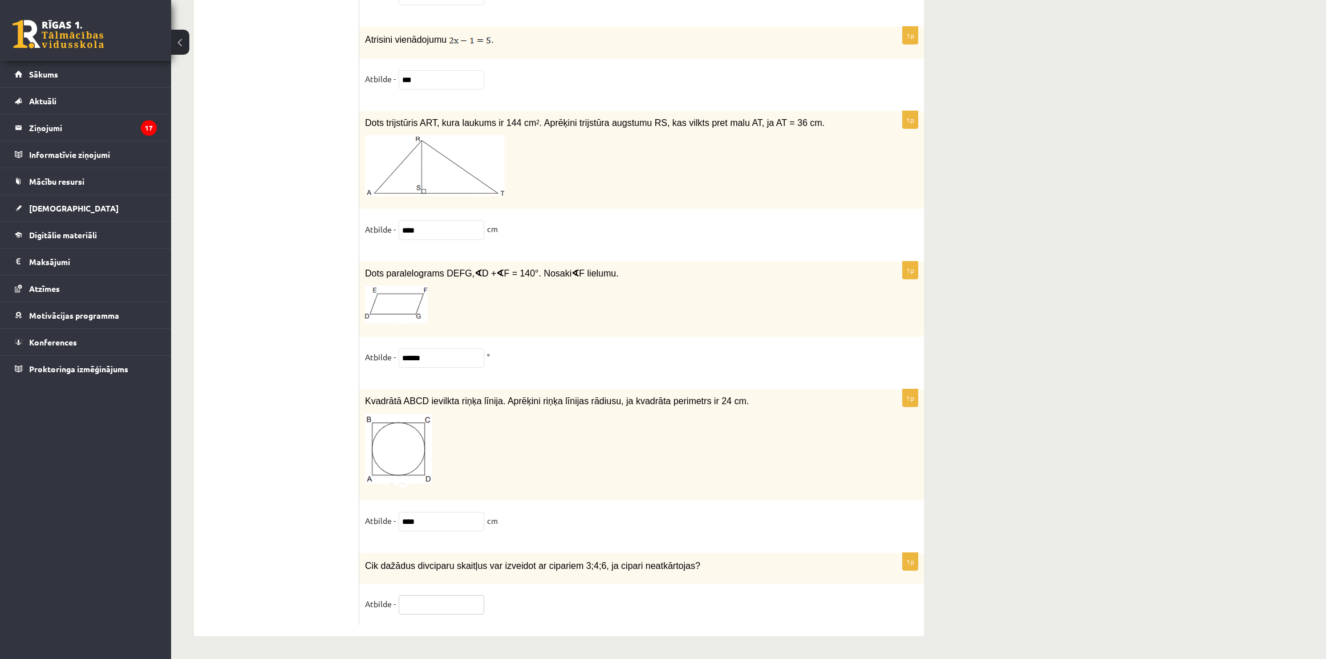
click at [439, 585] on input "text" at bounding box center [442, 604] width 86 height 19
paste input "*"
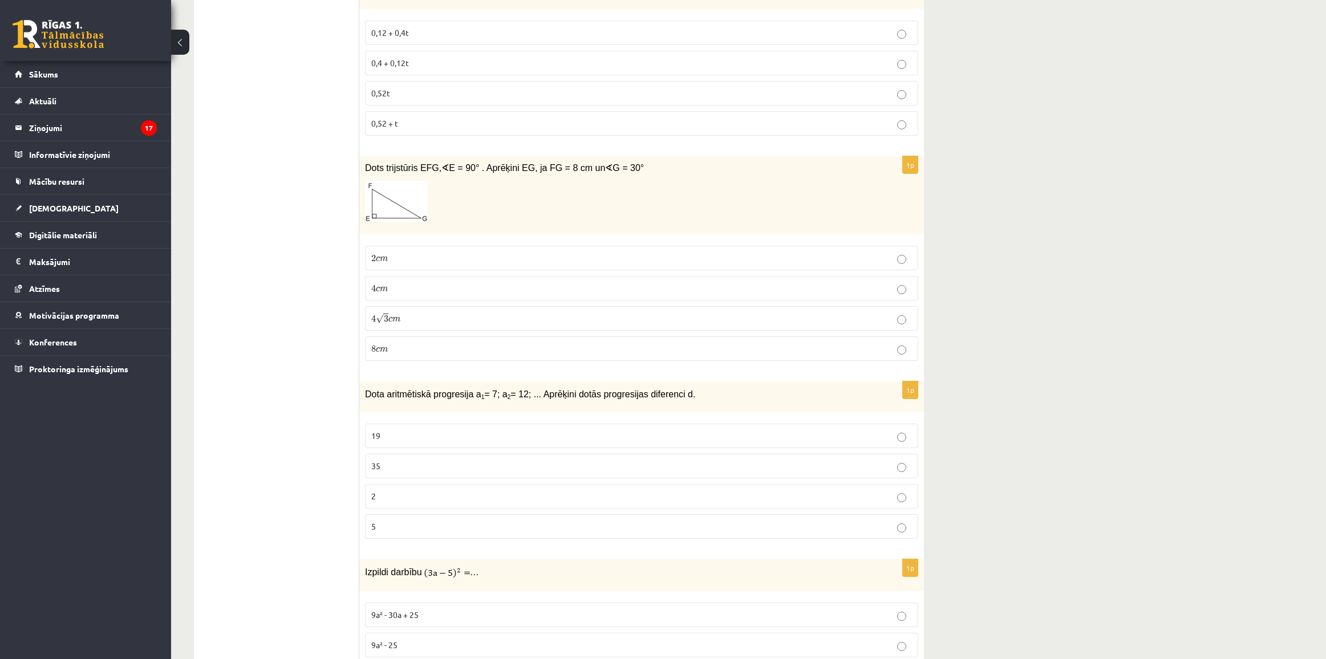
scroll to position [4008, 0]
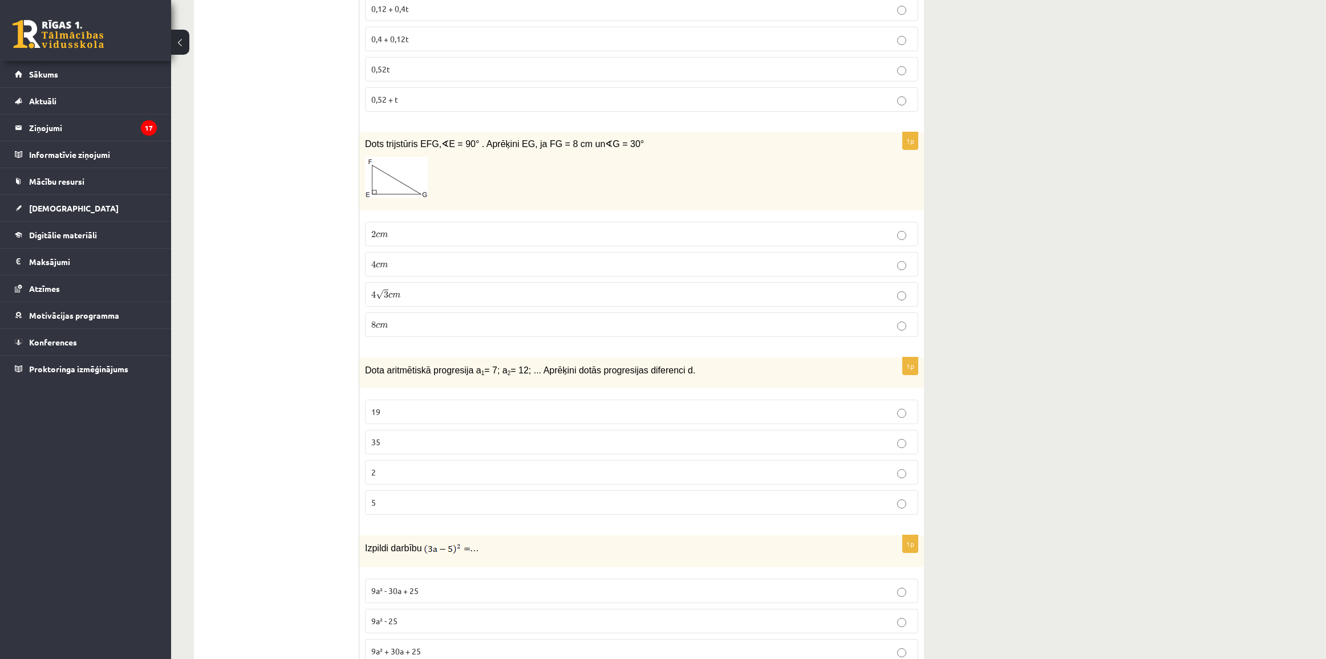
type input "*"
drag, startPoint x: 1116, startPoint y: 602, endPoint x: 1093, endPoint y: 595, distance: 24.5
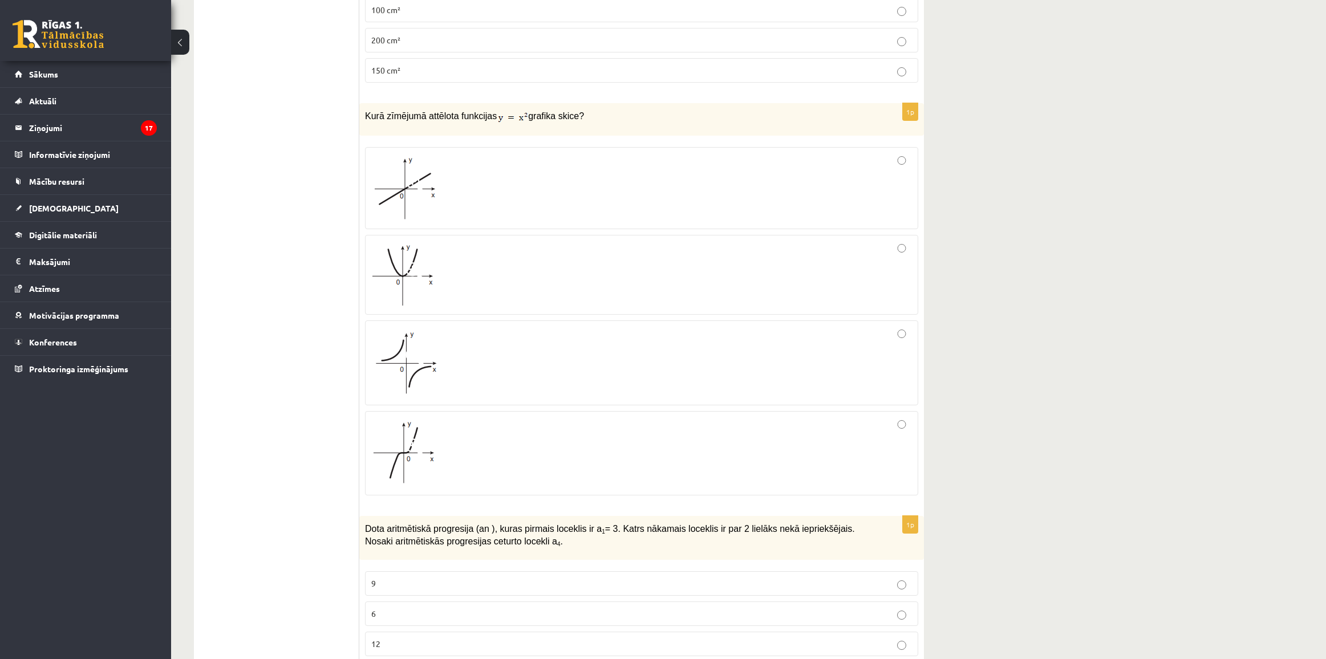
scroll to position [0, 0]
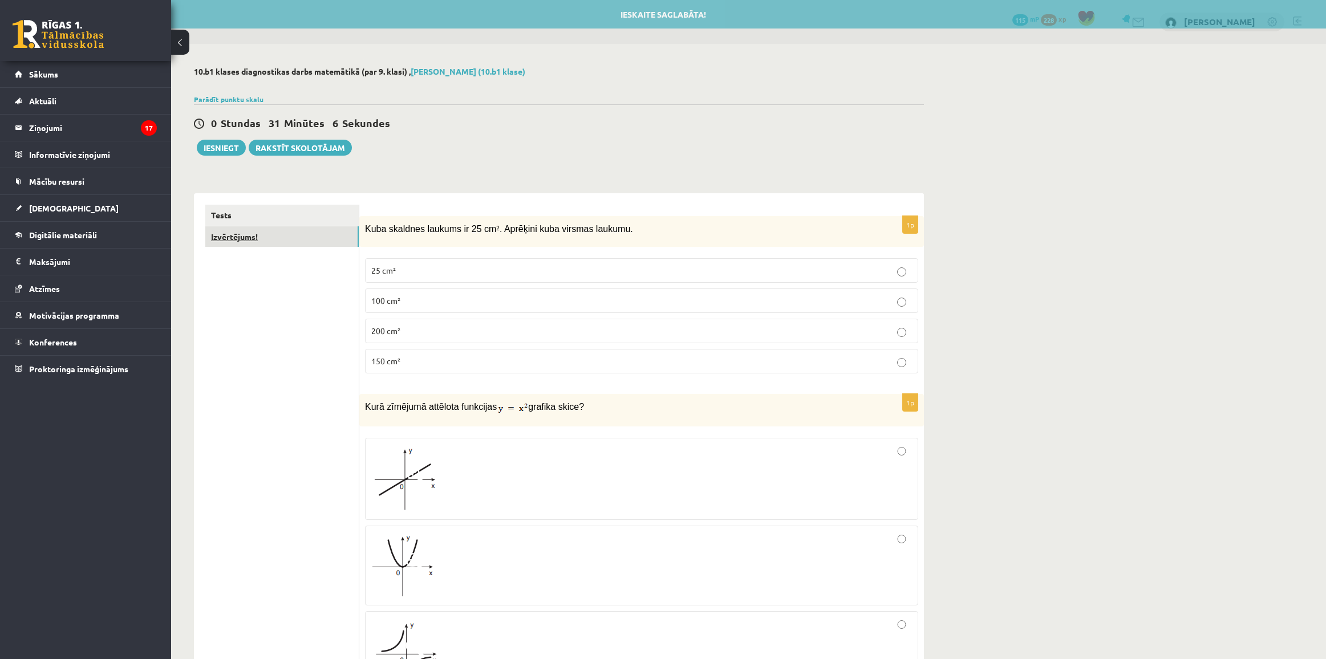
click at [252, 236] on link "Izvērtējums!" at bounding box center [281, 236] width 153 height 21
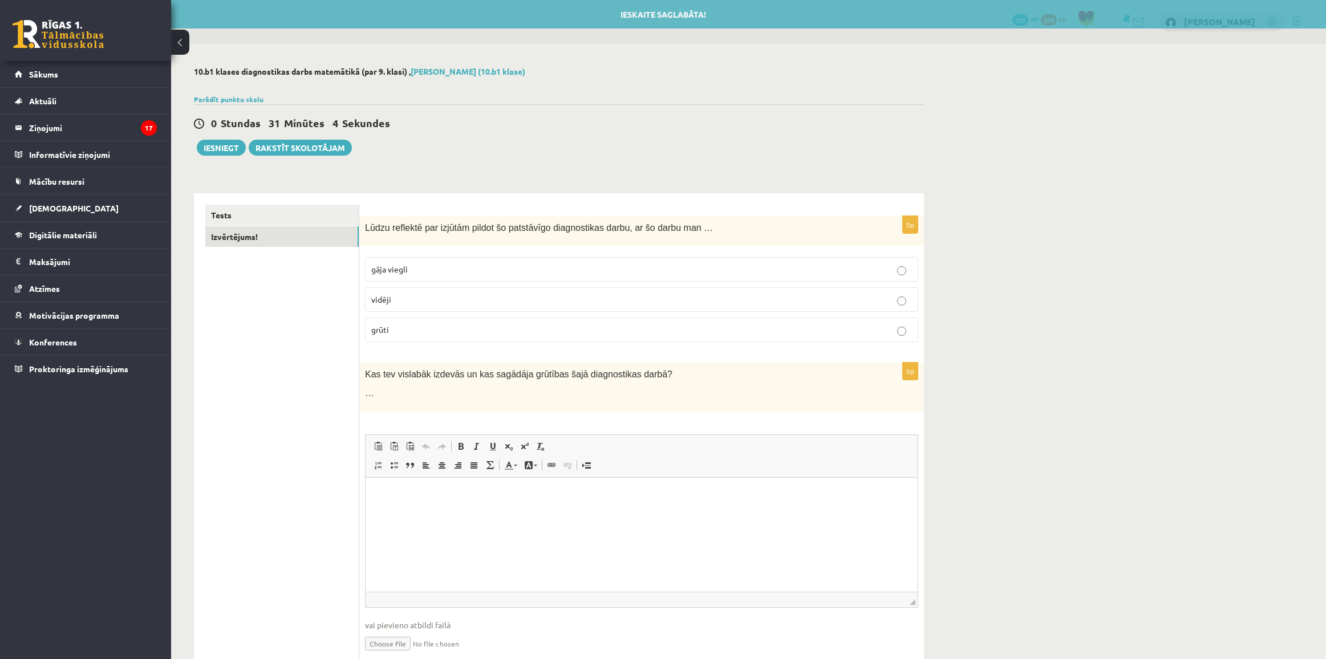
click at [391, 331] on p "grūti" at bounding box center [641, 330] width 541 height 12
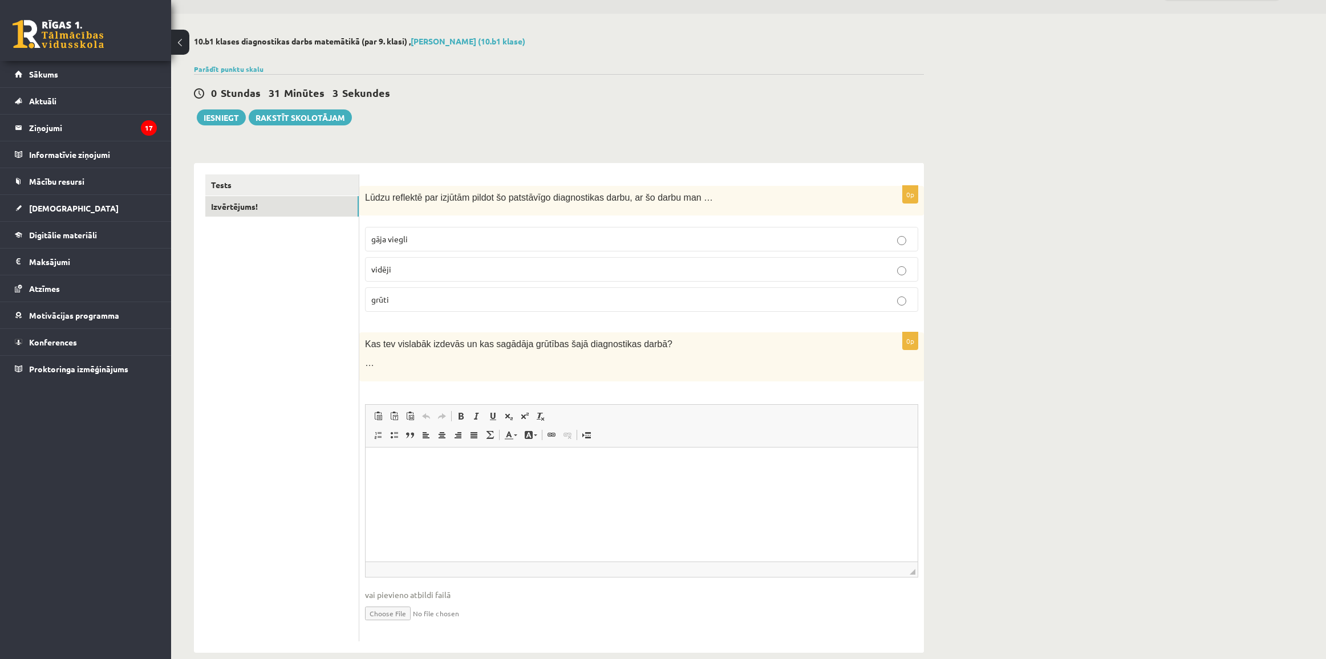
scroll to position [47, 0]
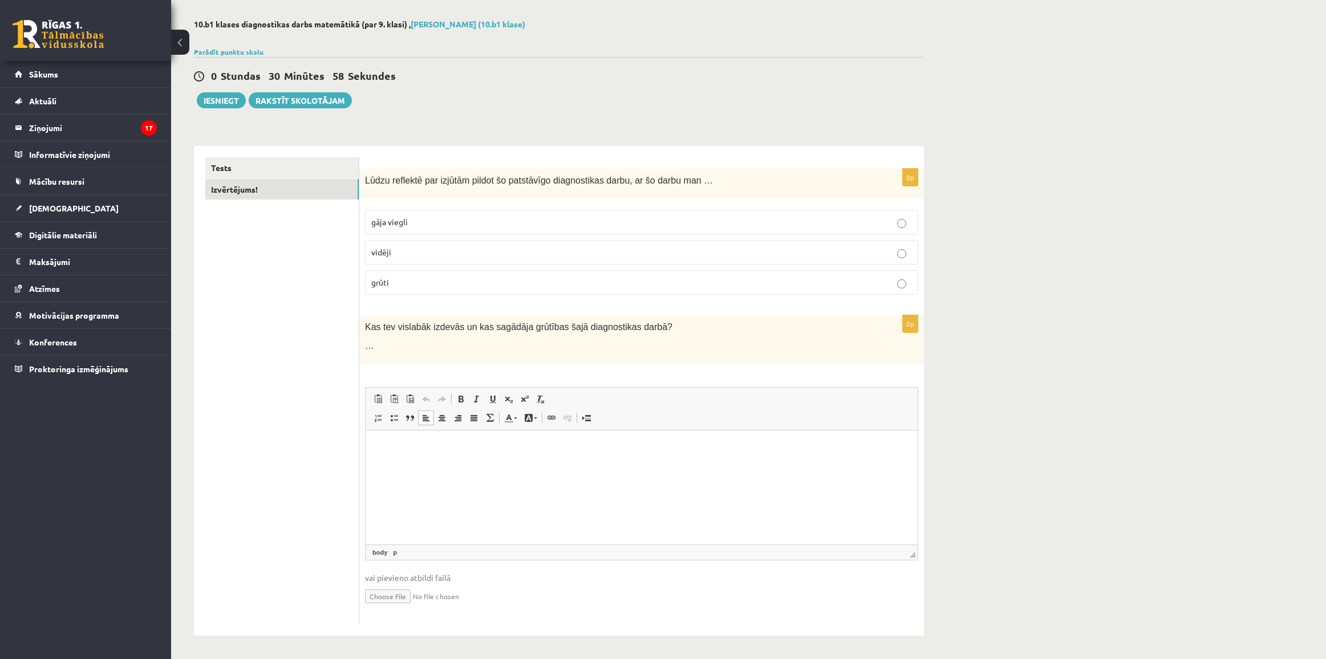
click at [481, 465] on html at bounding box center [642, 447] width 552 height 35
click at [238, 372] on ul "Tests Izvērtējums!" at bounding box center [282, 390] width 154 height 467
click at [228, 98] on button "Iesniegt" at bounding box center [221, 100] width 49 height 16
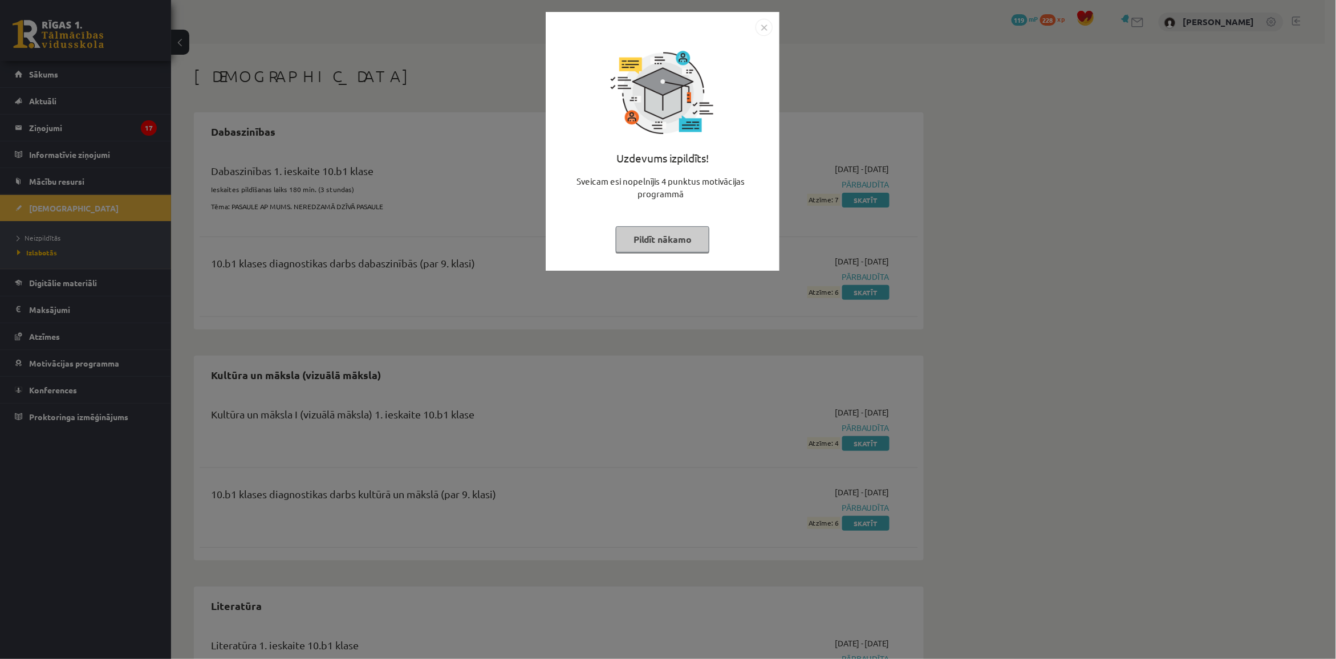
click at [762, 23] on img "Close" at bounding box center [764, 27] width 17 height 17
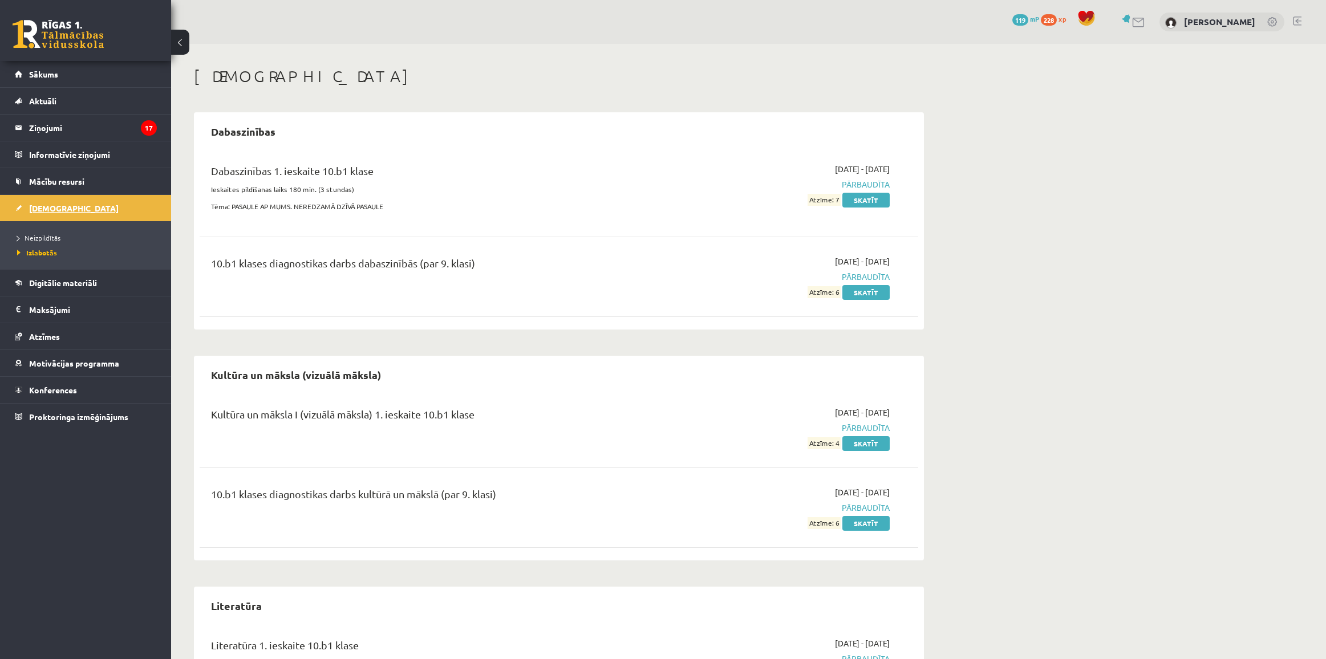
click at [75, 213] on link "[DEMOGRAPHIC_DATA]" at bounding box center [86, 208] width 142 height 26
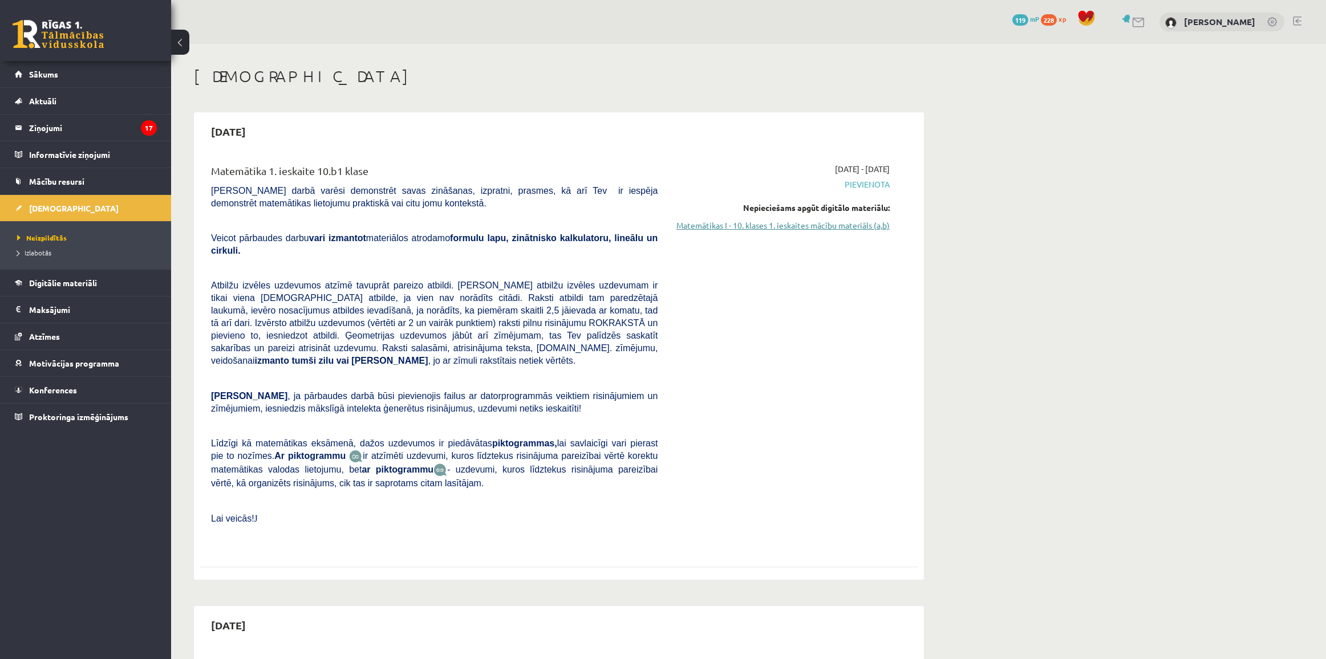
click at [738, 221] on link "Matemātikas I - 10. klases 1. ieskaites mācību materiāls (a,b)" at bounding box center [782, 226] width 215 height 12
drag, startPoint x: 872, startPoint y: 186, endPoint x: 845, endPoint y: 189, distance: 27.6
click at [845, 189] on span "Pievienota" at bounding box center [782, 184] width 215 height 12
click at [766, 194] on div "2025-10-01 - 2025-10-15 Pievienota Nepieciešams apgūt digitālo materiālu: Matem…" at bounding box center [782, 355] width 232 height 385
click at [80, 213] on link "[DEMOGRAPHIC_DATA]" at bounding box center [86, 208] width 142 height 26
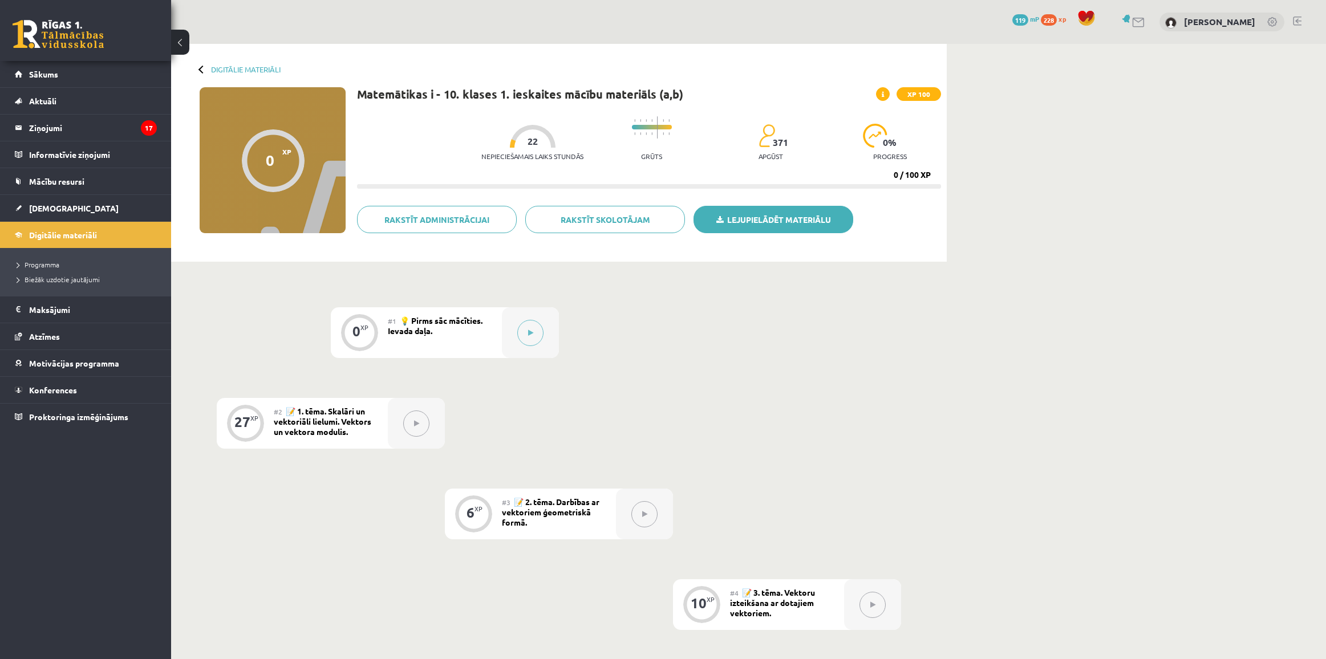
click at [782, 217] on link "Lejupielādēt materiālu" at bounding box center [773, 219] width 160 height 27
